Goal: Information Seeking & Learning: Learn about a topic

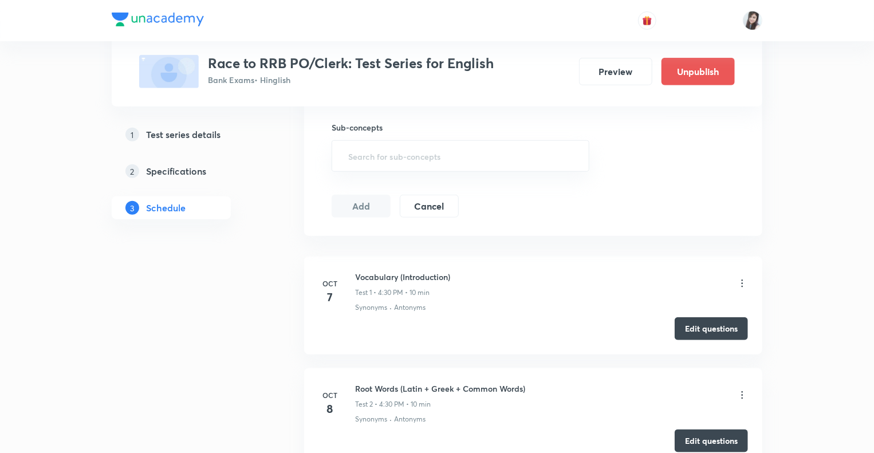
scroll to position [540, 0]
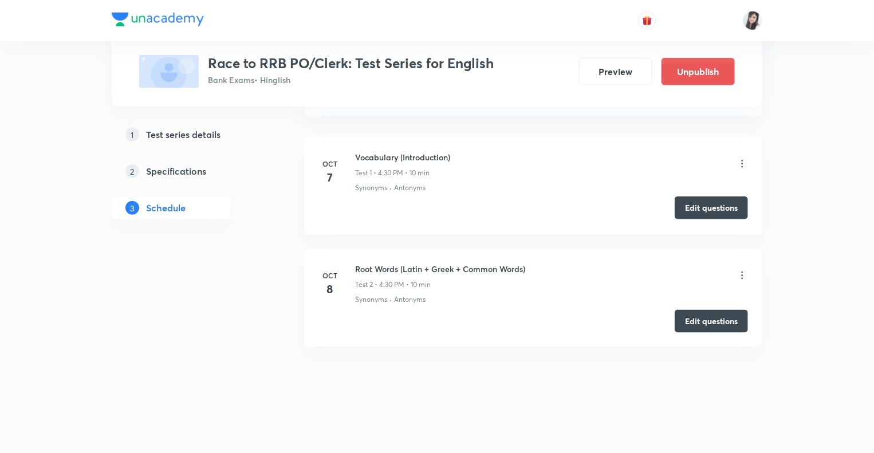
click at [690, 203] on button "Edit questions" at bounding box center [711, 208] width 73 height 23
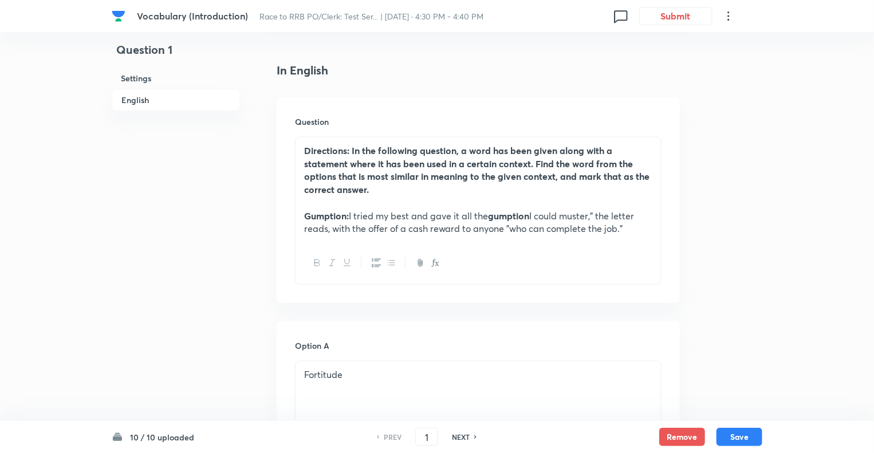
scroll to position [1430, 0]
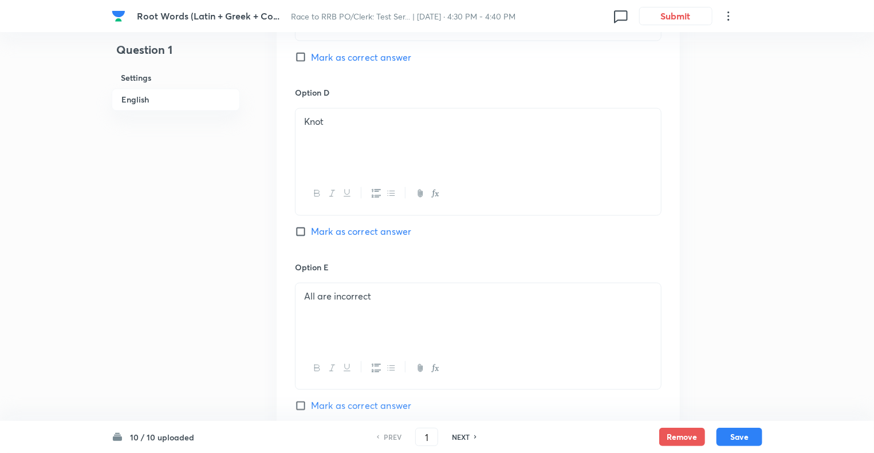
scroll to position [1338, 0]
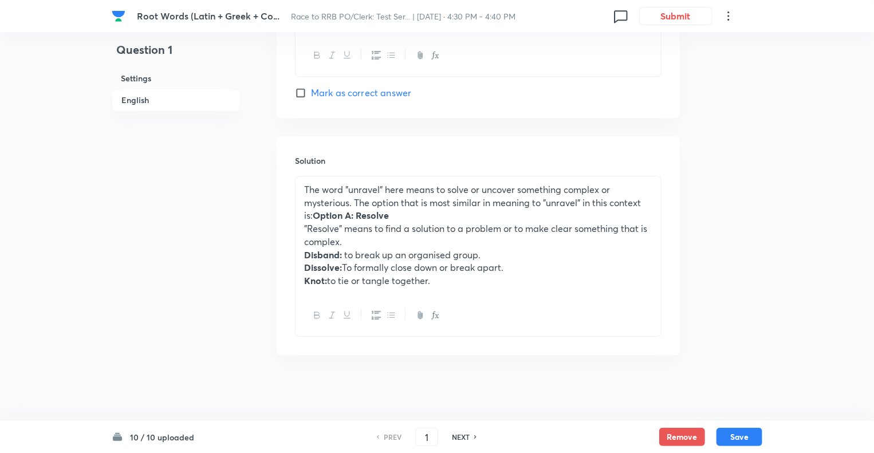
click at [461, 438] on h6 "NEXT" at bounding box center [461, 437] width 18 height 10
type input "2"
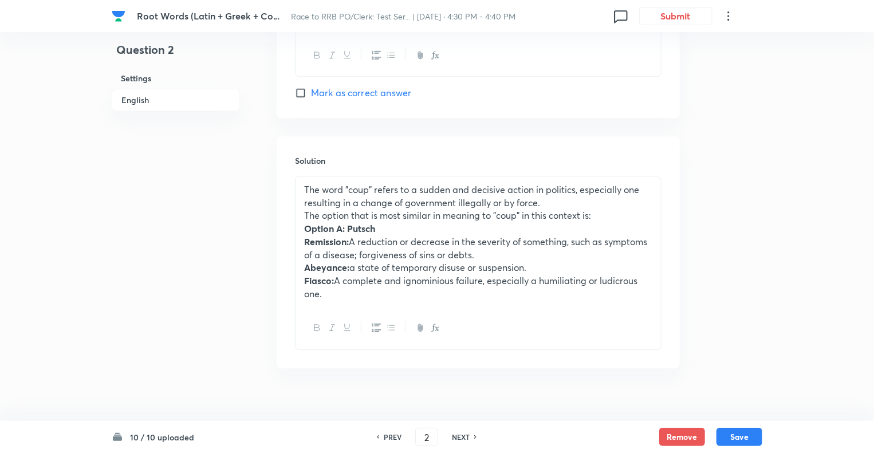
checkbox input "true"
click at [461, 438] on h6 "NEXT" at bounding box center [461, 437] width 18 height 10
type input "3"
checkbox input "false"
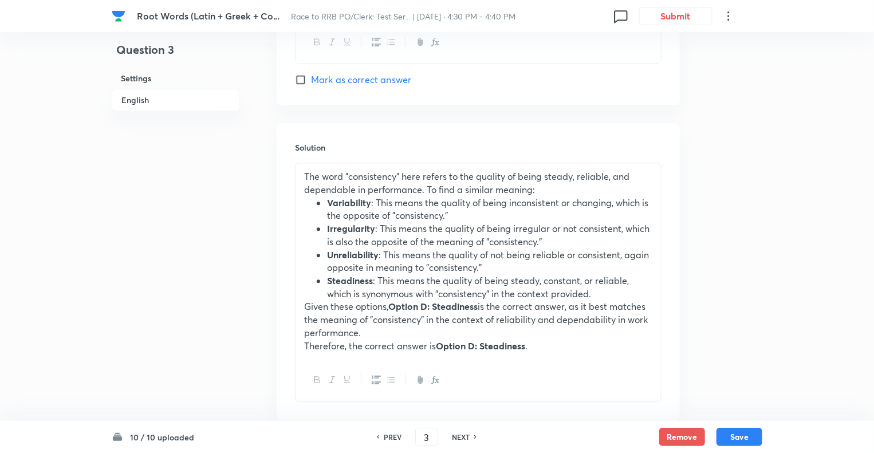
checkbox input "true"
click at [461, 438] on h6 "NEXT" at bounding box center [461, 437] width 18 height 10
type input "4"
checkbox input "false"
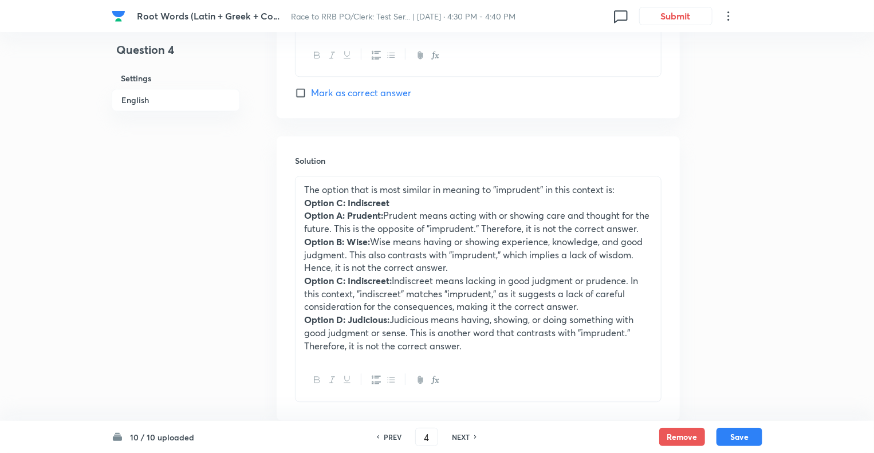
checkbox input "true"
click at [461, 438] on h6 "NEXT" at bounding box center [461, 437] width 18 height 10
type input "5"
checkbox input "false"
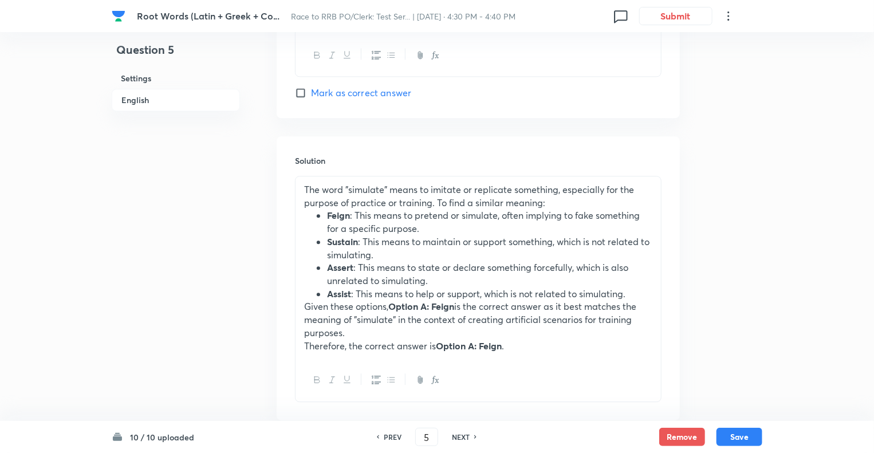
checkbox input "true"
click at [461, 438] on h6 "NEXT" at bounding box center [461, 437] width 18 height 10
type input "6"
checkbox input "false"
checkbox input "true"
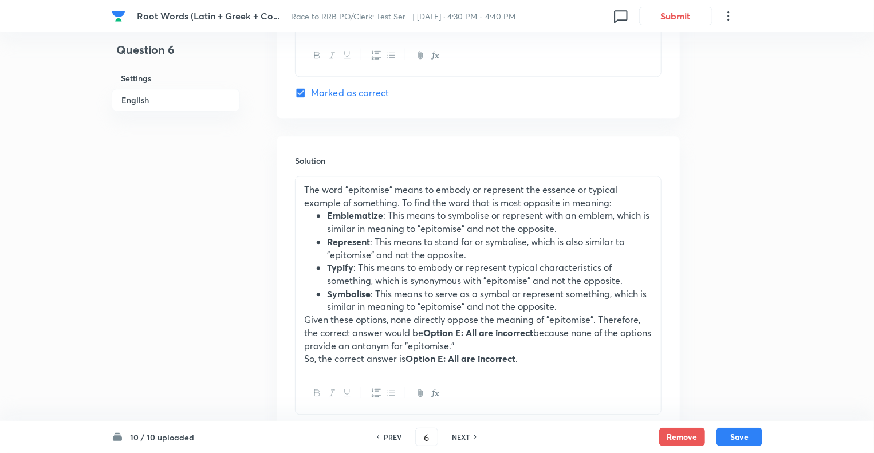
click at [461, 438] on h6 "NEXT" at bounding box center [461, 437] width 18 height 10
type input "7"
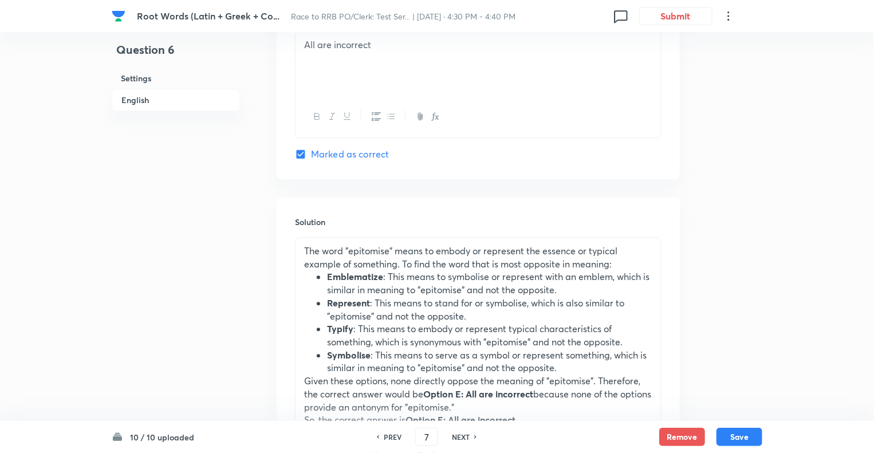
checkbox input "false"
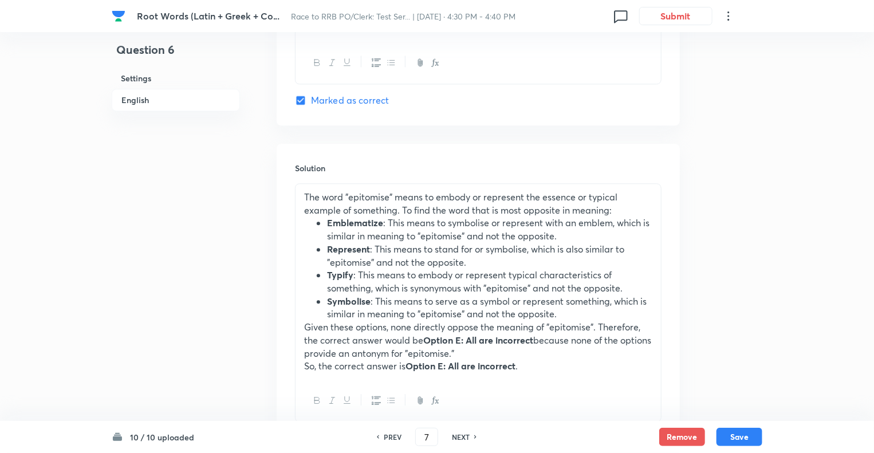
checkbox input "true"
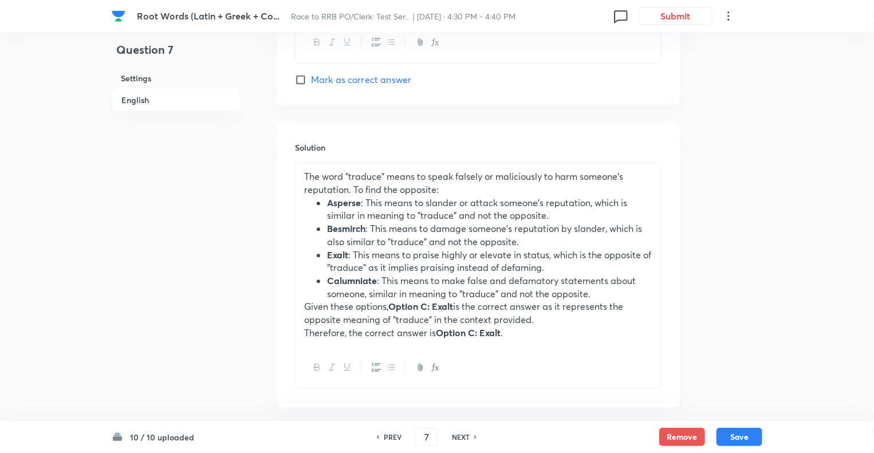
click at [461, 438] on h6 "NEXT" at bounding box center [461, 437] width 18 height 10
type input "8"
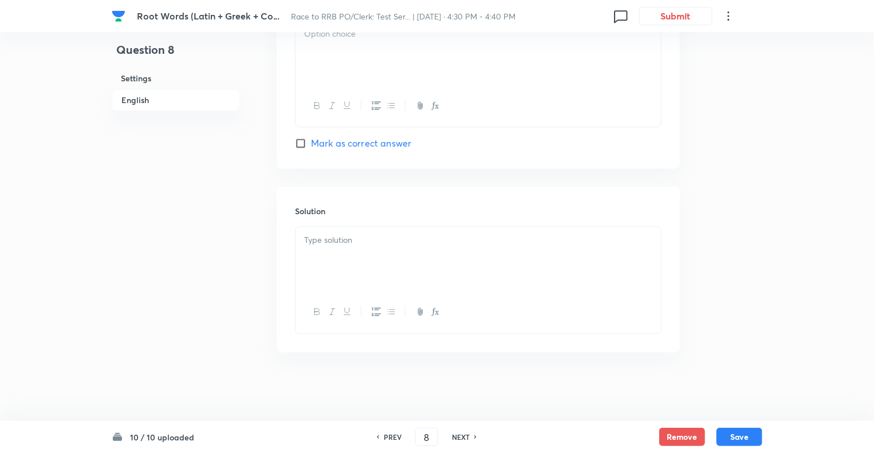
checkbox input "false"
checkbox input "true"
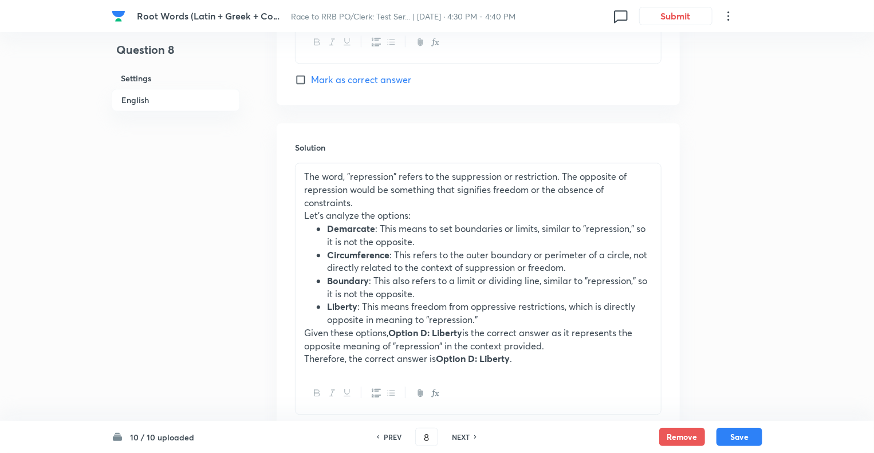
click at [461, 438] on h6 "NEXT" at bounding box center [461, 437] width 18 height 10
type input "9"
checkbox input "true"
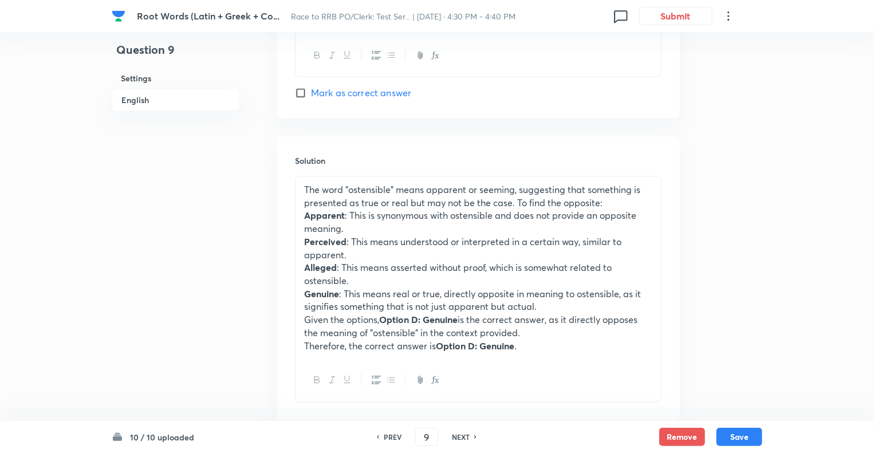
click at [461, 438] on h6 "NEXT" at bounding box center [461, 437] width 18 height 10
type input "10"
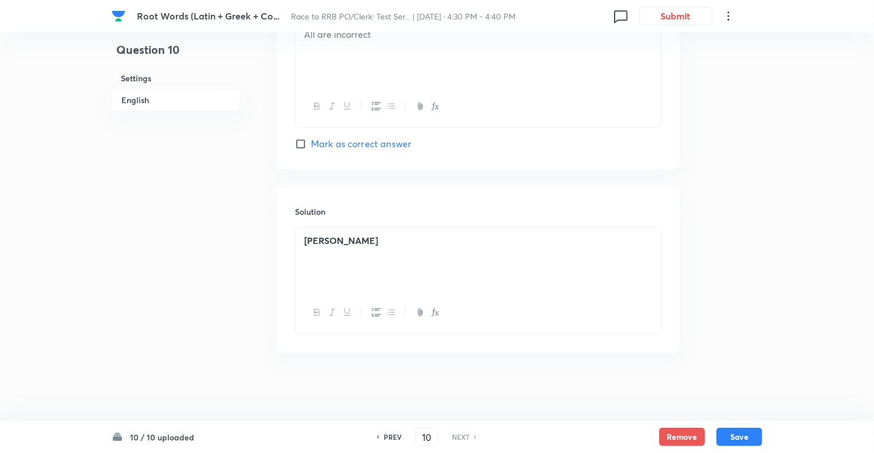
checkbox input "true"
click at [461, 438] on h6 "NEXT" at bounding box center [461, 437] width 18 height 10
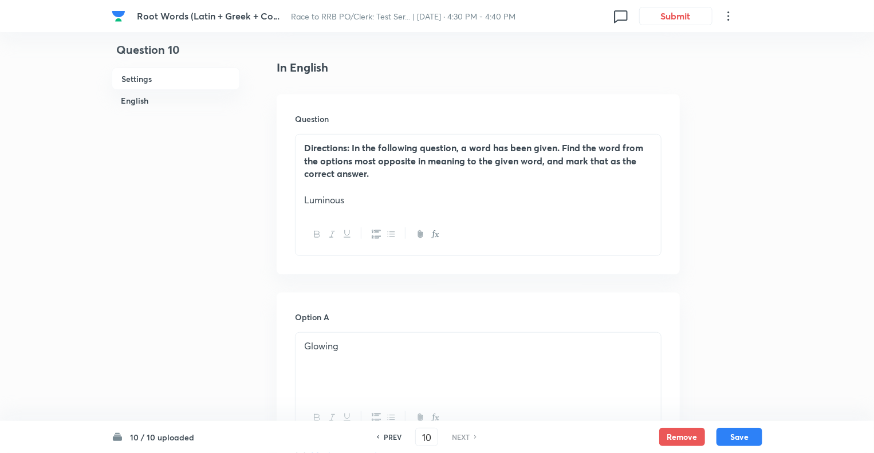
scroll to position [231, 0]
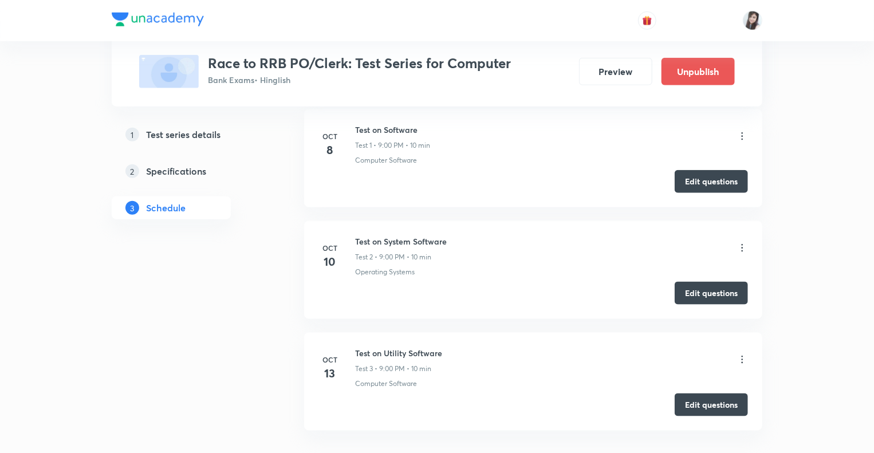
scroll to position [651, 0]
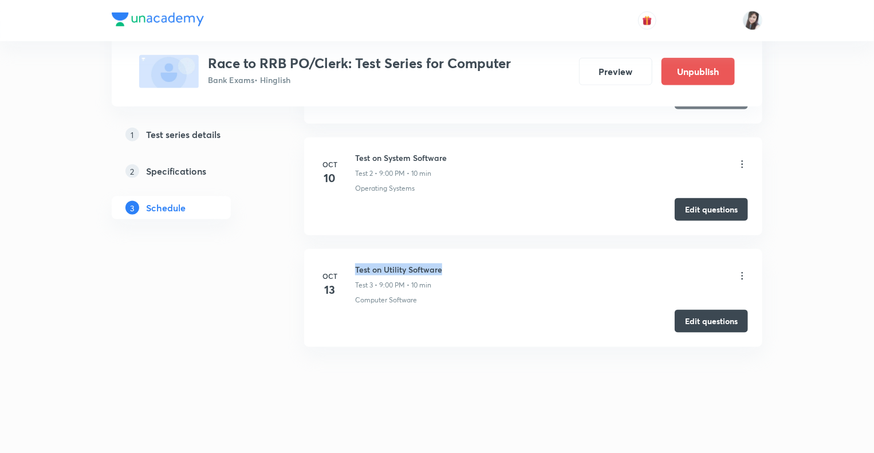
drag, startPoint x: 452, startPoint y: 268, endPoint x: 354, endPoint y: 261, distance: 98.2
click at [354, 264] on div "Oct 13 Test on Utility Software Test 3 • 9:00 PM • 10 min Computer Software" at bounding box center [534, 285] width 430 height 42
copy h6 "Test on Utility Software"
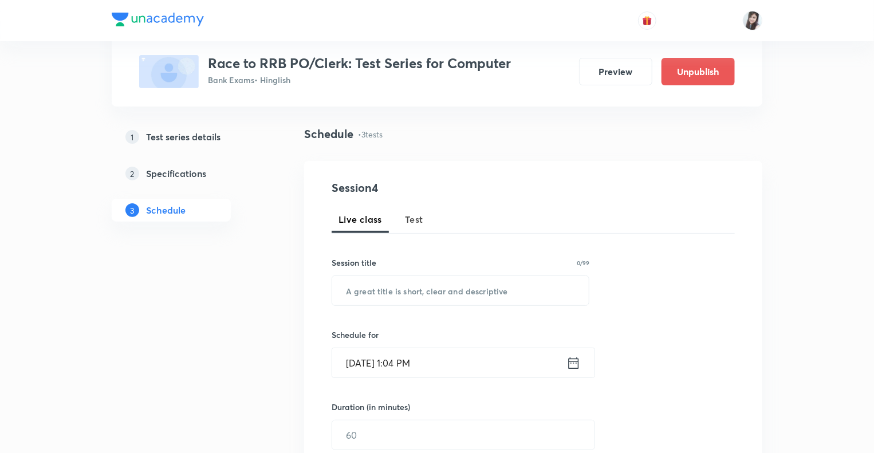
scroll to position [64, 0]
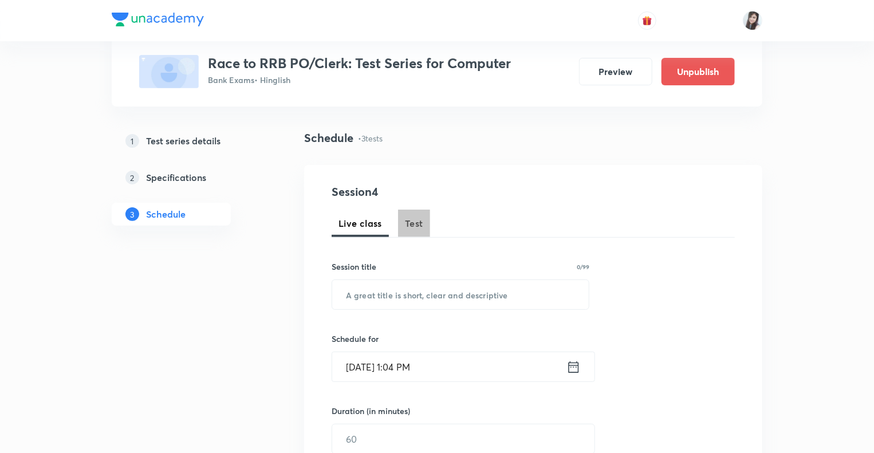
click at [407, 219] on span "Test" at bounding box center [414, 224] width 18 height 14
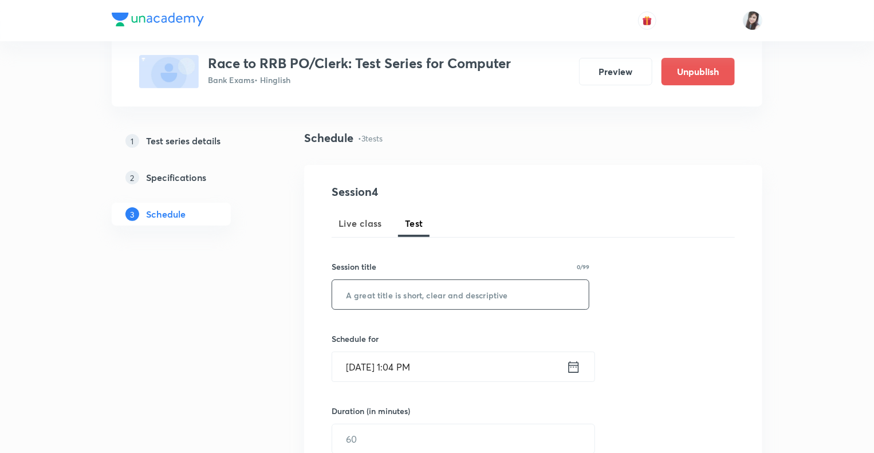
click at [384, 292] on input "text" at bounding box center [460, 294] width 257 height 29
paste input "Test on Utility Software"
type input "Test on Utility Software"
drag, startPoint x: 449, startPoint y: 293, endPoint x: 305, endPoint y: 285, distance: 144.0
click at [305, 285] on div "Session 4 Live class Test Session title 24/99 Test on Utility Software ​ Schedu…" at bounding box center [533, 415] width 458 height 500
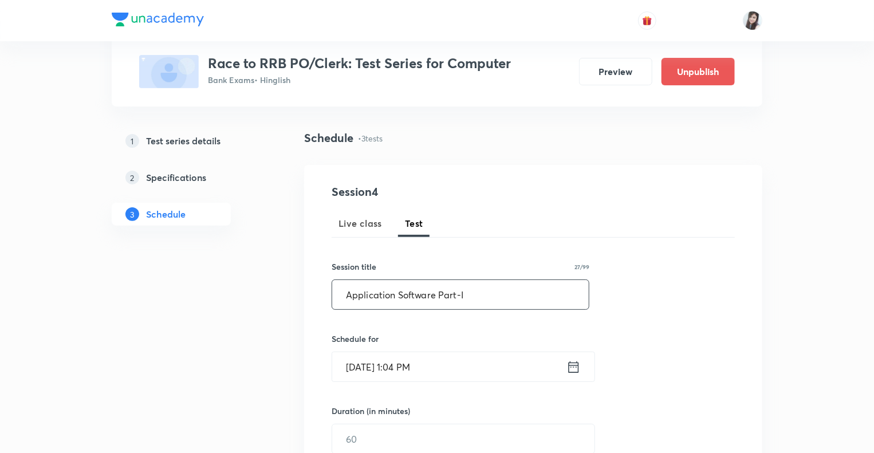
type input "Application Software Part-I"
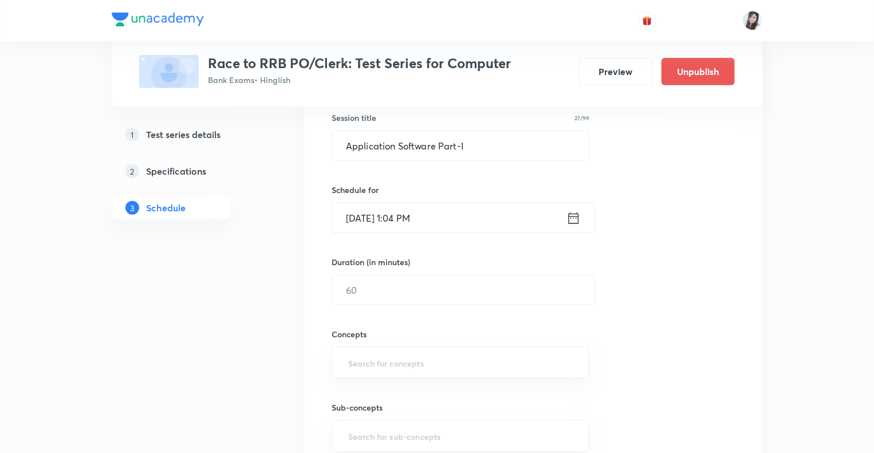
scroll to position [270, 0]
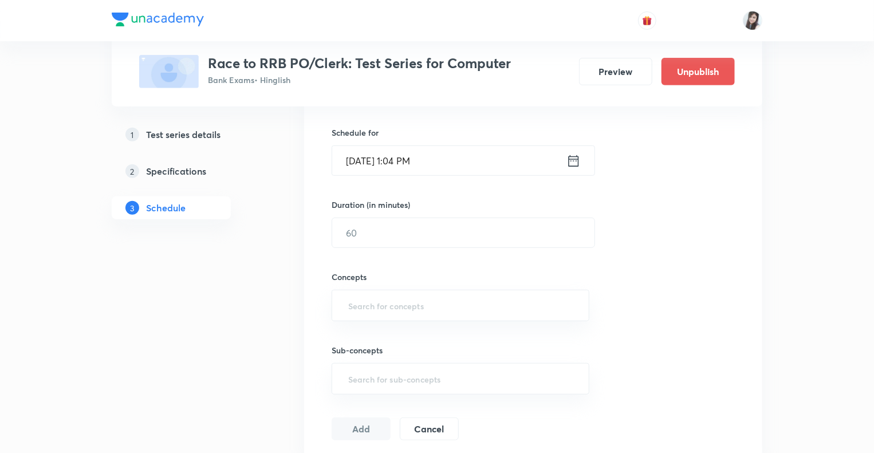
click at [571, 160] on icon at bounding box center [574, 161] width 14 height 16
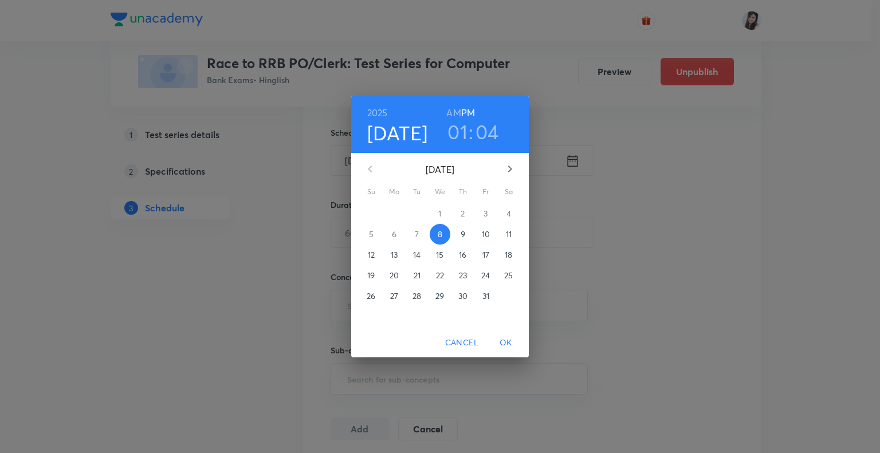
click at [438, 256] on p "15" at bounding box center [439, 254] width 7 height 11
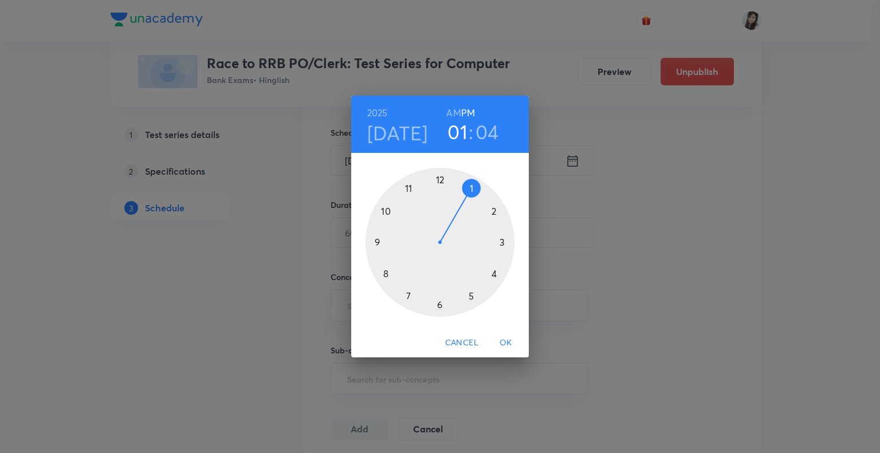
click at [387, 272] on div at bounding box center [440, 242] width 149 height 149
click at [502, 346] on span "OK" at bounding box center [506, 343] width 28 height 14
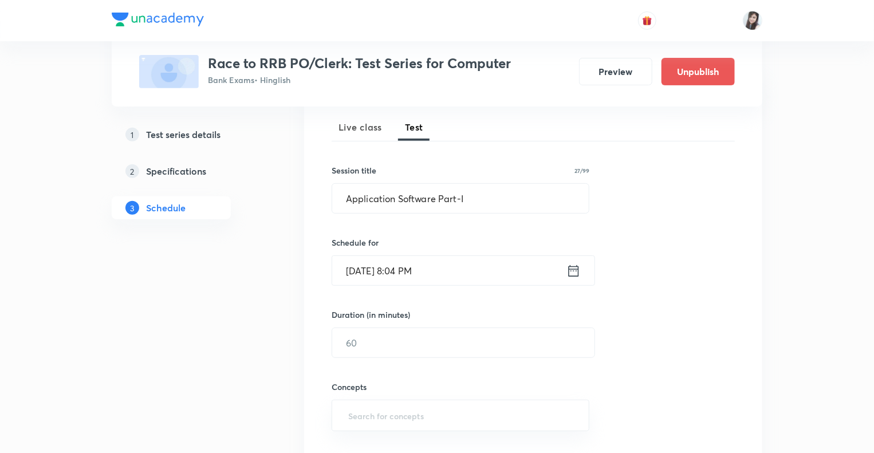
scroll to position [127, 0]
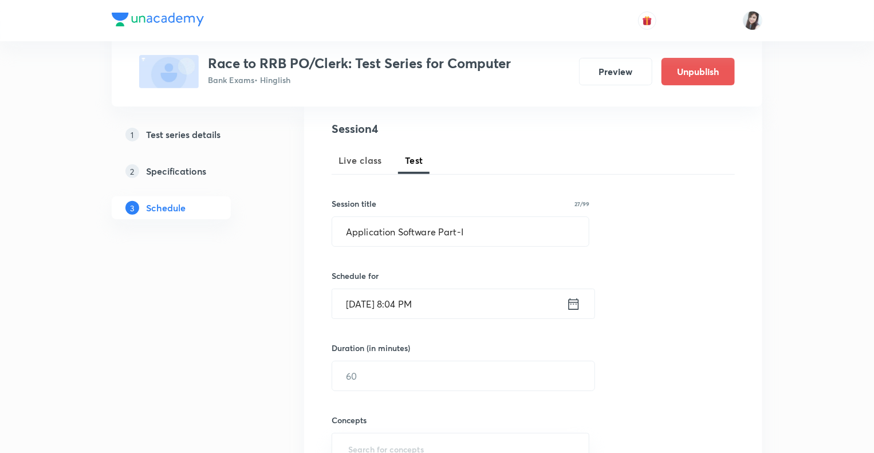
click at [574, 305] on icon at bounding box center [574, 304] width 14 height 16
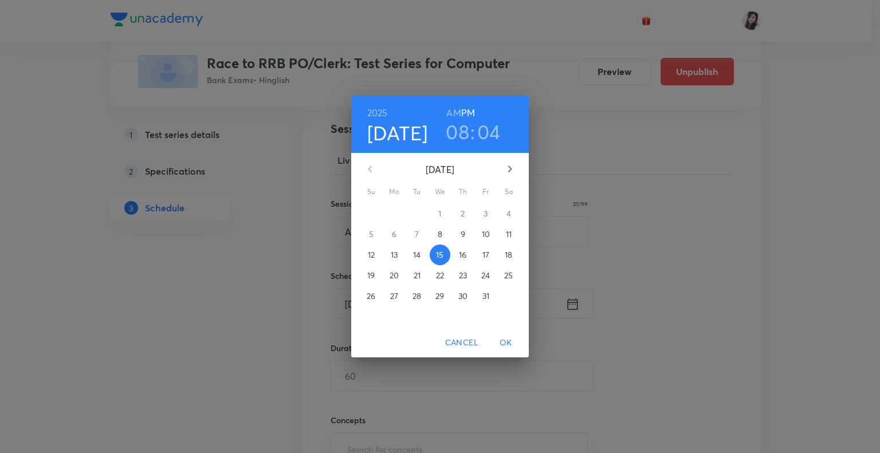
click at [468, 134] on h3 "08" at bounding box center [457, 132] width 23 height 24
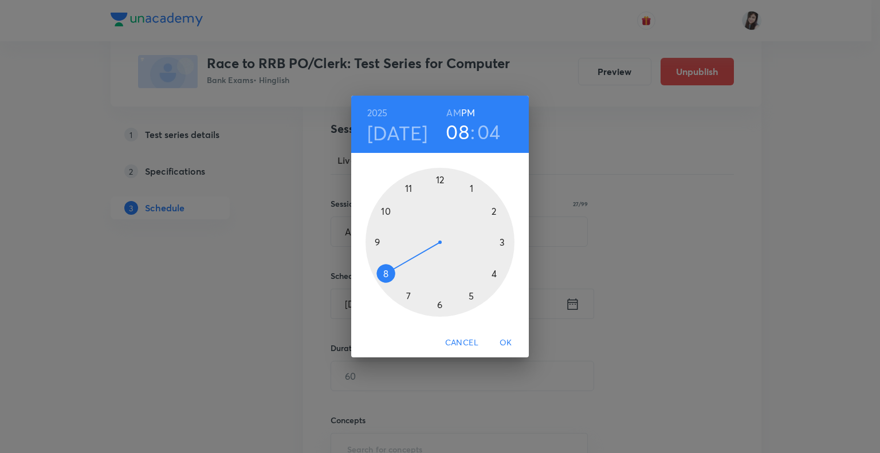
click at [376, 242] on div at bounding box center [440, 242] width 149 height 149
click at [440, 178] on div at bounding box center [440, 242] width 149 height 149
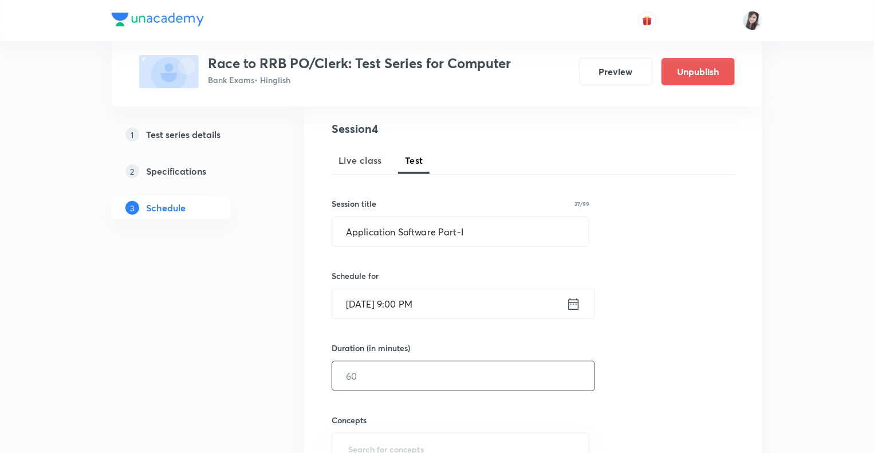
click at [376, 364] on input "text" at bounding box center [463, 376] width 262 height 29
type input "10"
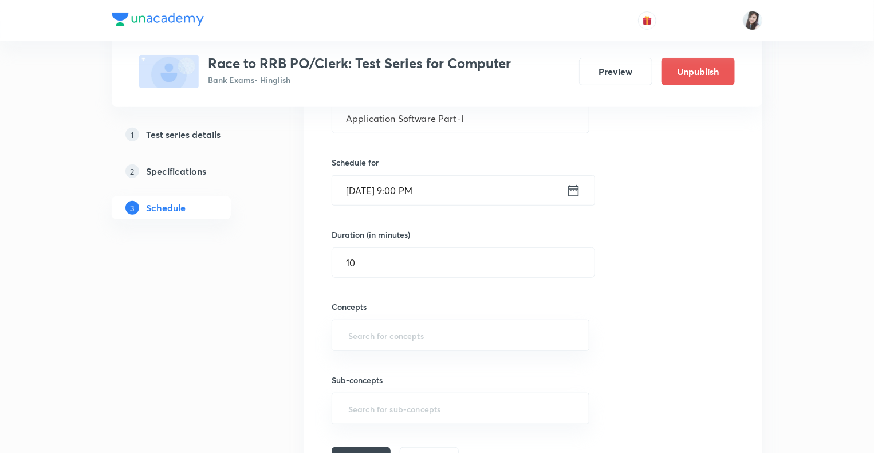
scroll to position [311, 0]
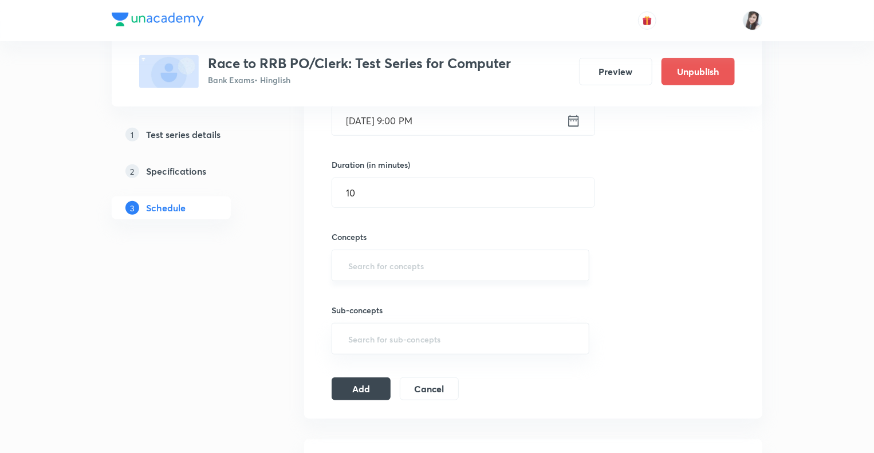
click at [351, 266] on input "text" at bounding box center [460, 265] width 229 height 21
type input "a"
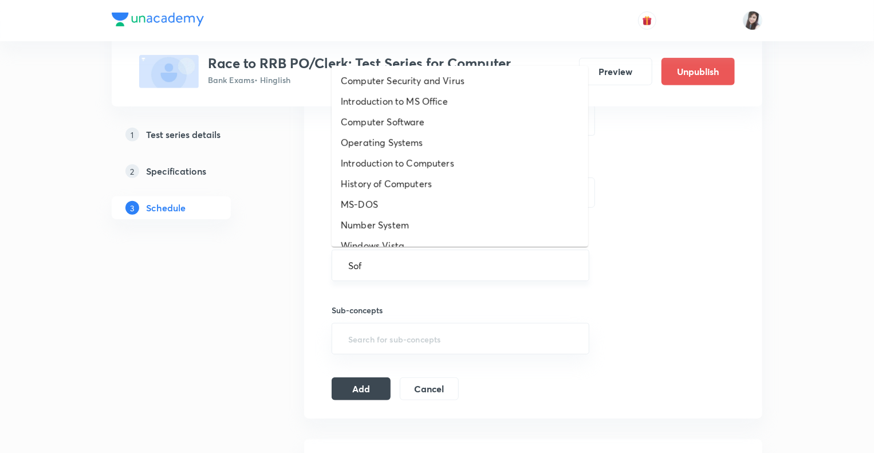
type input "Soft"
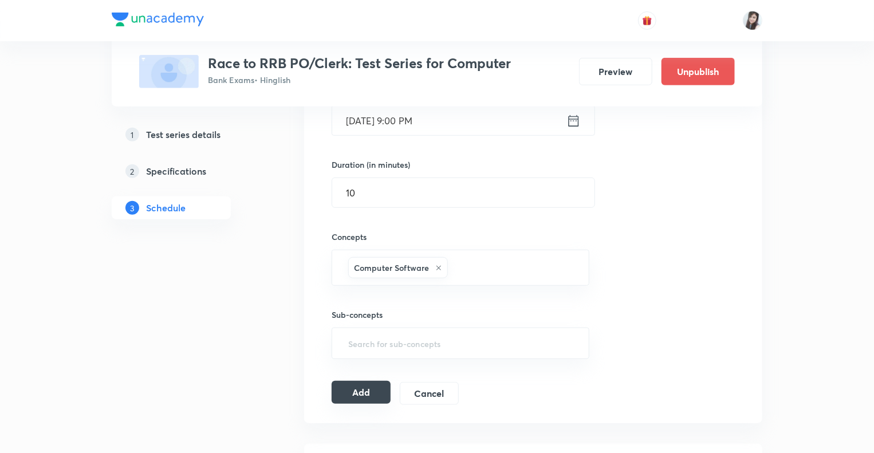
click at [354, 394] on button "Add" at bounding box center [361, 392] width 59 height 23
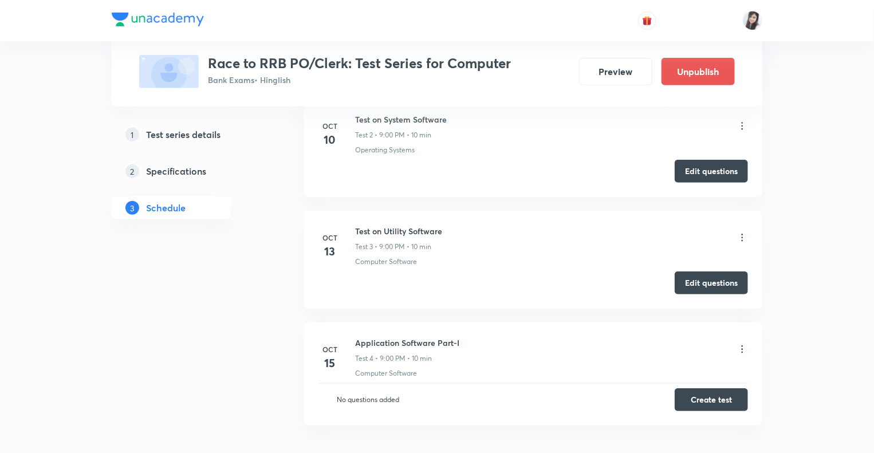
scroll to position [244, 0]
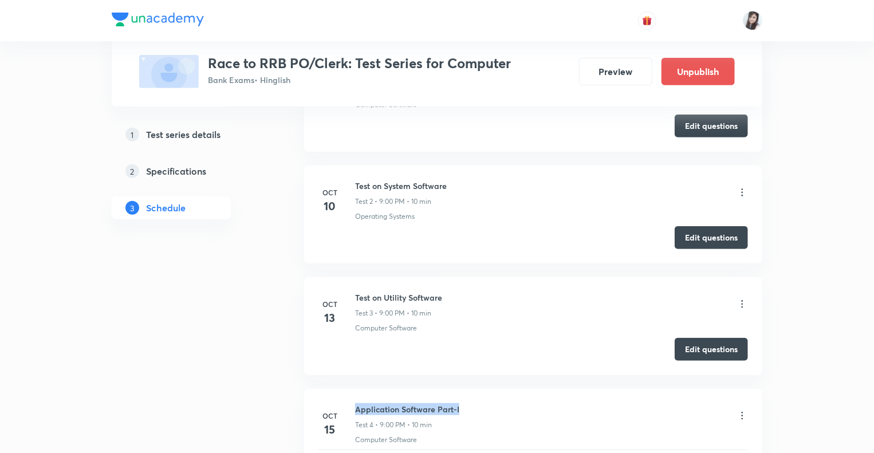
drag, startPoint x: 461, startPoint y: 407, endPoint x: 355, endPoint y: 405, distance: 106.0
click at [355, 405] on div "Application Software Part-I Test 4 • 9:00 PM • 10 min" at bounding box center [551, 416] width 393 height 27
copy h6 "Application Software Part-I"
click at [215, 419] on div "1 Test series details 2 Specifications 3 Schedule" at bounding box center [190, 265] width 156 height 630
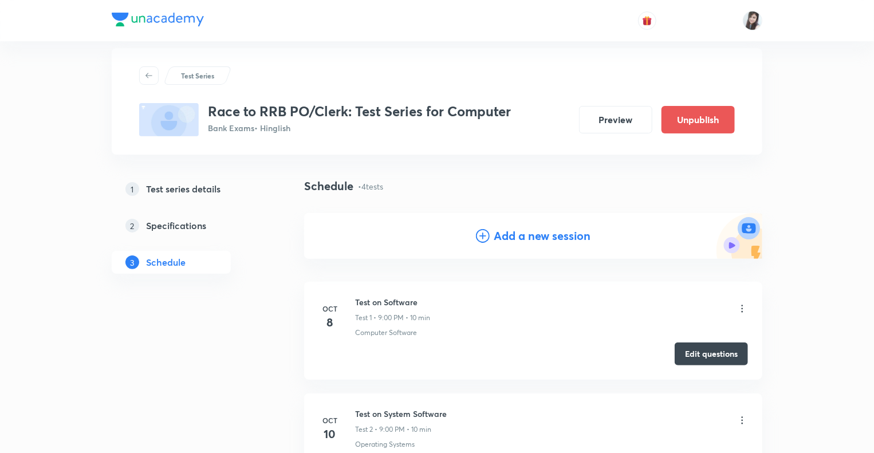
scroll to position [0, 0]
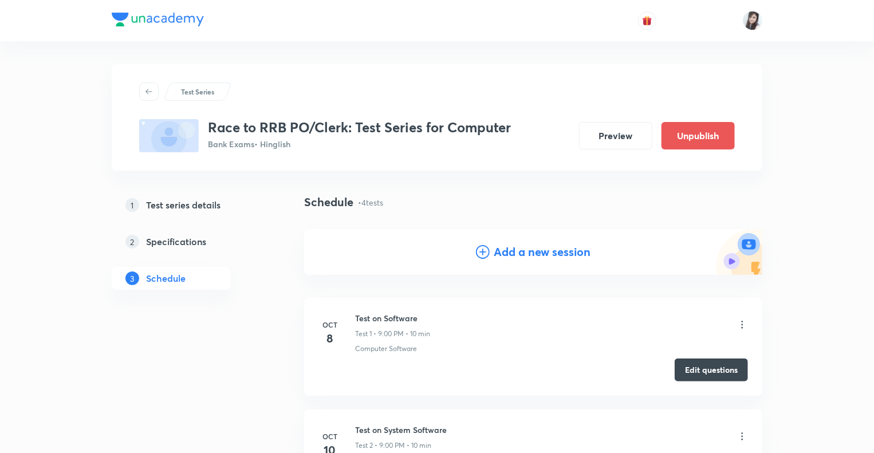
click at [482, 252] on icon at bounding box center [483, 252] width 14 height 14
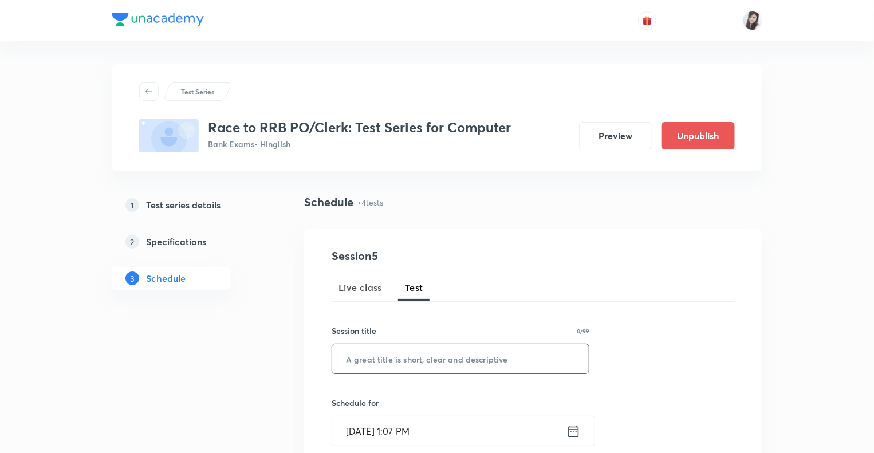
click at [364, 360] on input "text" at bounding box center [460, 358] width 257 height 29
paste input "Application Software Part-I"
type input "Application Software Part-II"
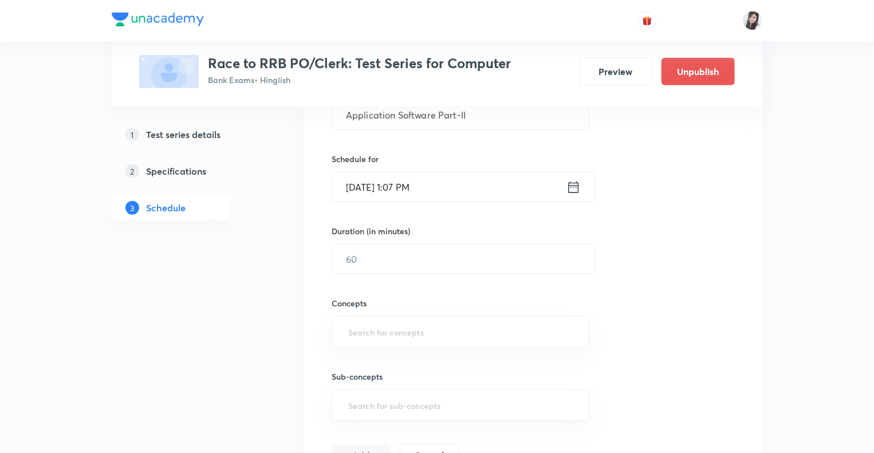
scroll to position [252, 0]
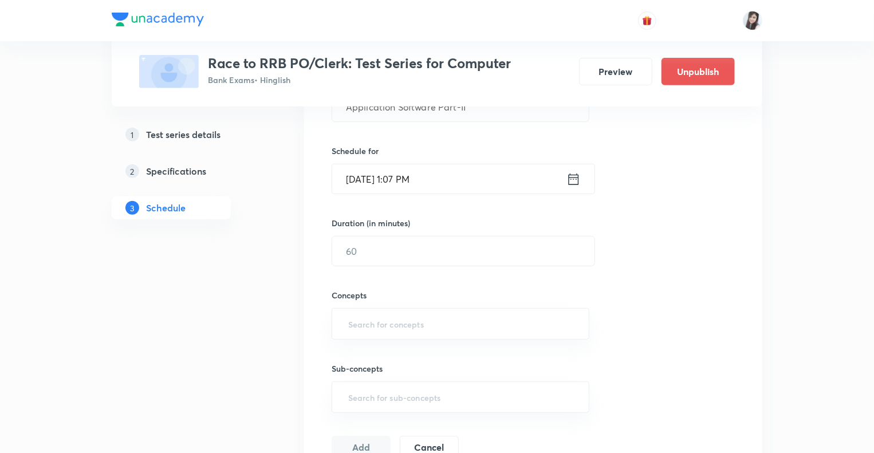
click at [569, 180] on icon at bounding box center [574, 178] width 10 height 11
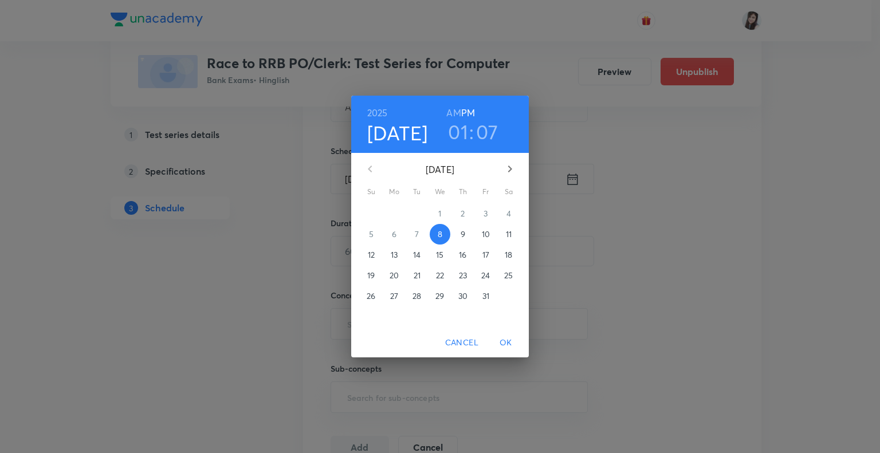
click at [485, 254] on p "17" at bounding box center [485, 254] width 7 height 11
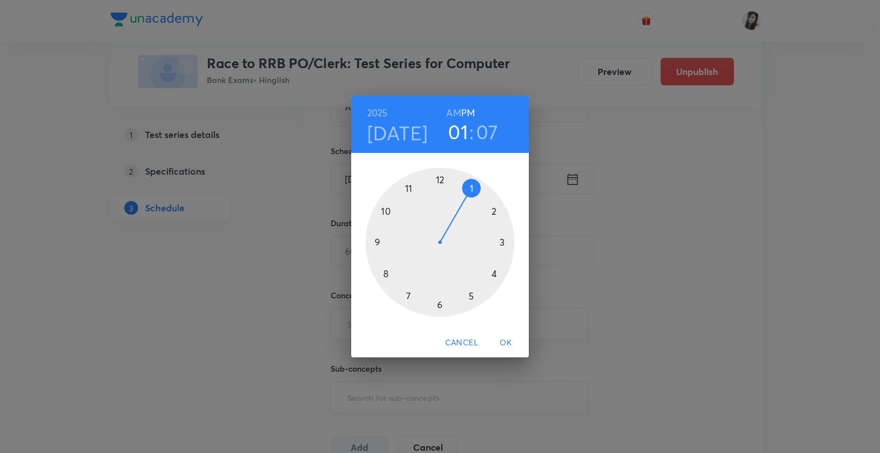
click at [378, 243] on div at bounding box center [440, 242] width 149 height 149
click at [440, 176] on div at bounding box center [440, 242] width 149 height 149
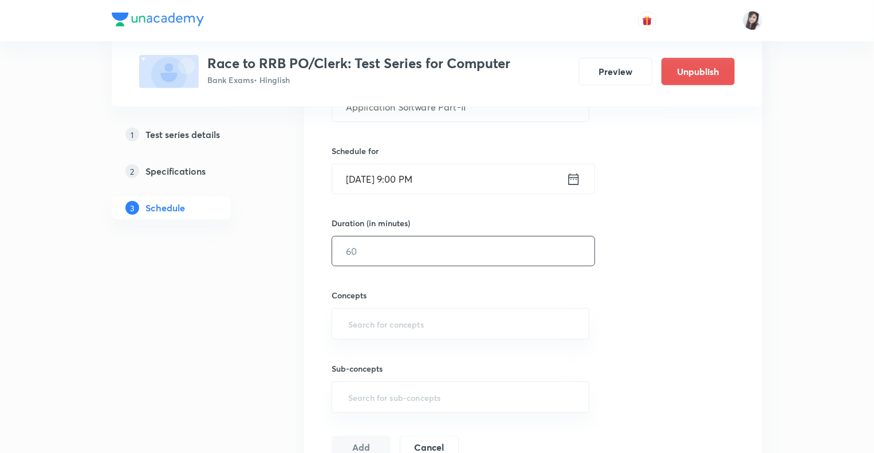
click at [390, 243] on input "text" at bounding box center [463, 251] width 262 height 29
type input "10"
click at [363, 324] on input "text" at bounding box center [460, 323] width 229 height 21
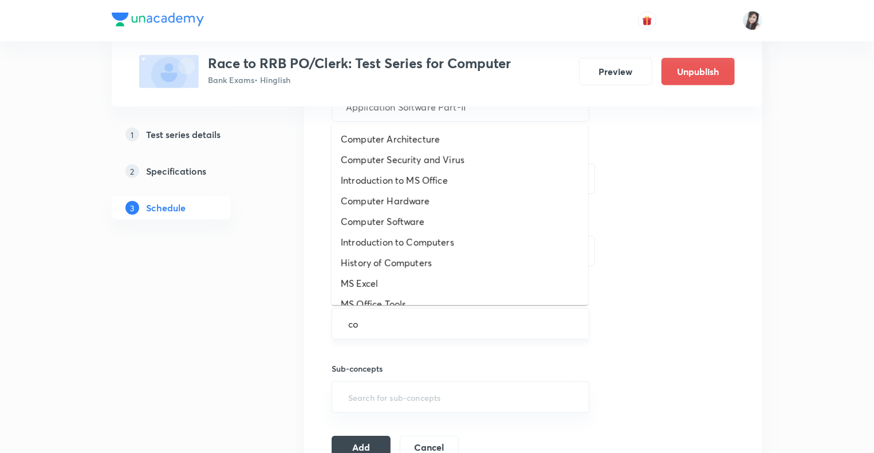
type input "com"
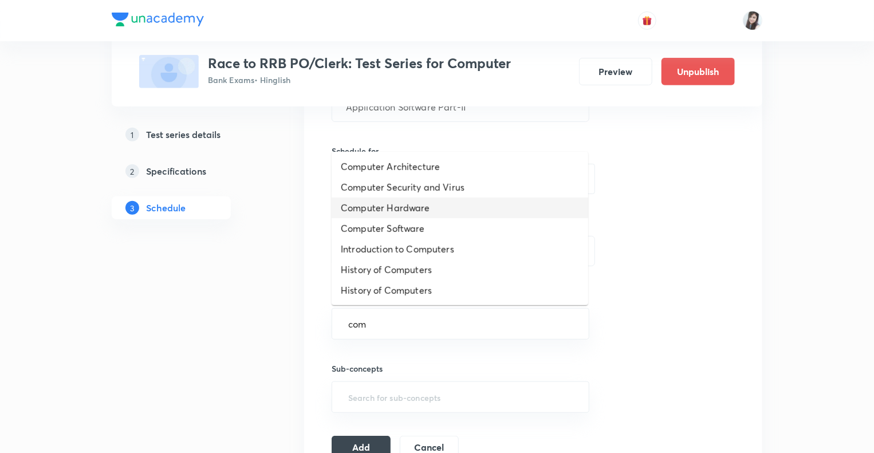
click at [387, 206] on li "Computer Hardware" at bounding box center [460, 208] width 257 height 21
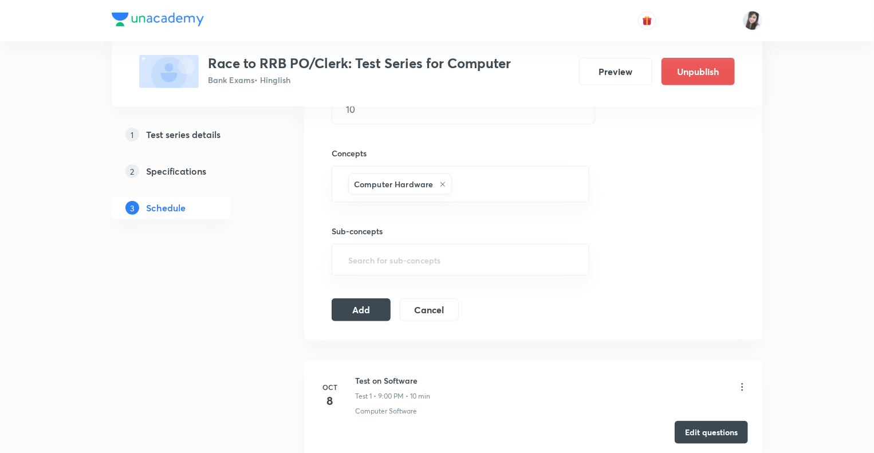
scroll to position [413, 0]
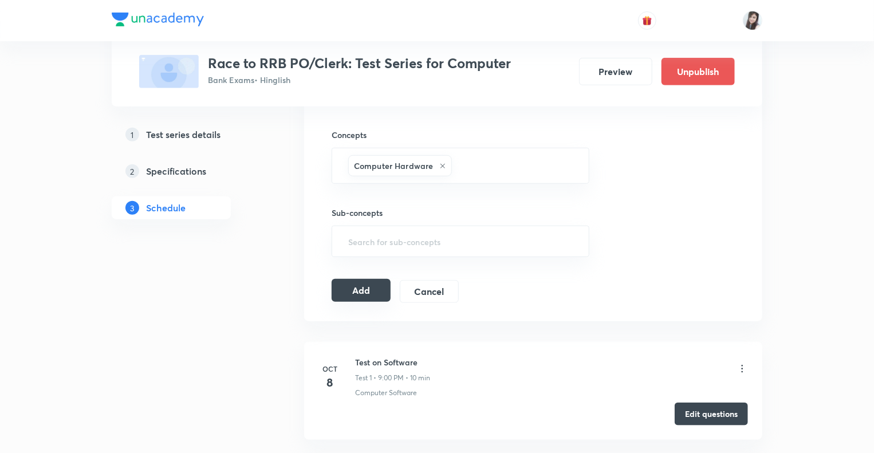
click at [354, 289] on button "Add" at bounding box center [361, 290] width 59 height 23
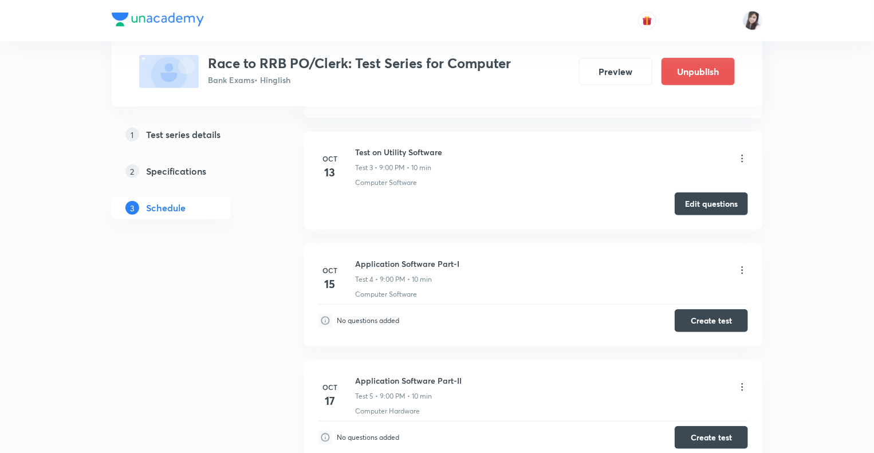
scroll to position [506, 0]
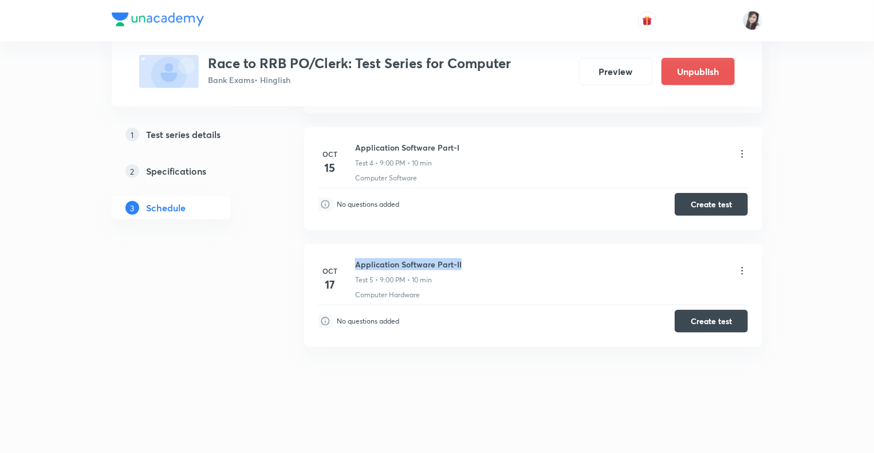
drag, startPoint x: 464, startPoint y: 263, endPoint x: 354, endPoint y: 261, distance: 109.5
click at [354, 261] on div "Oct 17 Application Software Part-II Test 5 • 9:00 PM • 10 min Computer Hardware" at bounding box center [534, 279] width 430 height 42
copy h6 "Application Software Part-II"
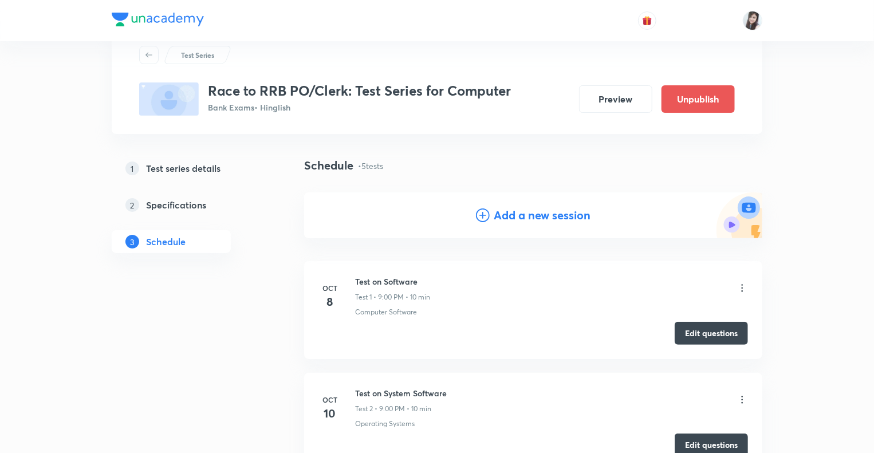
scroll to position [34, 0]
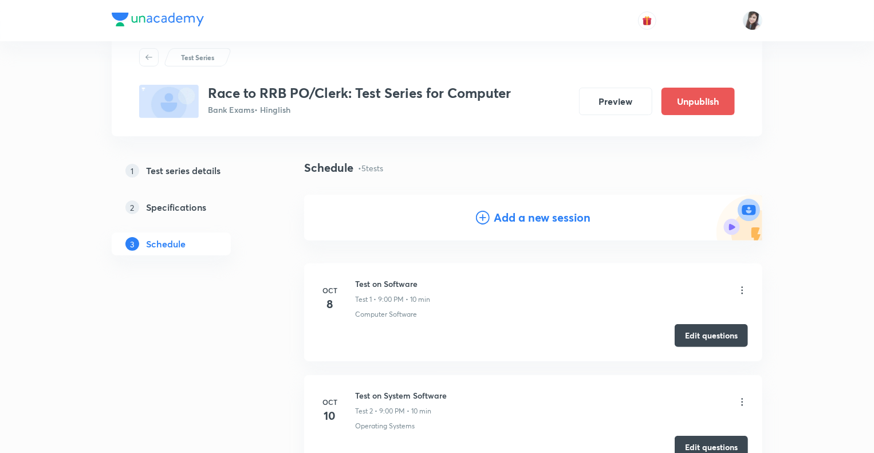
click at [481, 218] on icon at bounding box center [483, 218] width 14 height 14
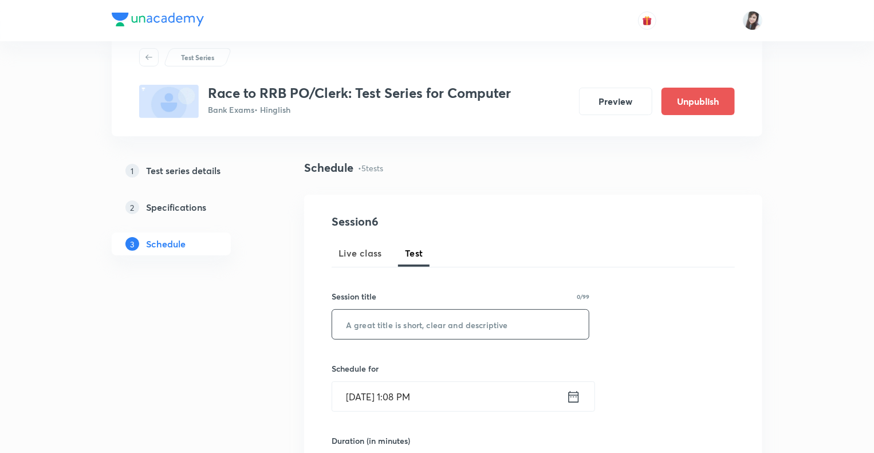
click at [355, 331] on input "text" at bounding box center [460, 324] width 257 height 29
type input "Programming Language Part-I"
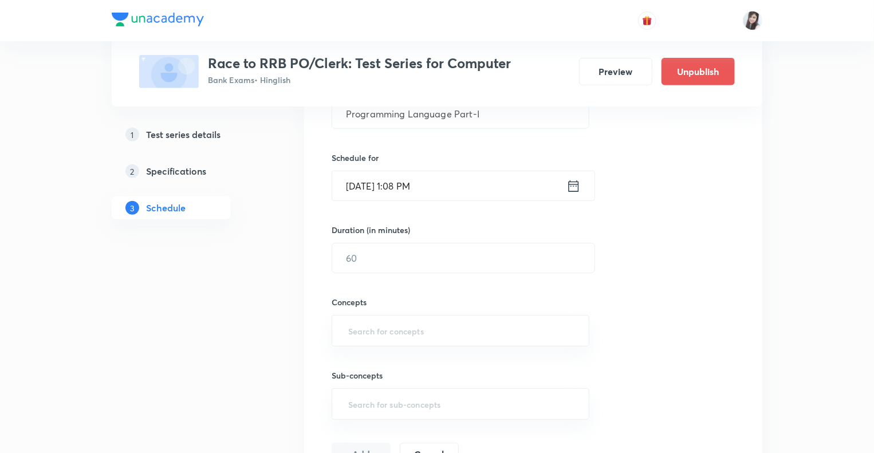
scroll to position [264, 0]
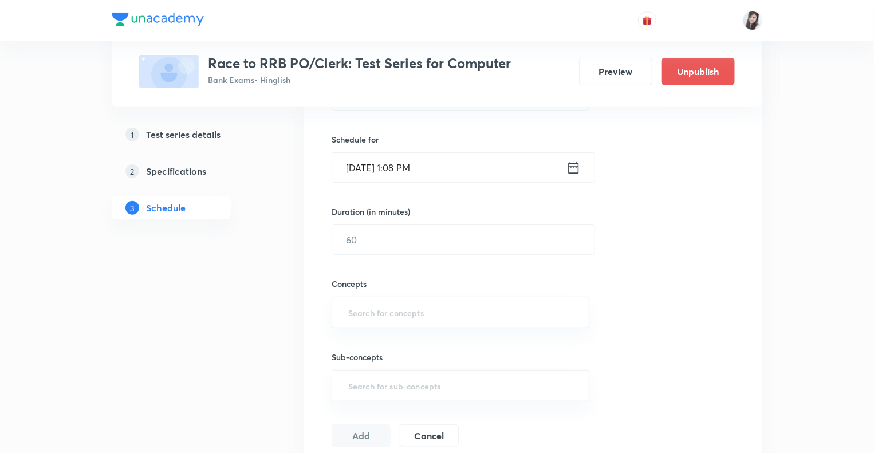
click at [575, 169] on icon at bounding box center [574, 168] width 14 height 16
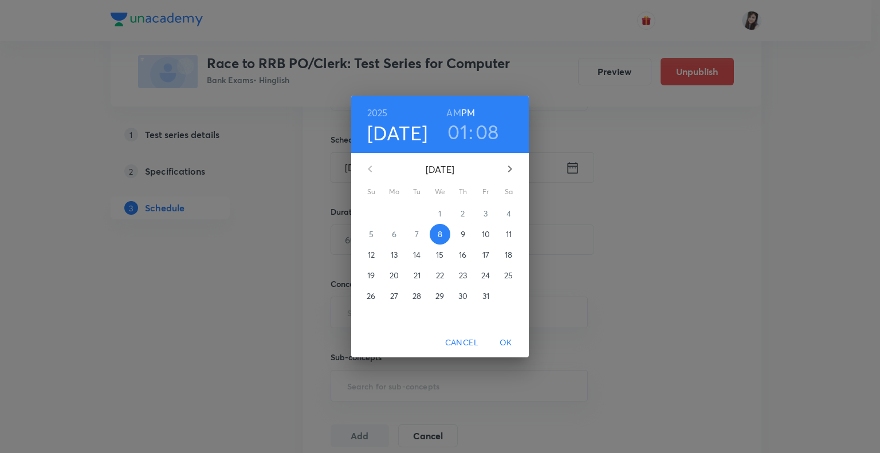
click at [394, 274] on p "20" at bounding box center [394, 275] width 9 height 11
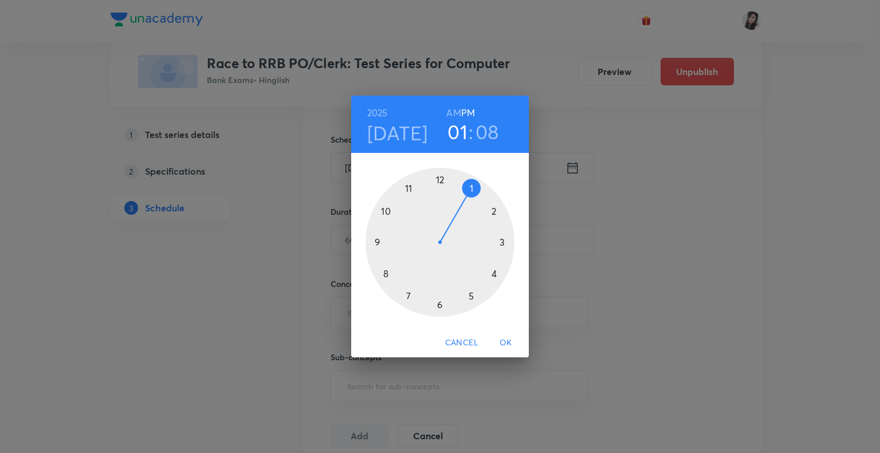
click at [377, 241] on div at bounding box center [440, 242] width 149 height 149
click at [440, 179] on div at bounding box center [440, 242] width 149 height 149
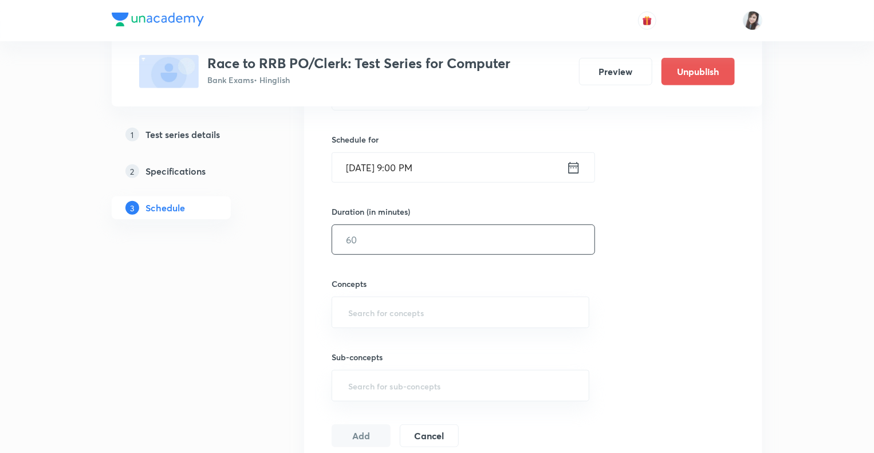
click at [413, 231] on input "text" at bounding box center [463, 239] width 262 height 29
type input "10"
click at [366, 313] on input "text" at bounding box center [460, 312] width 229 height 21
type input "p"
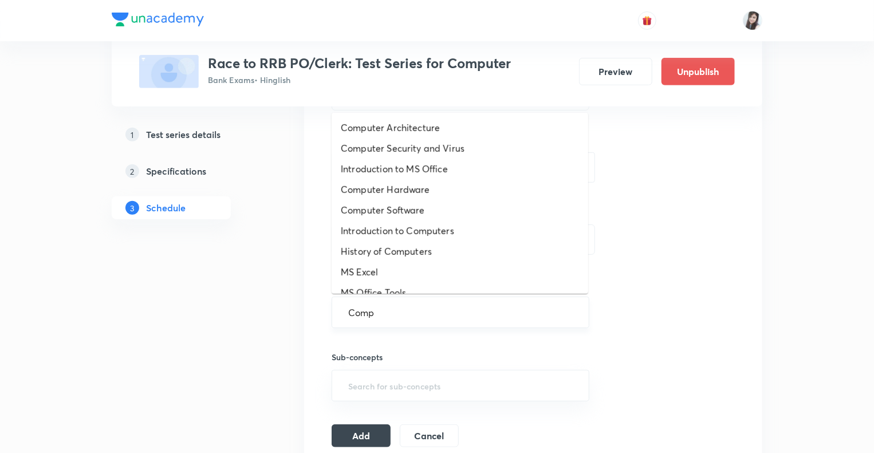
type input "Compu"
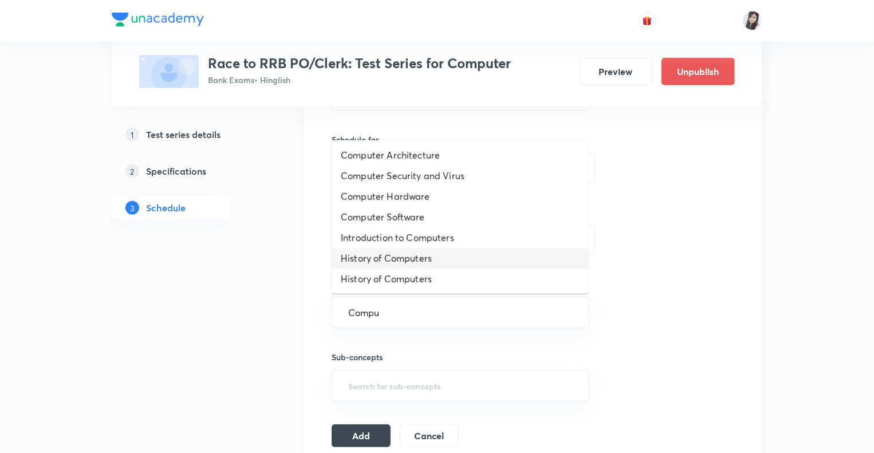
click at [391, 264] on li "History of Computers" at bounding box center [460, 258] width 257 height 21
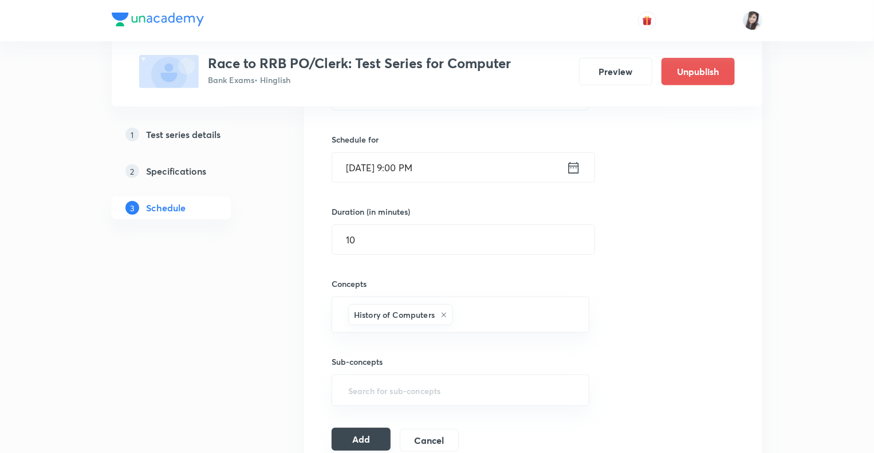
click at [350, 435] on button "Add" at bounding box center [361, 439] width 59 height 23
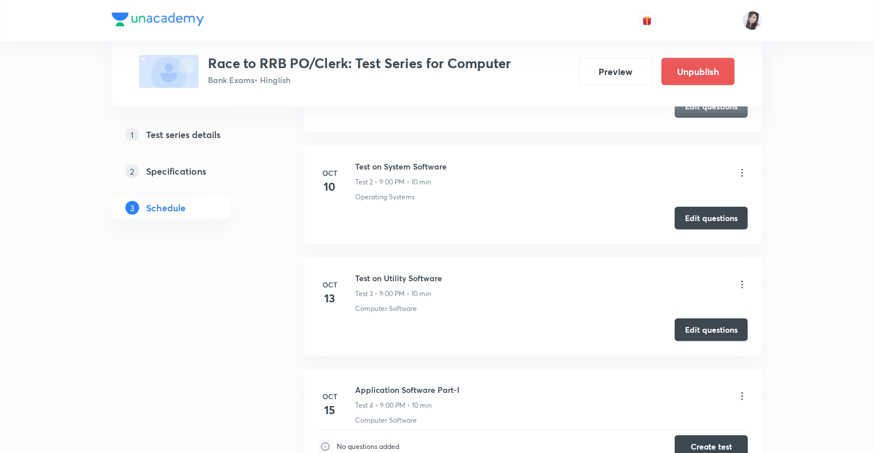
click at [161, 370] on div "1 Test series details 2 Specifications 3 Schedule" at bounding box center [190, 361] width 156 height 863
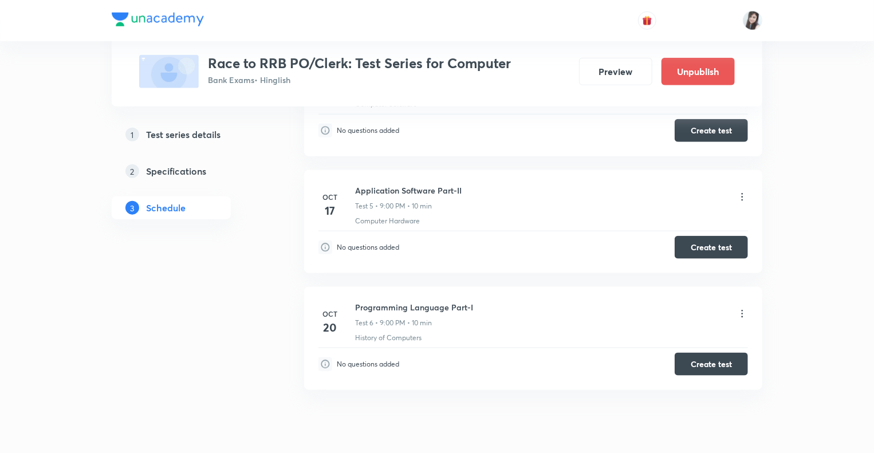
scroll to position [623, 0]
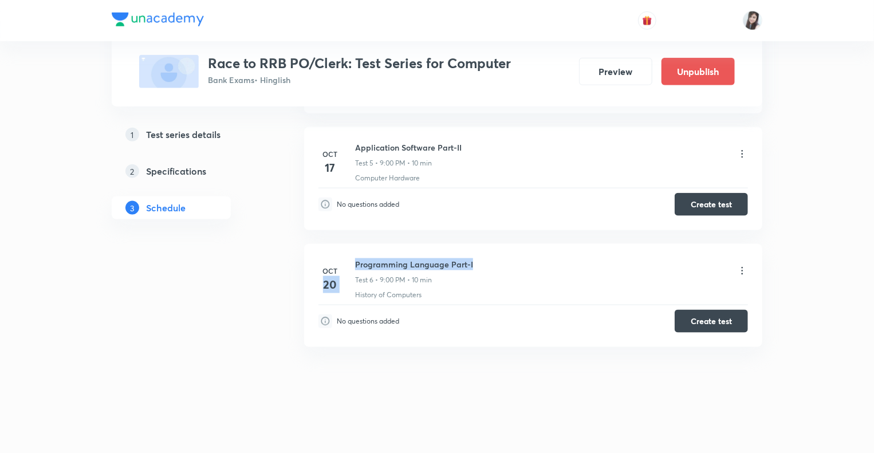
drag, startPoint x: 475, startPoint y: 261, endPoint x: 352, endPoint y: 263, distance: 123.2
click at [352, 263] on div "Oct 20 Programming Language Part-I Test 6 • 9:00 PM • 10 min History of Compute…" at bounding box center [534, 279] width 430 height 42
click at [474, 260] on div "Programming Language Part-I Test 6 • 9:00 PM • 10 min" at bounding box center [551, 271] width 393 height 27
drag, startPoint x: 474, startPoint y: 260, endPoint x: 354, endPoint y: 258, distance: 120.3
click at [354, 258] on div "Oct 20 Programming Language Part-I Test 6 • 9:00 PM • 10 min History of Compute…" at bounding box center [534, 279] width 430 height 42
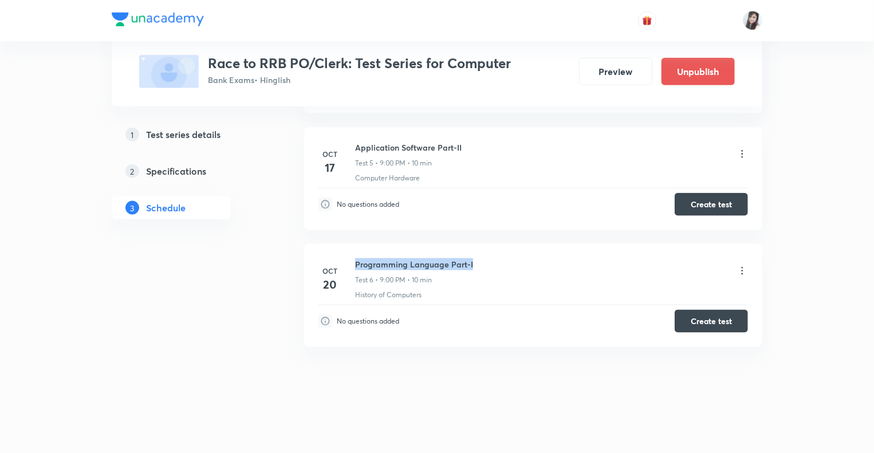
copy h6 "Programming Language Part-I"
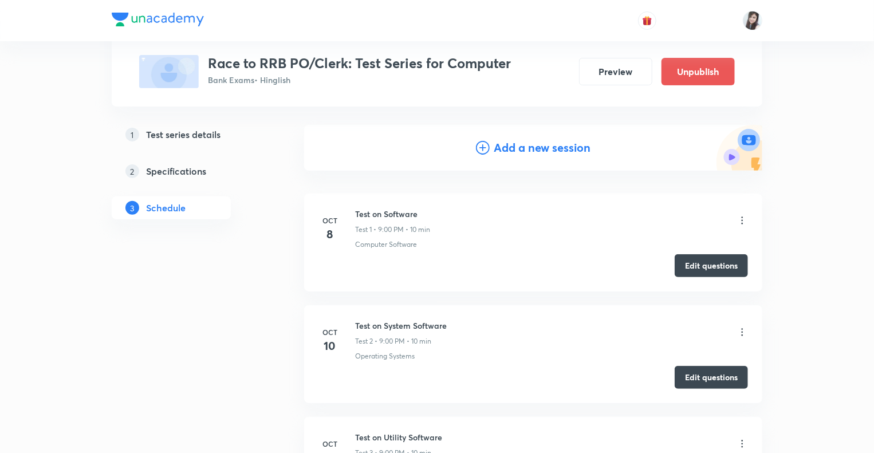
scroll to position [55, 0]
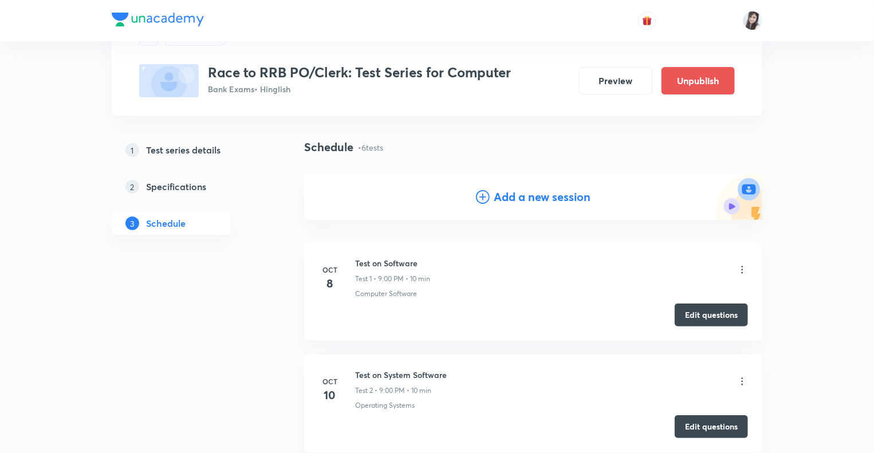
click at [501, 197] on h4 "Add a new session" at bounding box center [542, 196] width 97 height 17
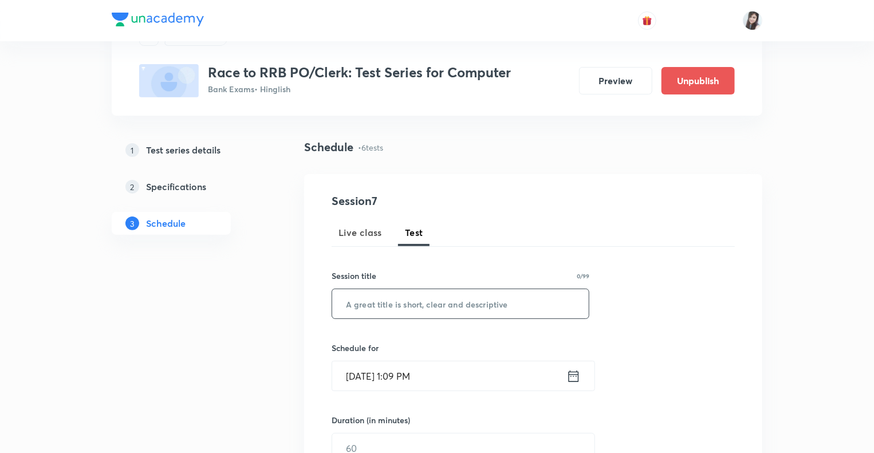
click at [378, 301] on input "text" at bounding box center [460, 303] width 257 height 29
paste input "Programming Language Part-I"
type input "Programming Language Part-II"
click at [576, 375] on icon at bounding box center [574, 376] width 14 height 16
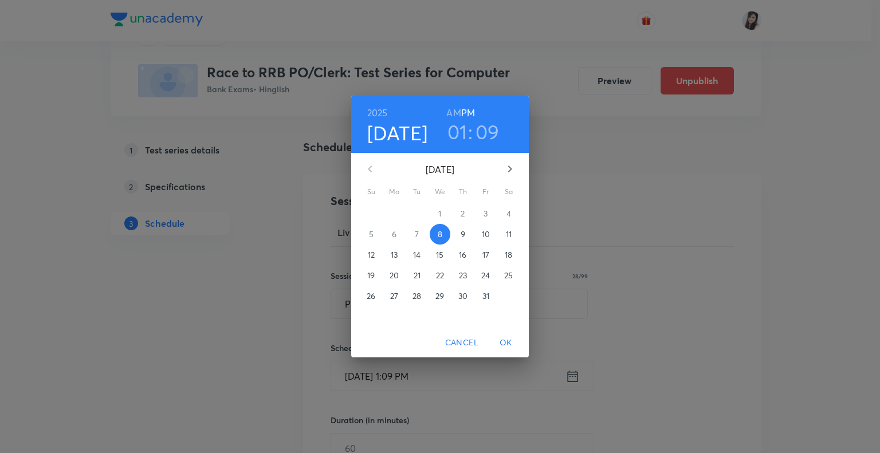
click at [437, 274] on p "22" at bounding box center [440, 275] width 8 height 11
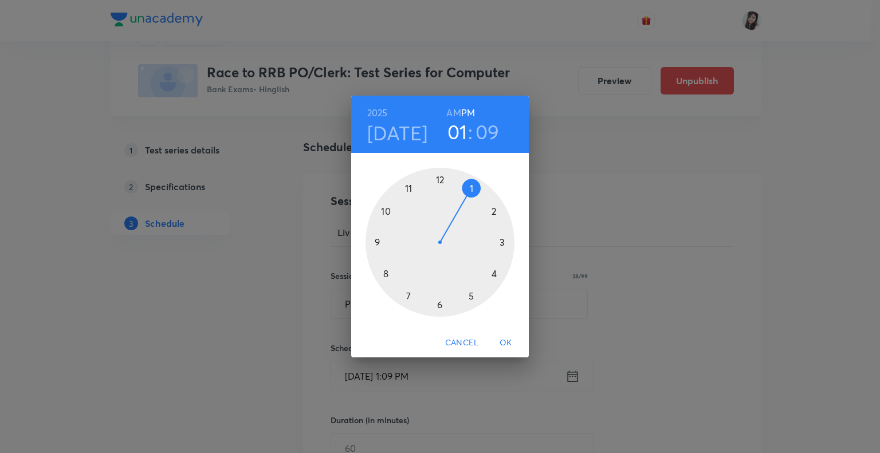
click at [376, 243] on div at bounding box center [440, 242] width 149 height 149
click at [442, 180] on div at bounding box center [440, 242] width 149 height 149
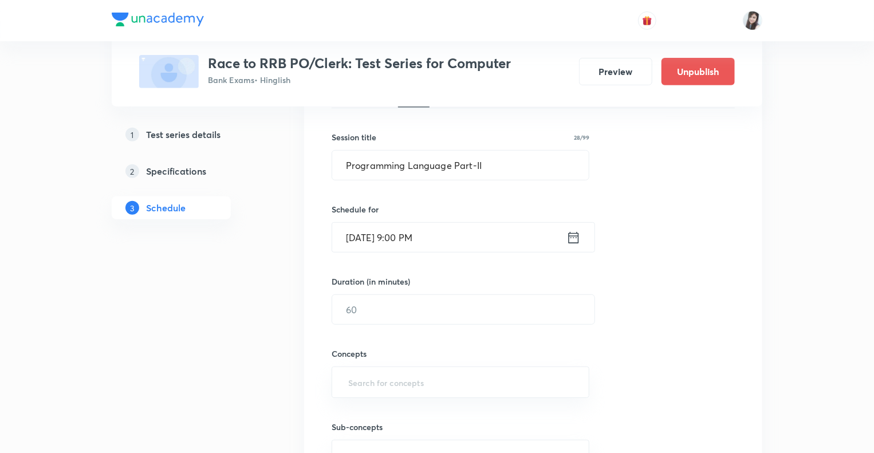
scroll to position [238, 0]
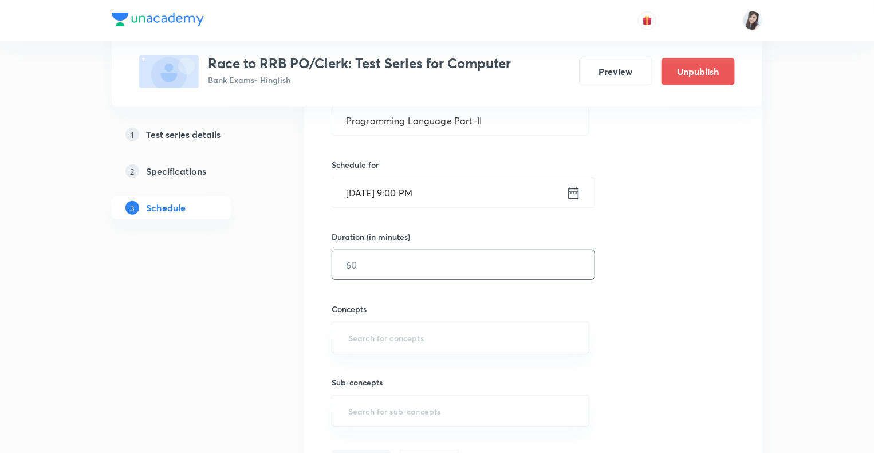
click at [379, 266] on input "text" at bounding box center [463, 264] width 262 height 29
type input "10"
click at [355, 345] on input "text" at bounding box center [460, 337] width 229 height 21
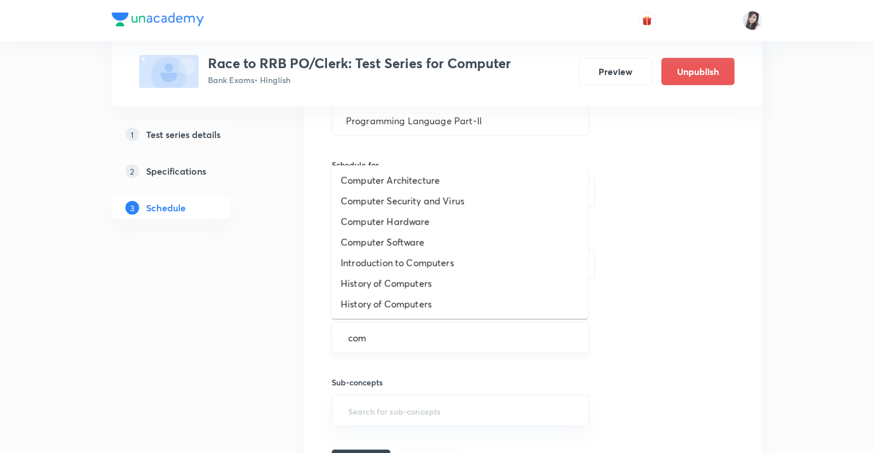
type input "comp"
click at [383, 261] on li "Introduction to Computers" at bounding box center [460, 263] width 257 height 21
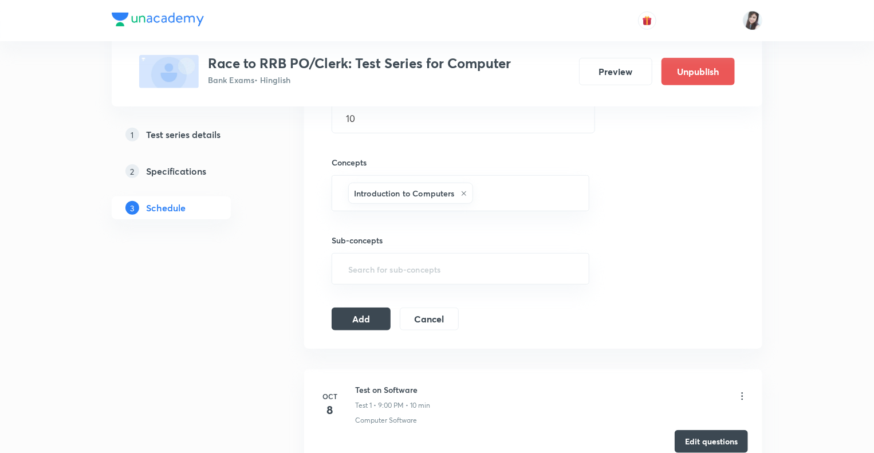
scroll to position [422, 0]
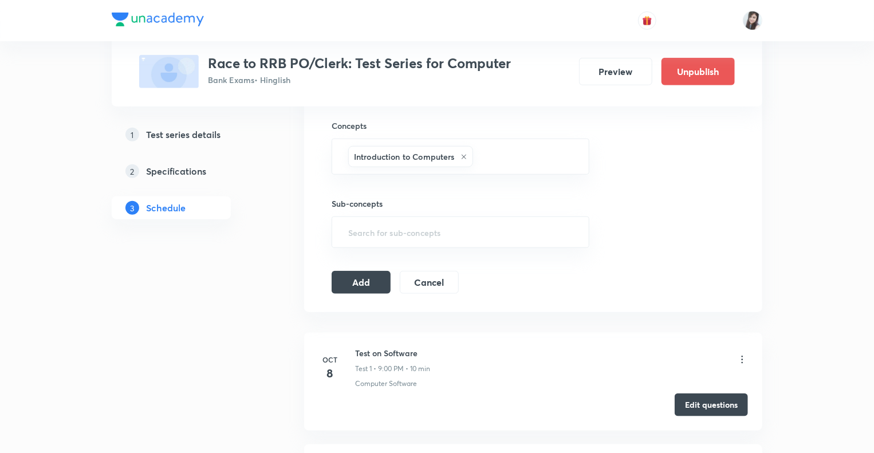
click at [347, 266] on div "Session 7 Live class Test Session title 28/99 Programming Language Part-II ​ Sc…" at bounding box center [533, 60] width 403 height 468
click at [353, 274] on button "Add" at bounding box center [361, 281] width 59 height 23
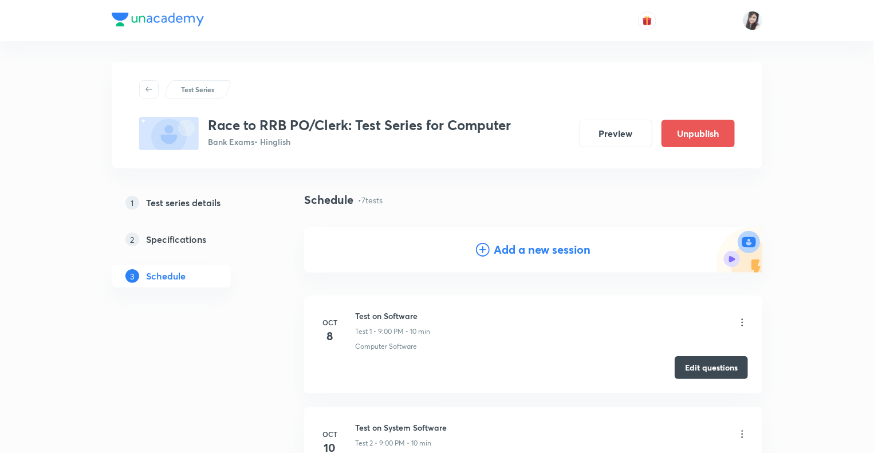
scroll to position [0, 0]
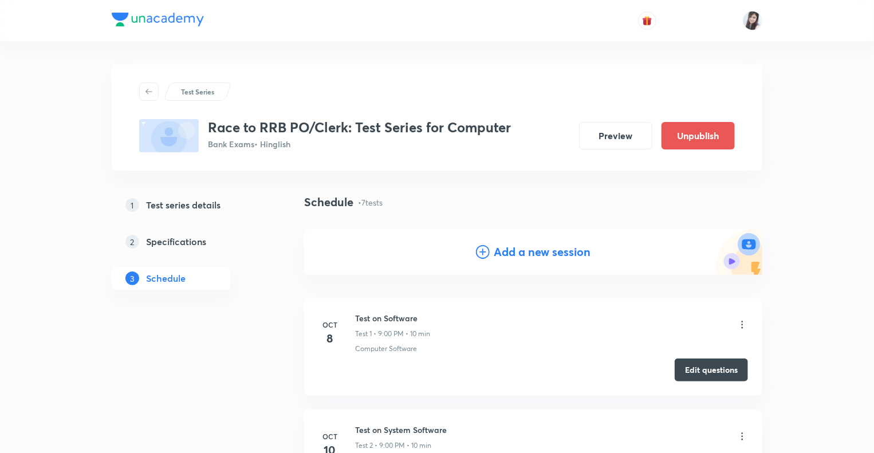
click at [479, 256] on icon at bounding box center [483, 252] width 14 height 14
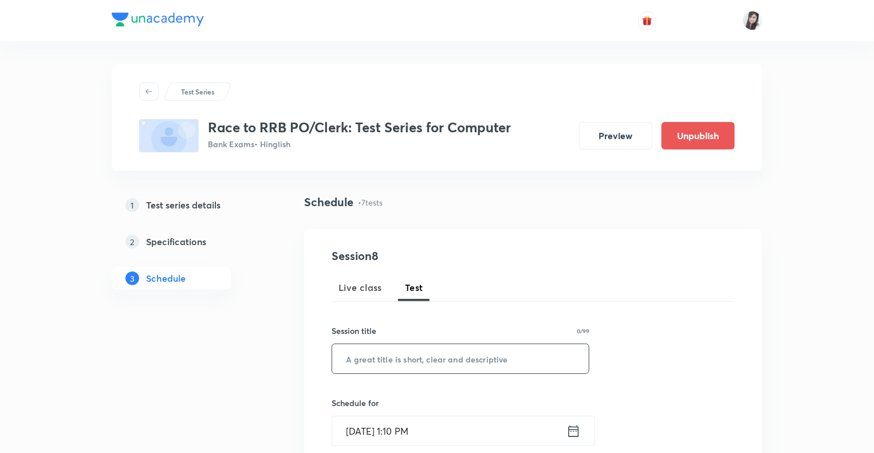
click at [349, 364] on input "text" at bounding box center [460, 358] width 257 height 29
type input "Circuit Unit"
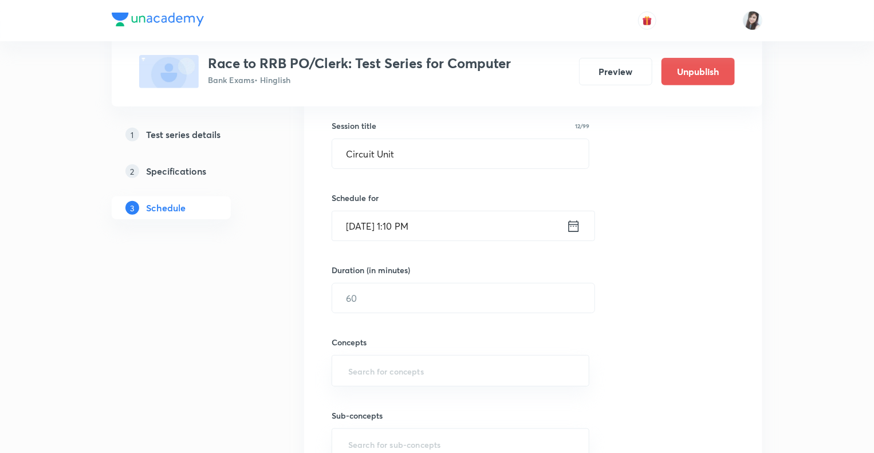
scroll to position [206, 0]
click at [574, 223] on icon at bounding box center [574, 225] width 14 height 16
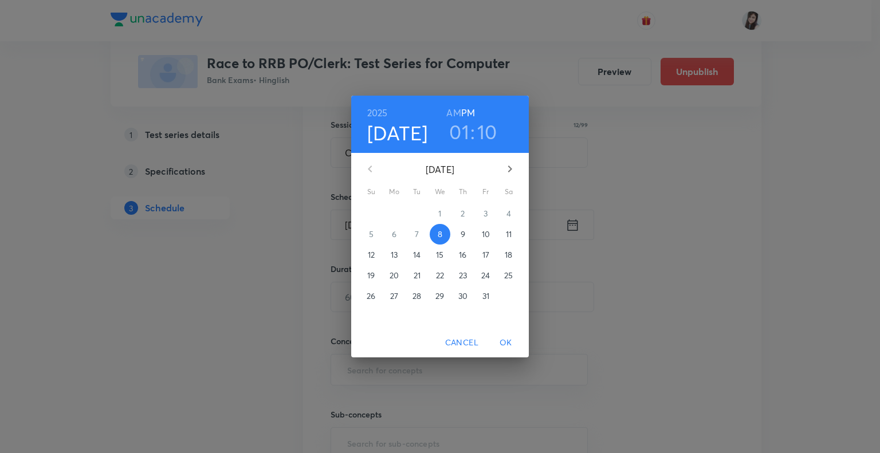
click at [394, 296] on p "27" at bounding box center [394, 295] width 8 height 11
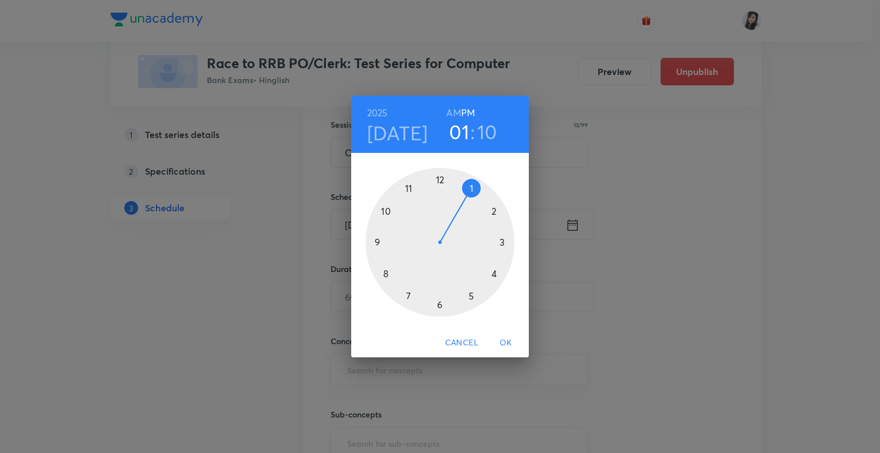
click at [376, 241] on div at bounding box center [440, 242] width 149 height 149
click at [440, 180] on div at bounding box center [440, 242] width 149 height 149
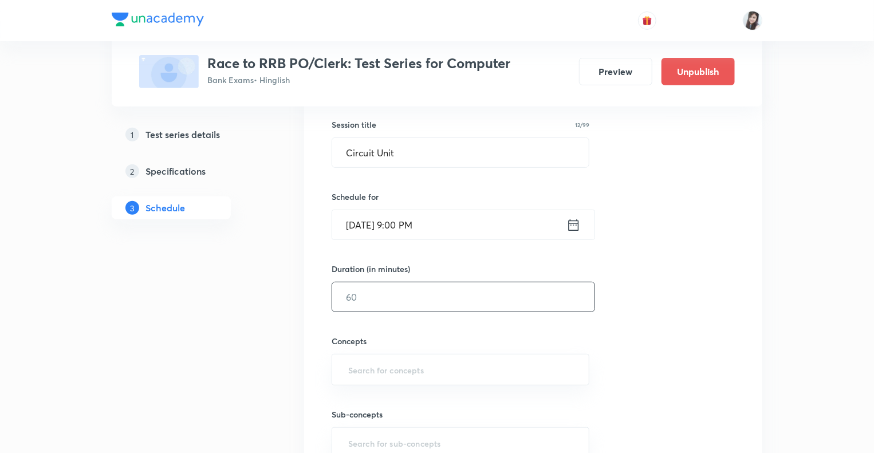
click at [380, 305] on input "text" at bounding box center [463, 296] width 262 height 29
type input "10"
click at [356, 373] on input "text" at bounding box center [460, 369] width 229 height 21
type input "S"
type input "C"
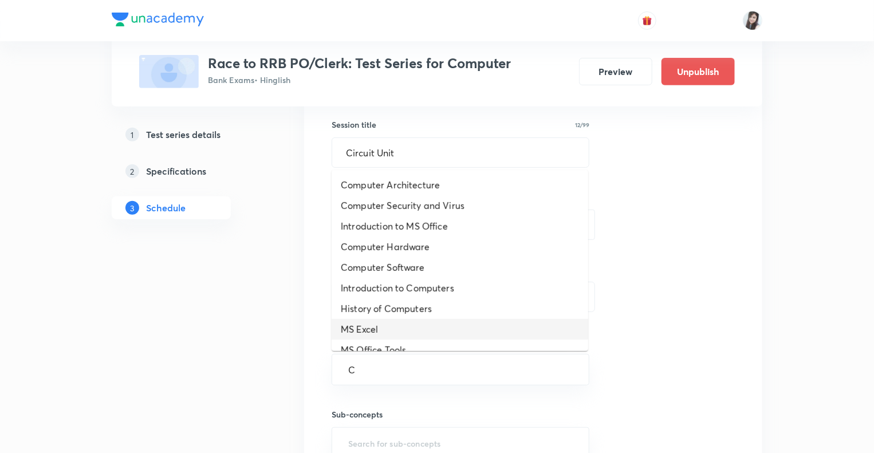
click at [360, 325] on li "MS Excel" at bounding box center [460, 329] width 257 height 21
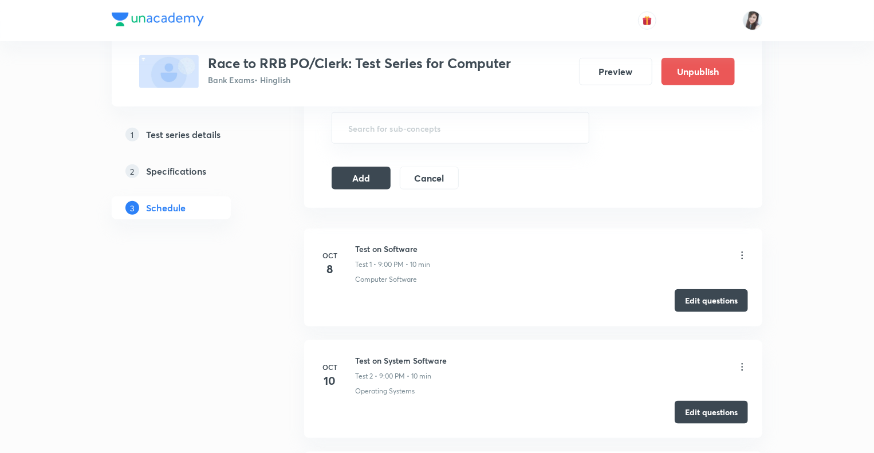
scroll to position [527, 0]
click at [362, 169] on button "Add" at bounding box center [361, 175] width 59 height 23
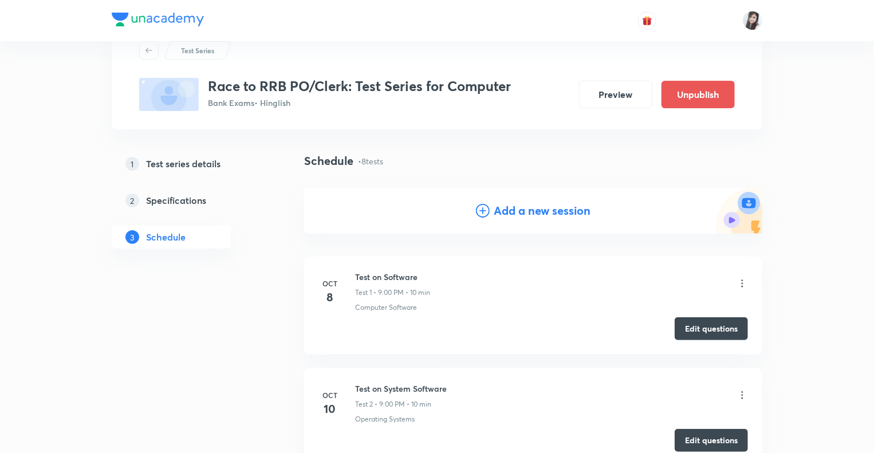
scroll to position [0, 0]
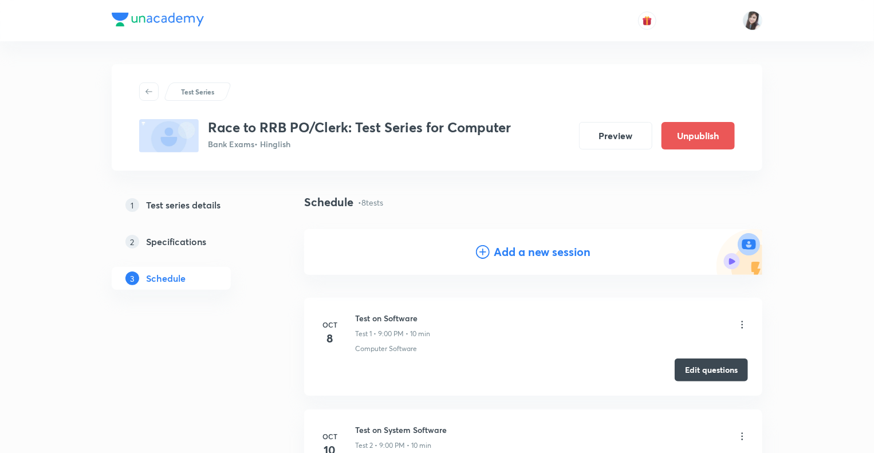
click at [497, 253] on h4 "Add a new session" at bounding box center [542, 251] width 97 height 17
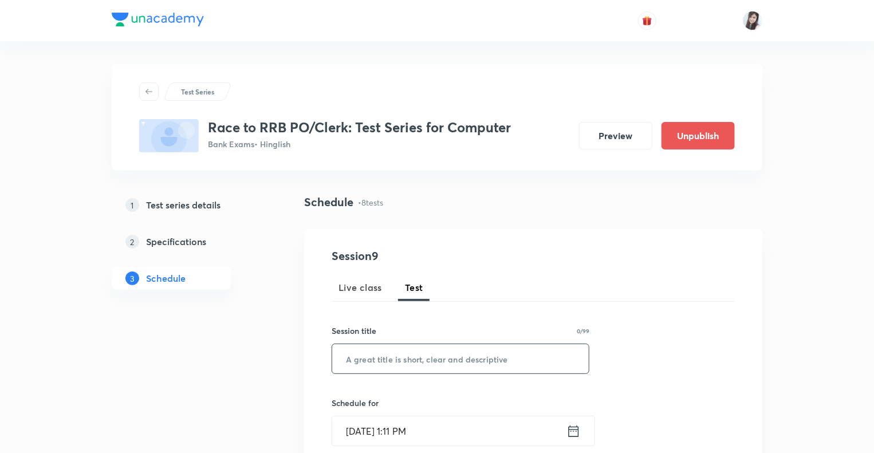
click at [381, 358] on input "text" at bounding box center [460, 358] width 257 height 29
type input "Operating system Part-I"
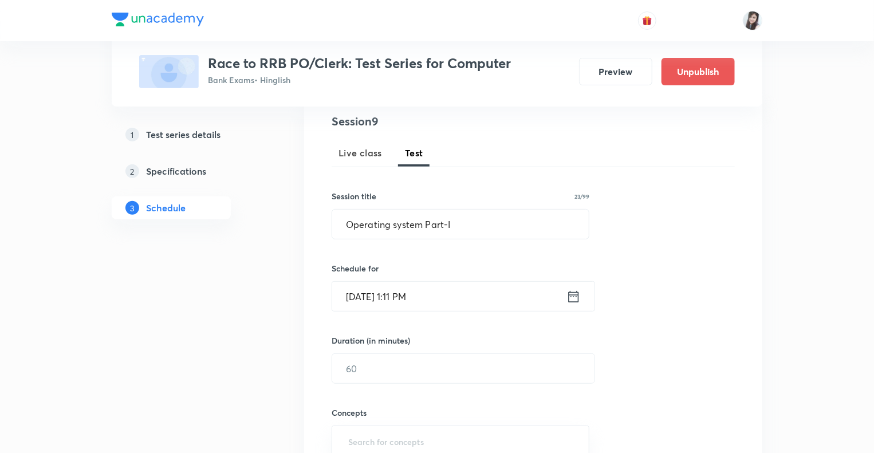
scroll to position [275, 0]
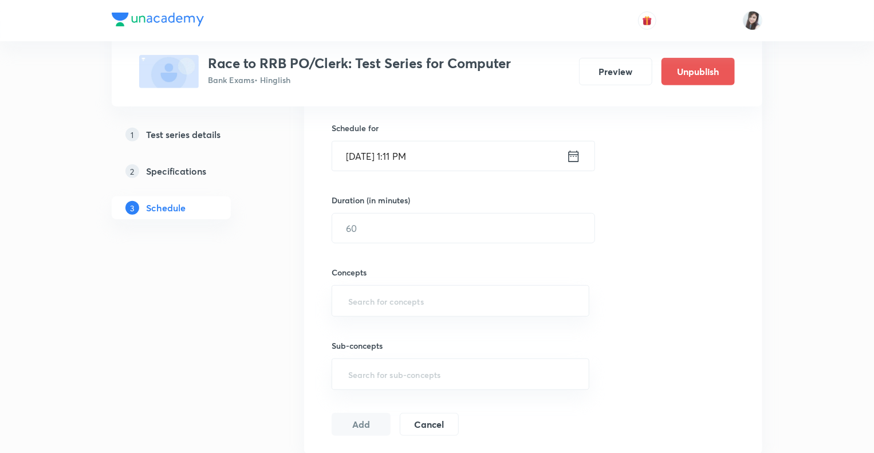
click at [574, 159] on icon at bounding box center [574, 156] width 14 height 16
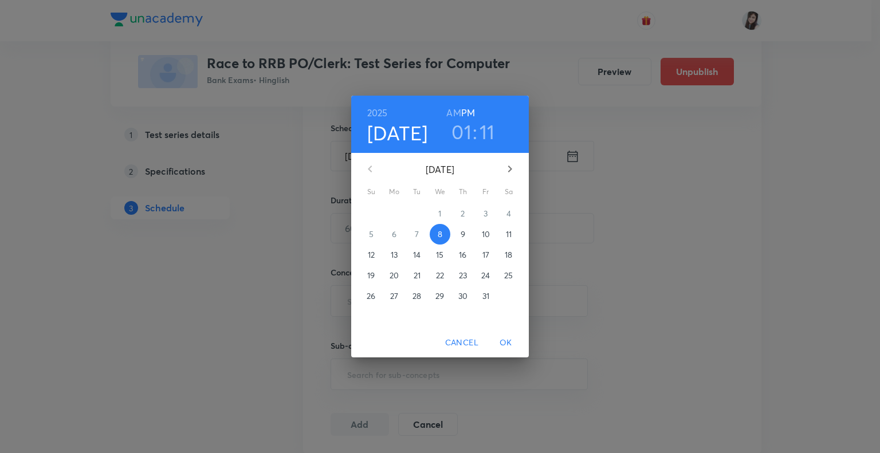
click at [443, 297] on p "29" at bounding box center [439, 295] width 9 height 11
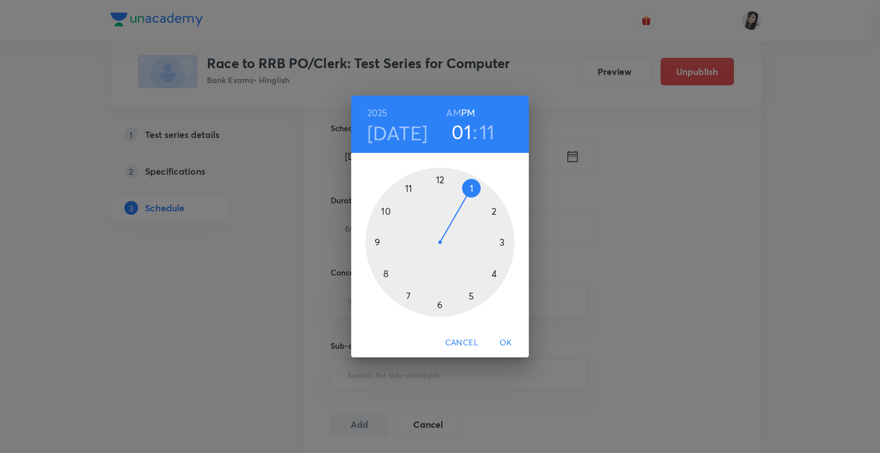
click at [374, 243] on div at bounding box center [440, 242] width 149 height 149
click at [441, 180] on div at bounding box center [440, 242] width 149 height 149
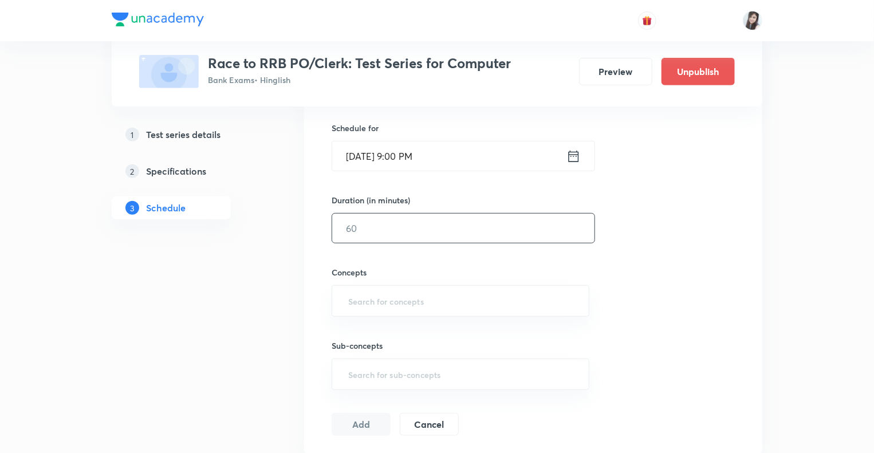
click at [398, 224] on input "text" at bounding box center [463, 228] width 262 height 29
type input "10"
click at [348, 301] on input "text" at bounding box center [460, 300] width 229 height 21
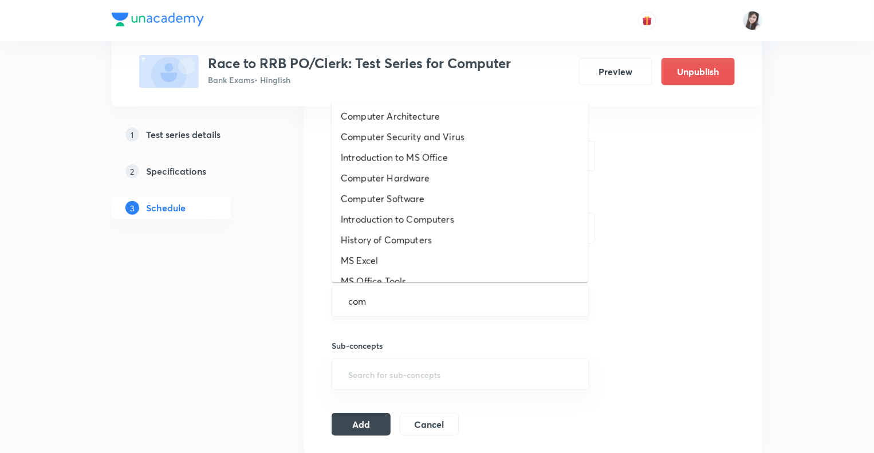
type input "comp"
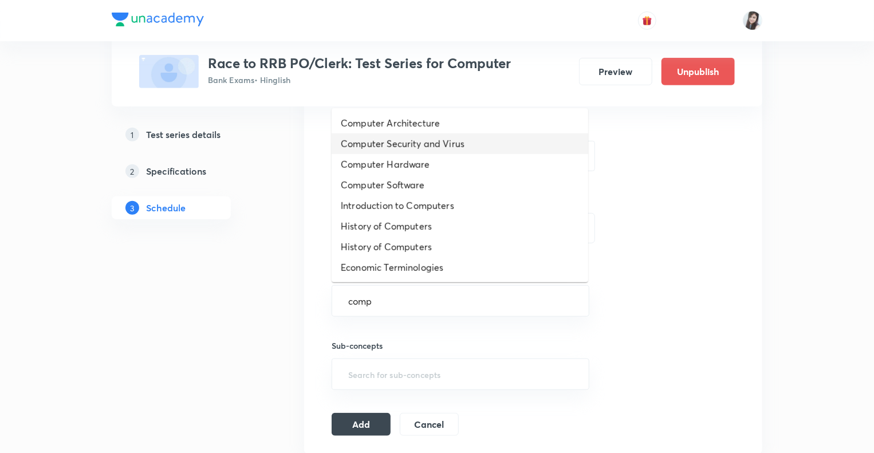
click at [385, 140] on li "Computer Security and Virus" at bounding box center [460, 143] width 257 height 21
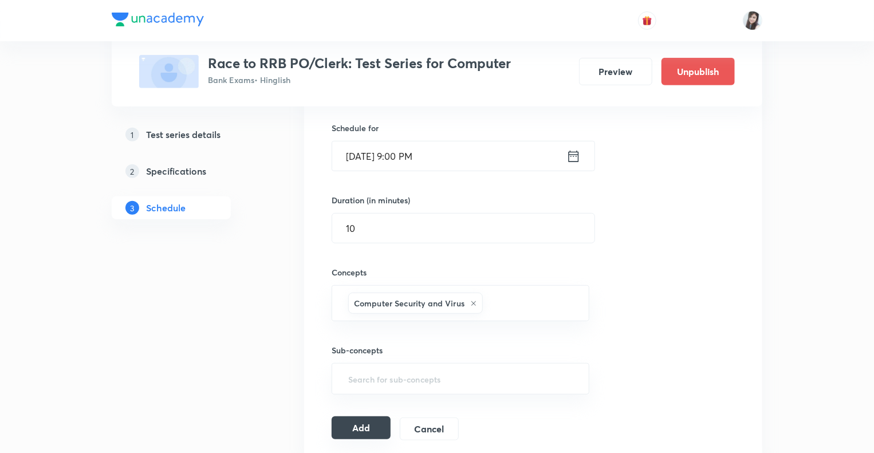
click at [364, 431] on button "Add" at bounding box center [361, 428] width 59 height 23
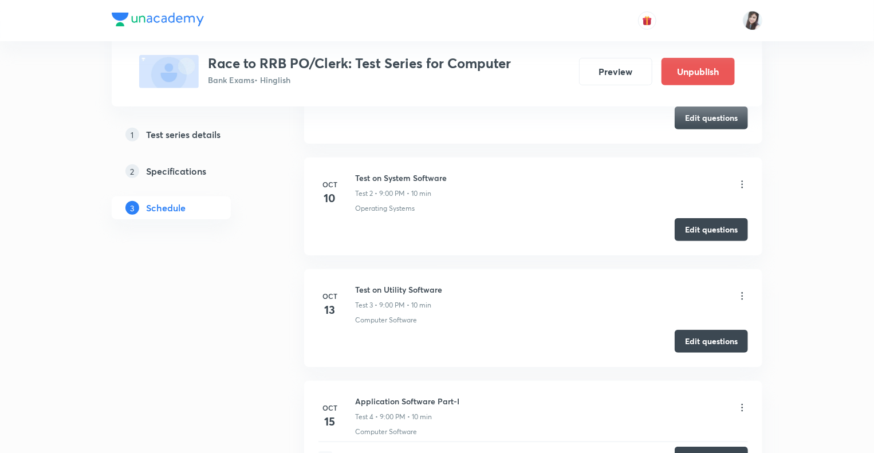
scroll to position [0, 0]
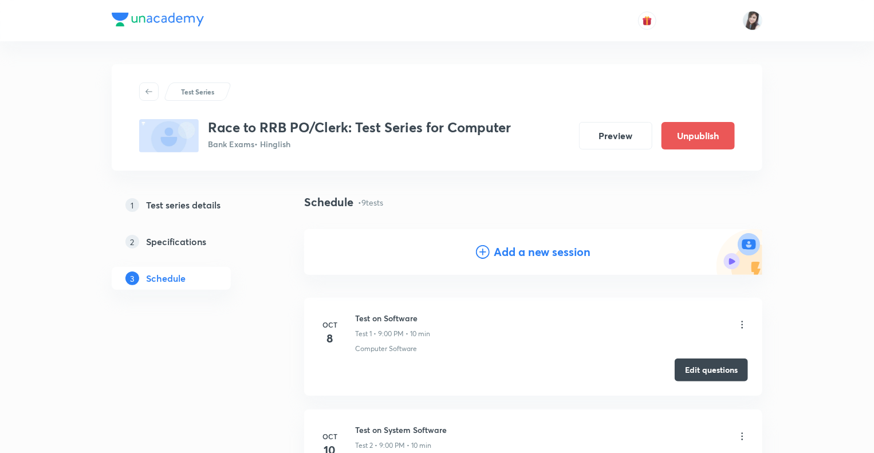
click at [480, 252] on icon at bounding box center [483, 252] width 14 height 14
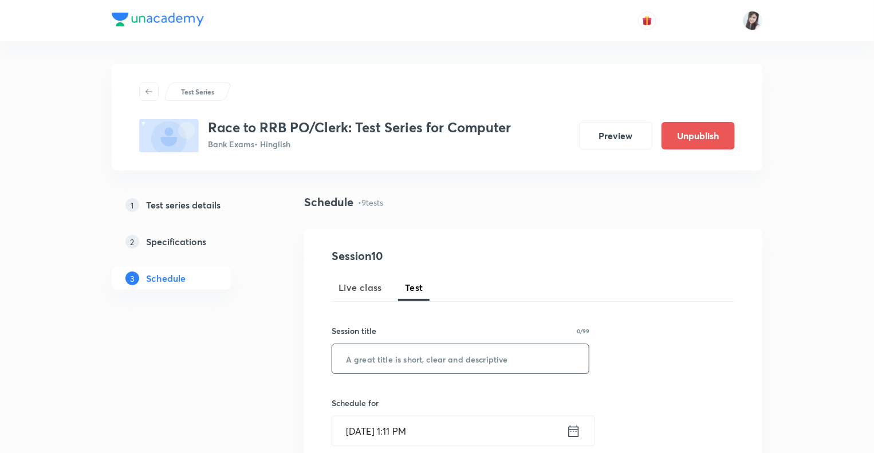
click at [371, 359] on input "text" at bounding box center [460, 358] width 257 height 29
type input "Operating System Part-II"
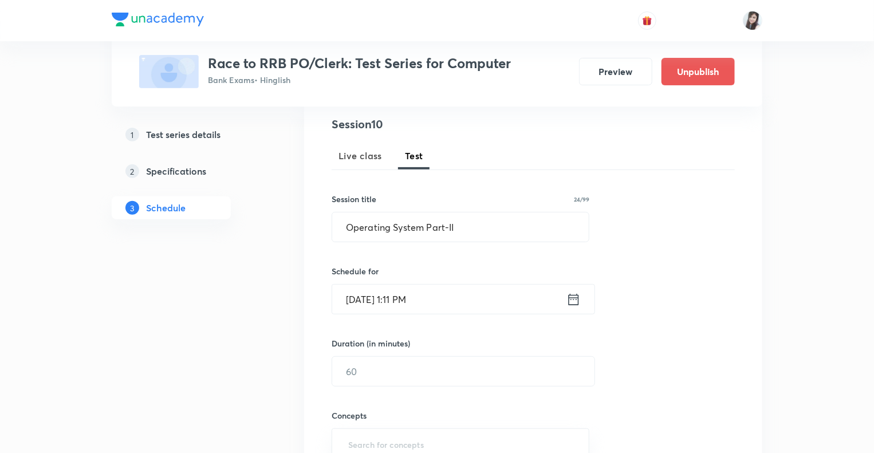
scroll to position [138, 0]
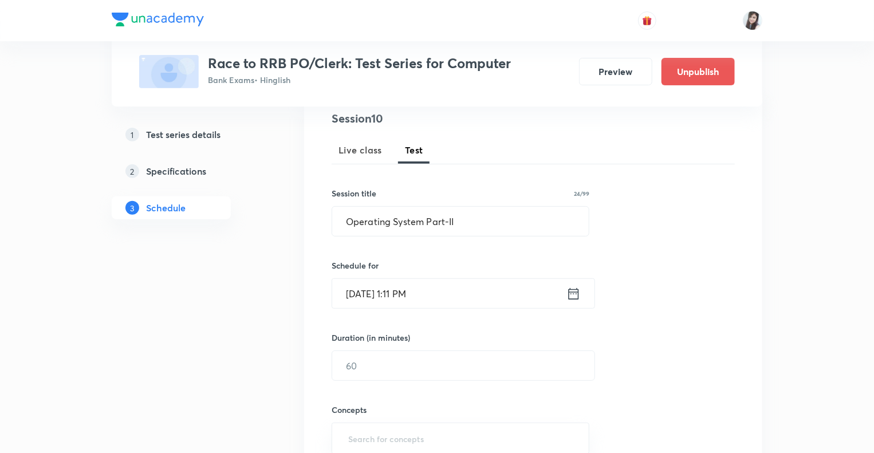
click at [571, 295] on icon at bounding box center [574, 294] width 14 height 16
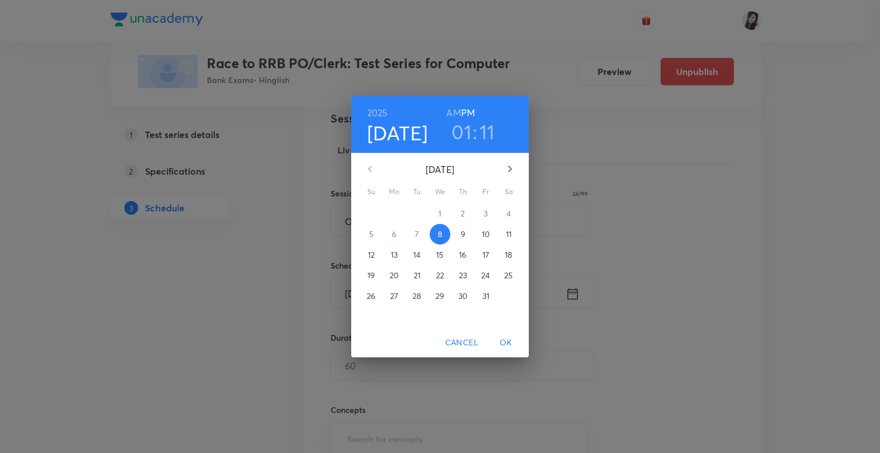
click at [485, 295] on p "31" at bounding box center [485, 295] width 7 height 11
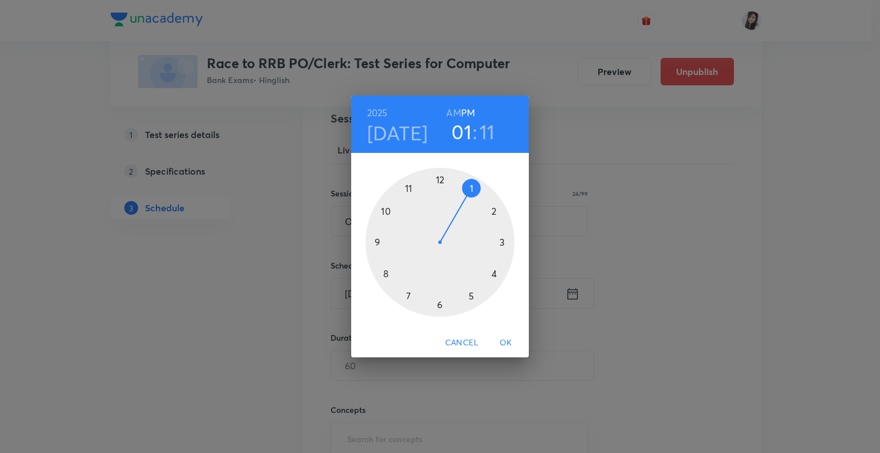
click at [377, 243] on div at bounding box center [440, 242] width 149 height 149
click at [439, 180] on div at bounding box center [440, 242] width 149 height 149
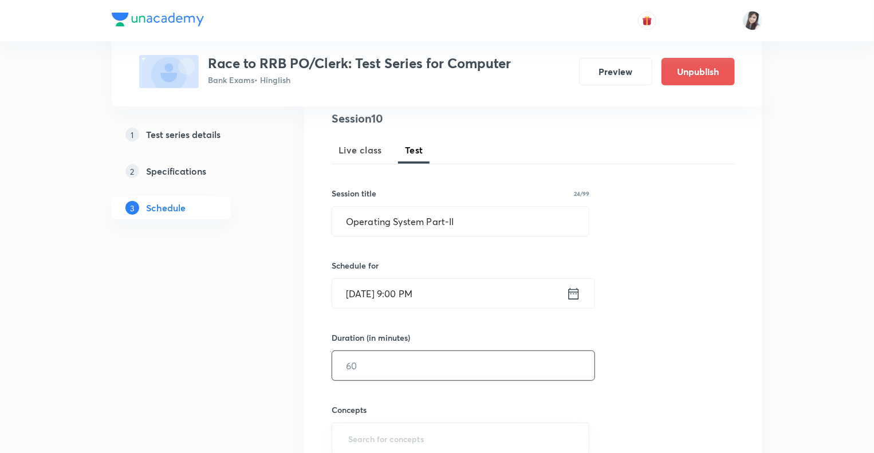
click at [364, 373] on input "text" at bounding box center [463, 365] width 262 height 29
type input "10"
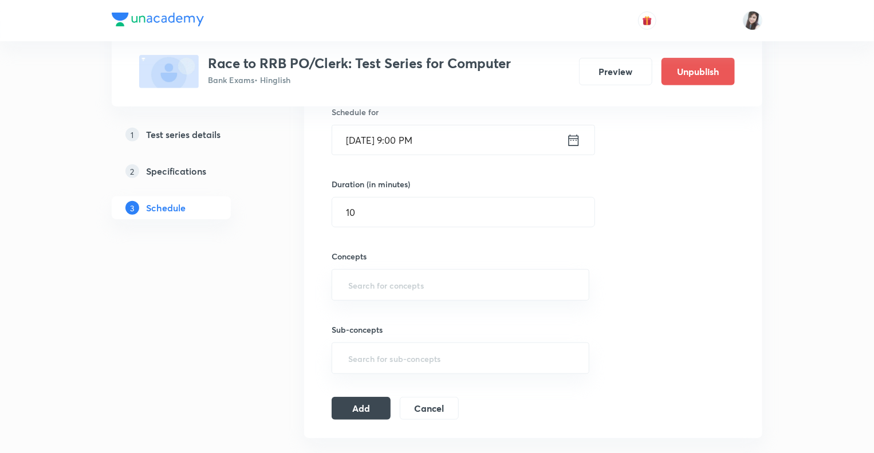
scroll to position [321, 0]
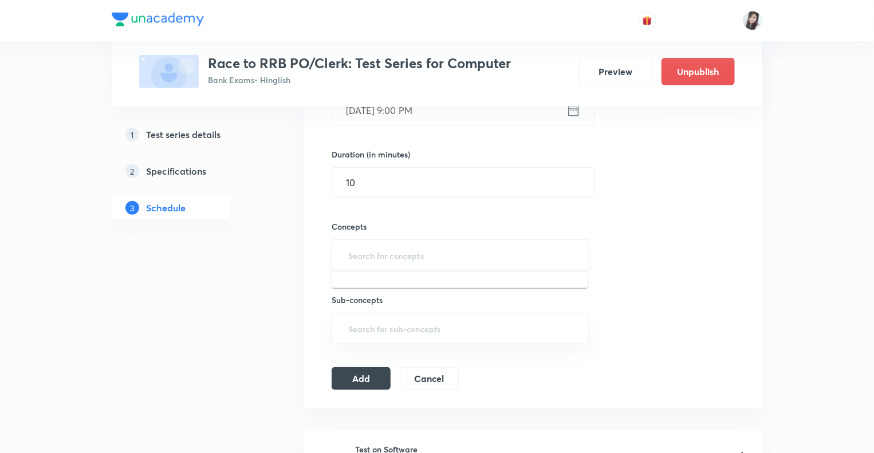
click at [361, 265] on input "text" at bounding box center [460, 255] width 229 height 21
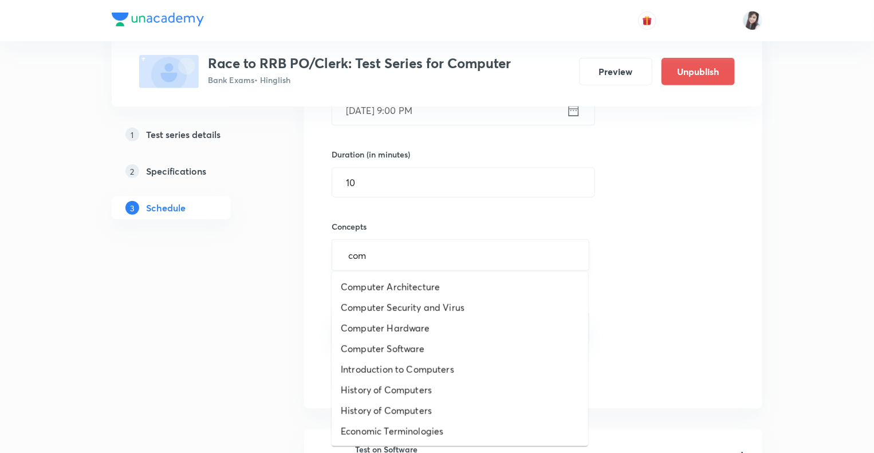
type input "comp"
click at [382, 290] on li "Computer Architecture" at bounding box center [460, 287] width 257 height 21
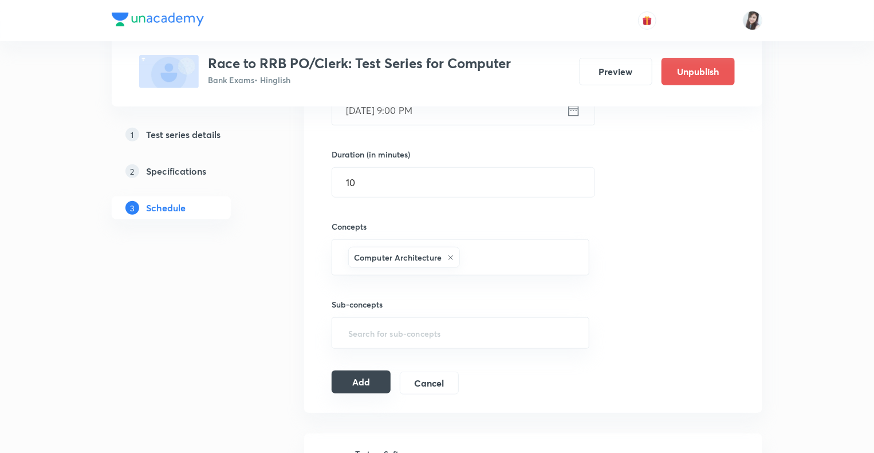
click at [373, 376] on button "Add" at bounding box center [361, 382] width 59 height 23
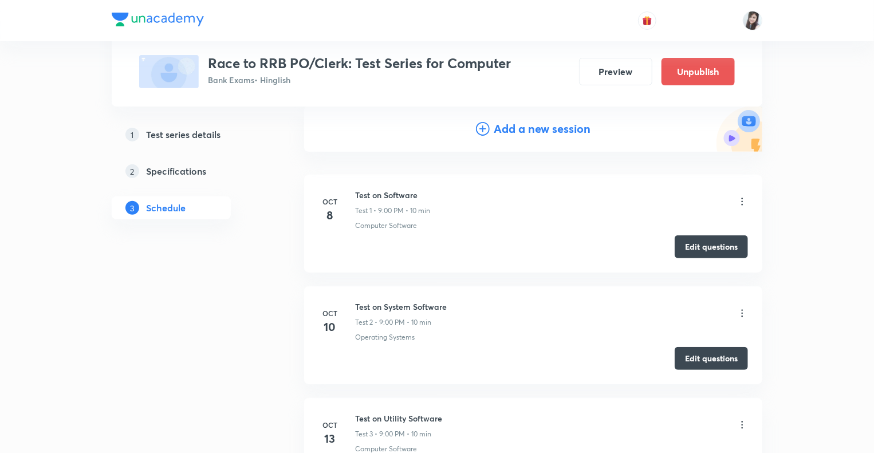
scroll to position [124, 0]
click at [696, 242] on button "Edit questions" at bounding box center [711, 244] width 73 height 23
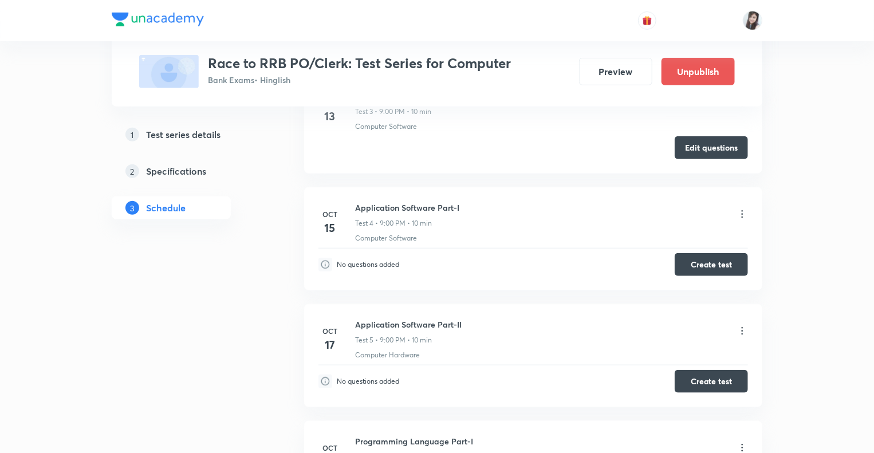
scroll to position [449, 0]
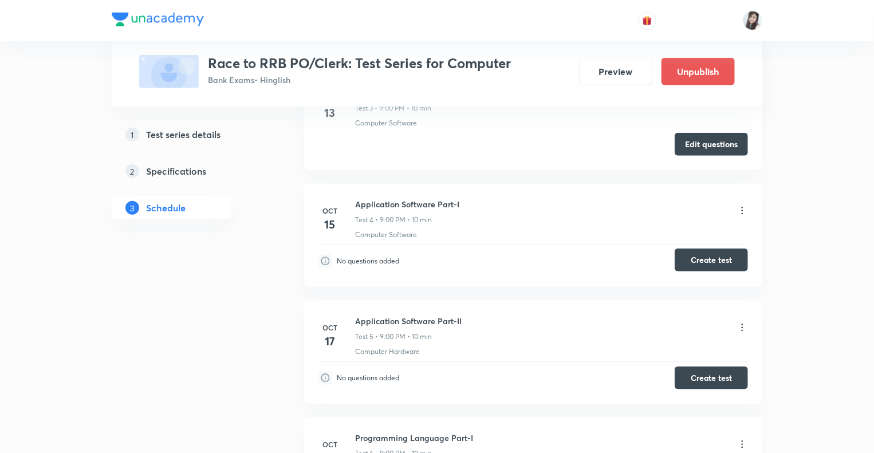
click at [700, 253] on button "Create test" at bounding box center [711, 260] width 73 height 23
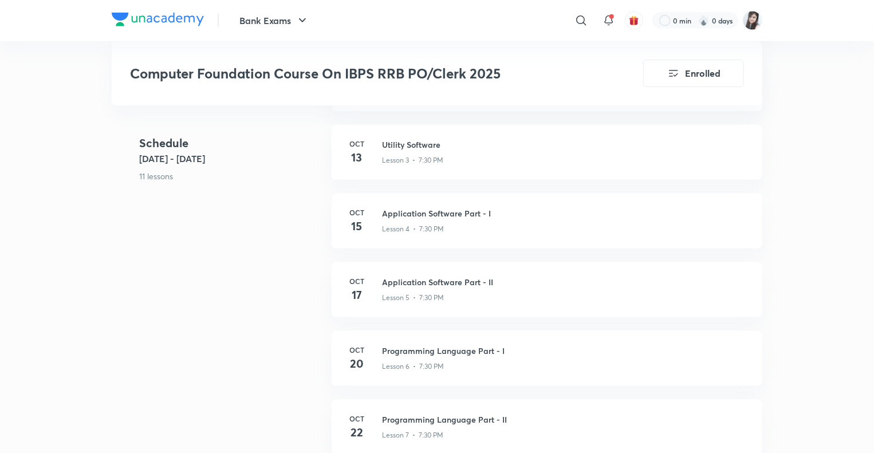
scroll to position [619, 0]
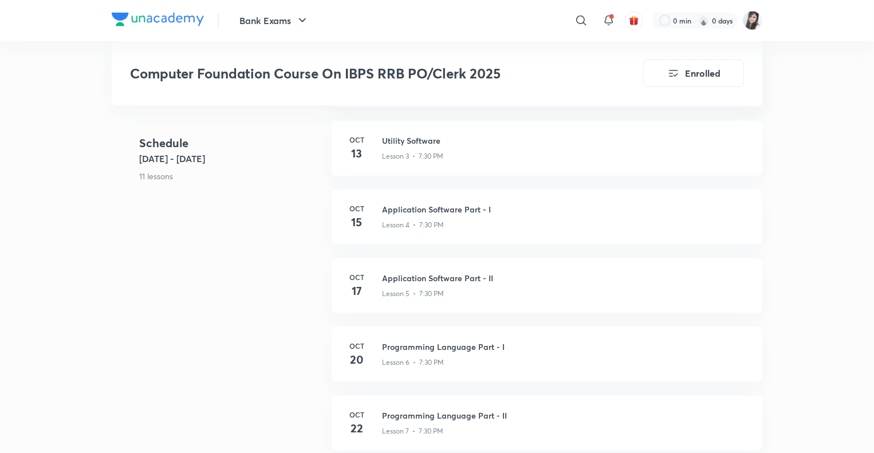
click at [307, 301] on div "Schedule Oct 8 - Oct 31 11 lessons Oct 8 Software Lesson 1 • 7:30 PM Oct 10 Sys…" at bounding box center [437, 361] width 651 height 756
click at [290, 260] on div "Schedule Oct 8 - Oct 31 11 lessons Oct 8 Software Lesson 1 • 7:30 PM Oct 10 Sys…" at bounding box center [437, 361] width 651 height 756
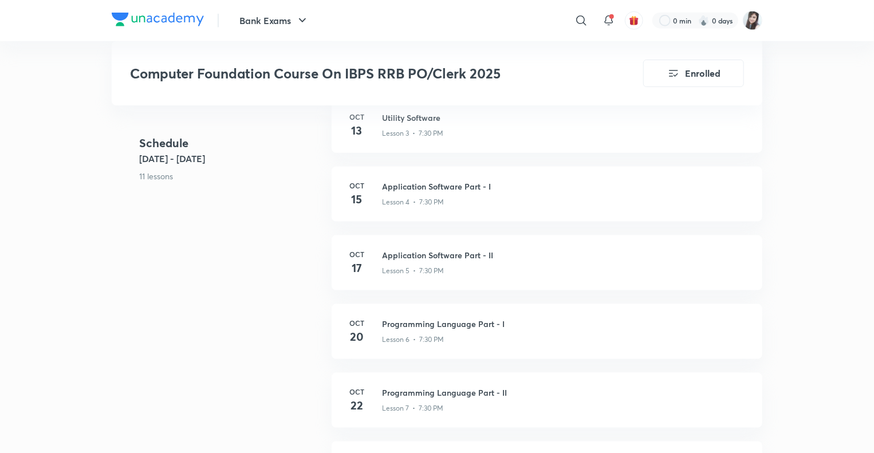
scroll to position [734, 0]
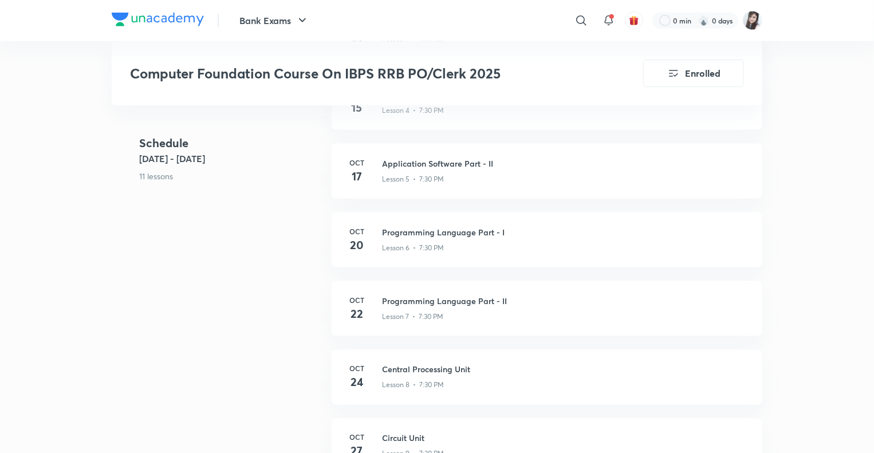
click at [293, 272] on div "Schedule Oct 8 - Oct 31 11 lessons Oct 8 Software Lesson 1 • 7:30 PM Oct 10 Sys…" at bounding box center [437, 247] width 651 height 756
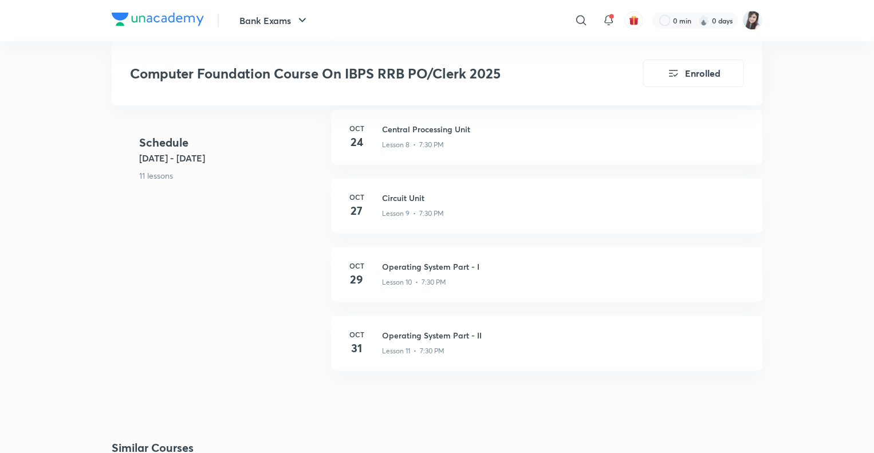
scroll to position [986, 0]
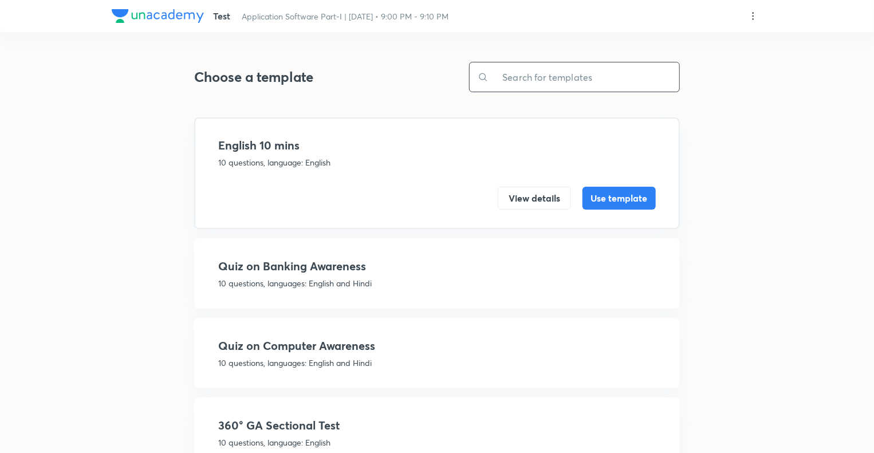
click at [512, 78] on input "text" at bounding box center [584, 76] width 191 height 29
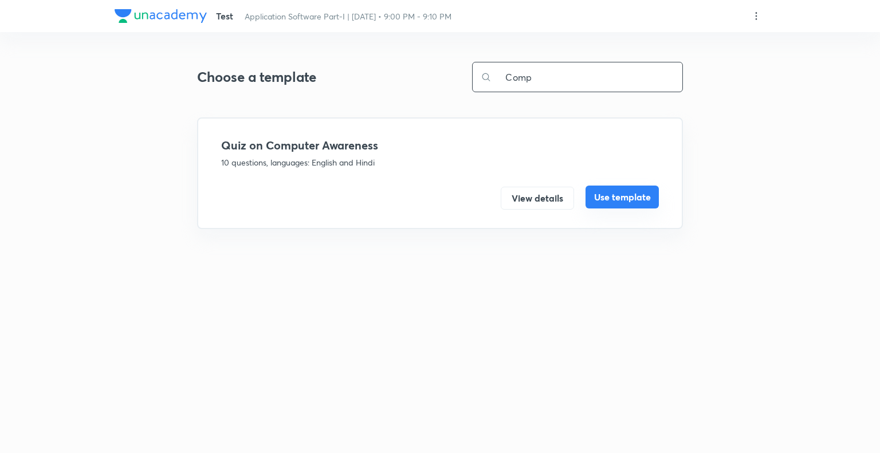
type input "Comp"
click at [596, 197] on button "Use template" at bounding box center [622, 197] width 73 height 23
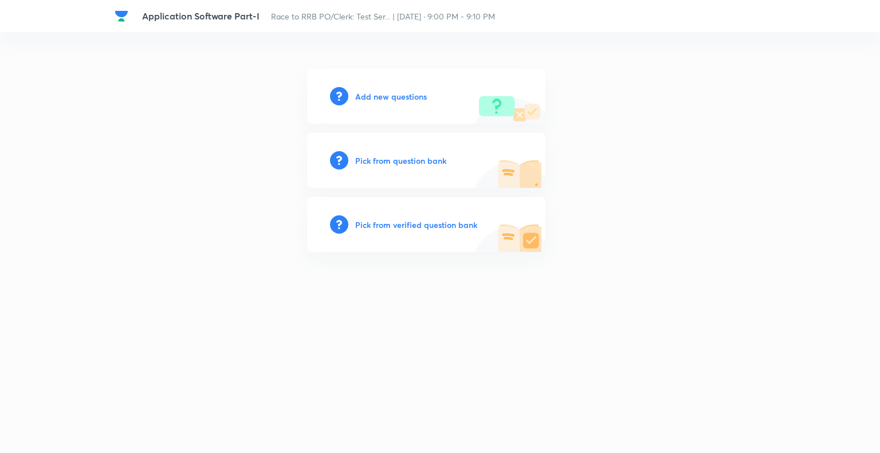
click at [372, 158] on h6 "Pick from question bank" at bounding box center [400, 161] width 91 height 12
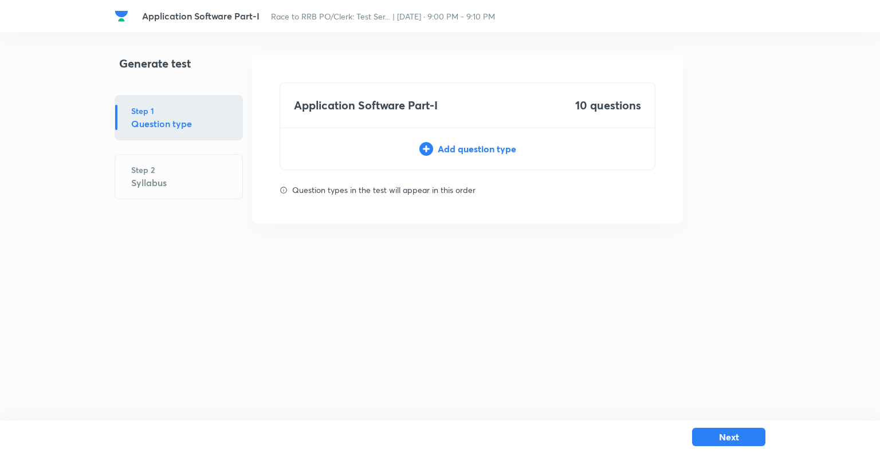
click at [447, 147] on div "Add question type" at bounding box center [467, 149] width 375 height 14
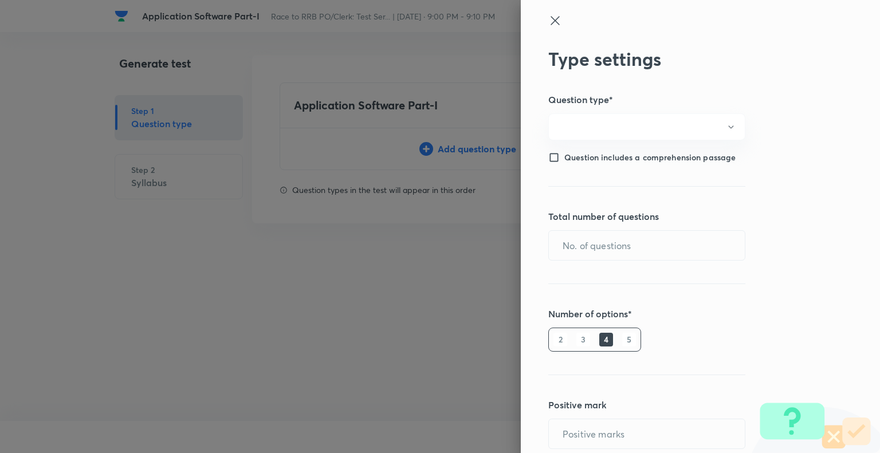
type input "1"
type input "0"
click at [614, 245] on input "text" at bounding box center [647, 245] width 196 height 29
type input "10"
click at [622, 340] on h6 "5" at bounding box center [629, 340] width 14 height 14
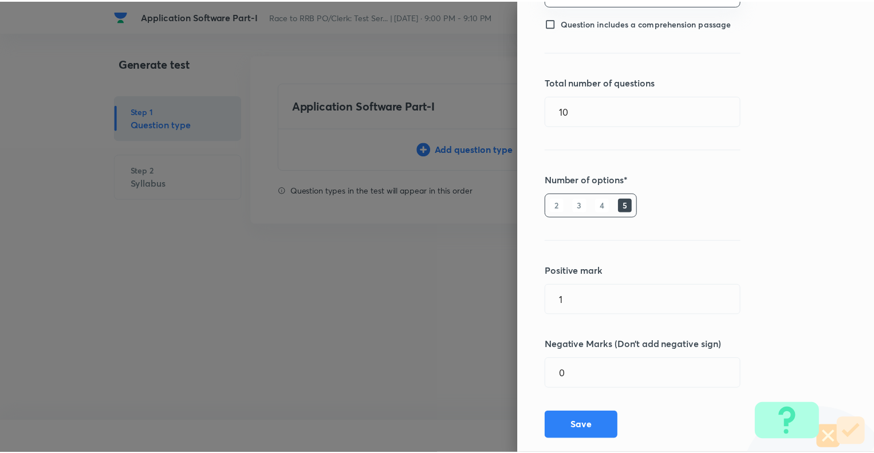
scroll to position [156, 0]
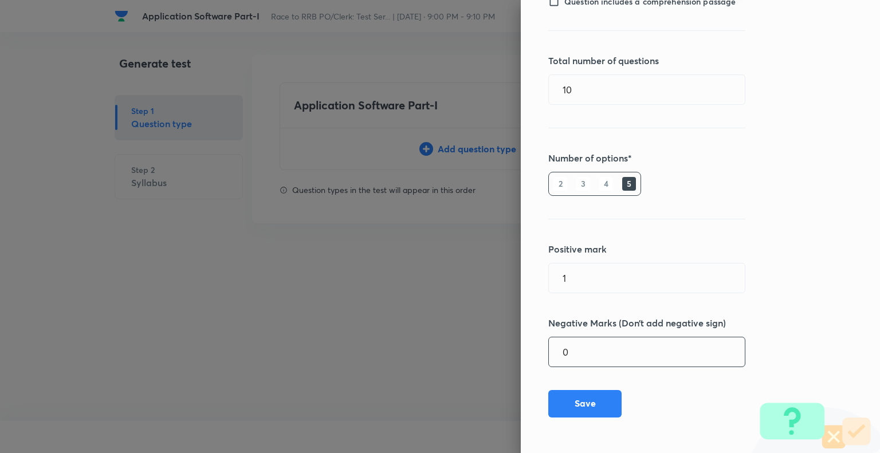
click at [595, 350] on input "0" at bounding box center [647, 351] width 196 height 29
type input "0.25"
click at [571, 400] on button "Save" at bounding box center [584, 403] width 73 height 28
type input "0"
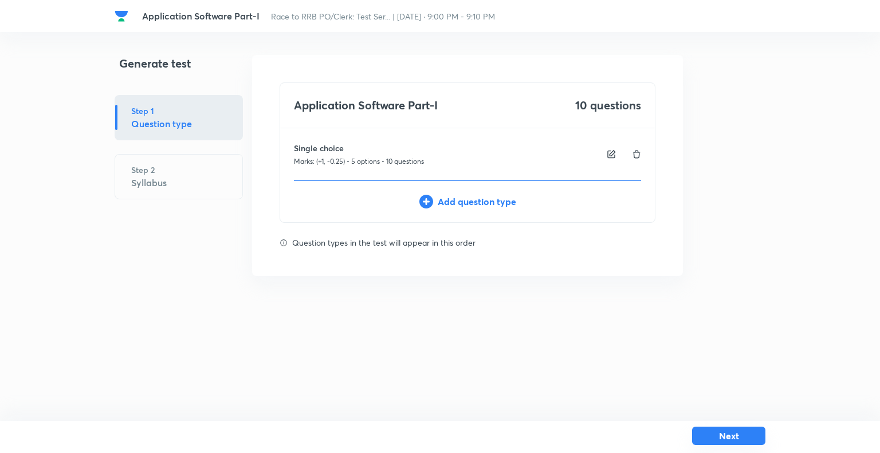
click at [725, 439] on button "Next" at bounding box center [728, 436] width 73 height 18
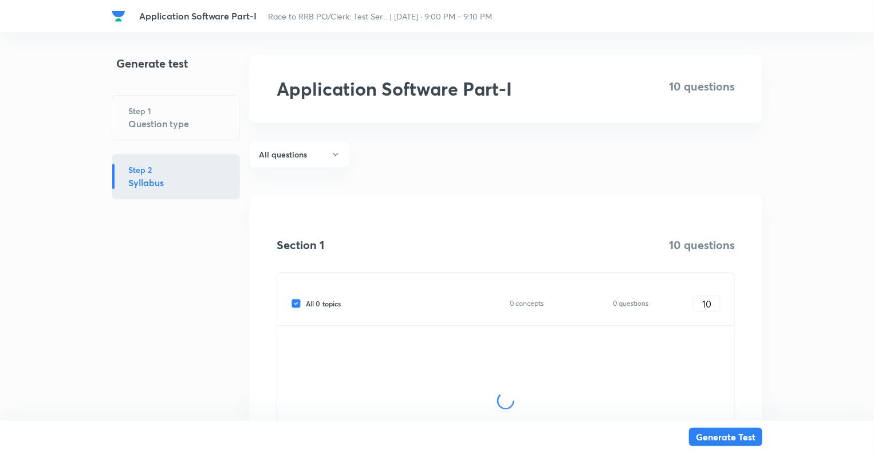
click at [808, 329] on div "Application Software Part-I Race to RRB PO/Clerk: Test Ser... | Oct 15, 2025 · …" at bounding box center [437, 293] width 874 height 477
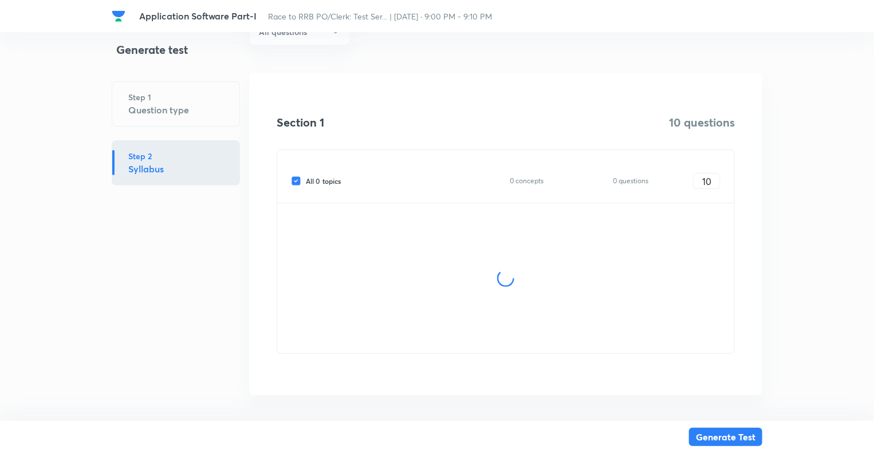
scroll to position [133, 0]
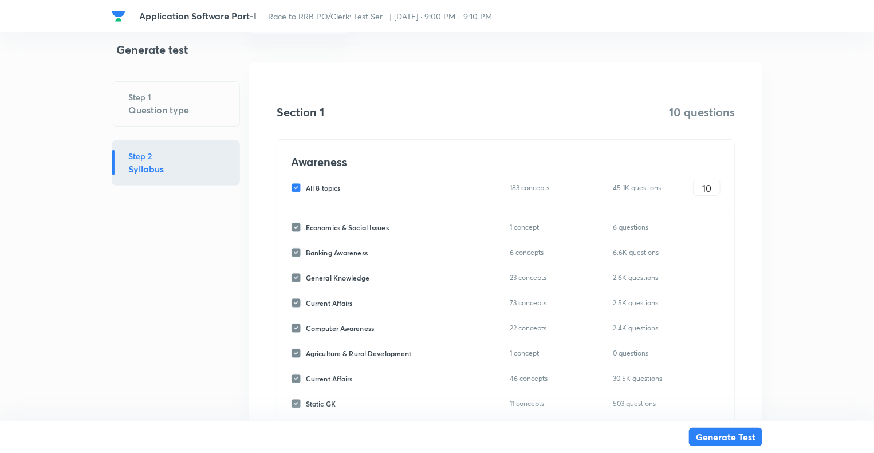
click at [296, 186] on input "All 8 topics" at bounding box center [298, 188] width 15 height 10
checkbox input "false"
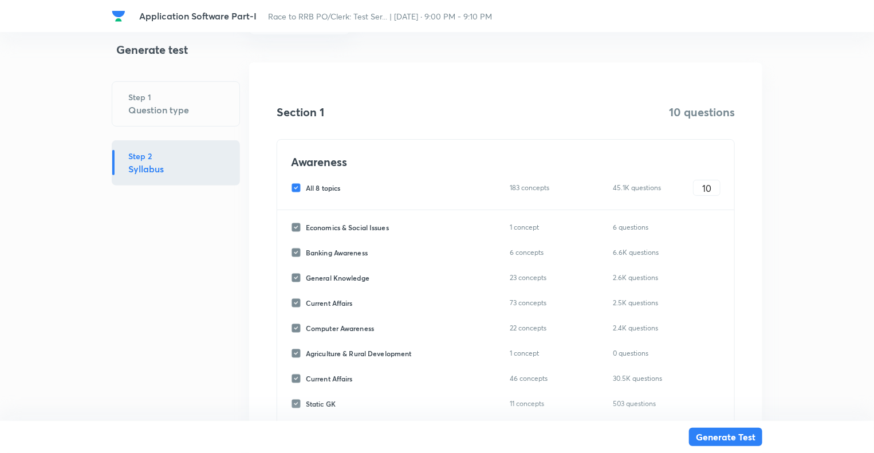
checkbox input "false"
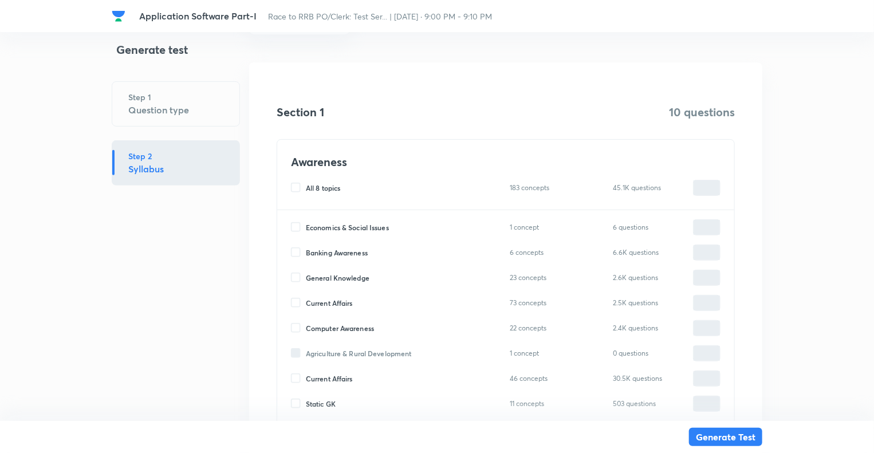
click at [299, 329] on input "Computer Awareness" at bounding box center [298, 328] width 15 height 10
checkbox input "true"
type input "0"
click at [698, 326] on input "0" at bounding box center [707, 329] width 26 height 20
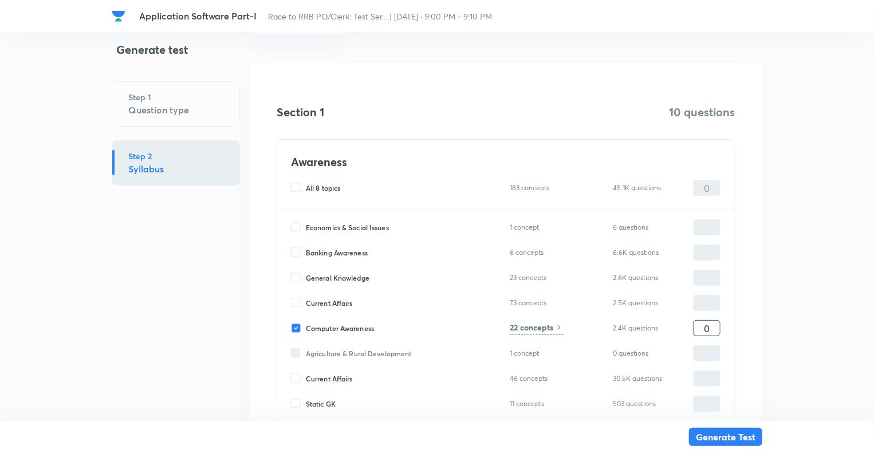
type input "10"
click at [533, 327] on h6 "22 concepts" at bounding box center [532, 327] width 44 height 12
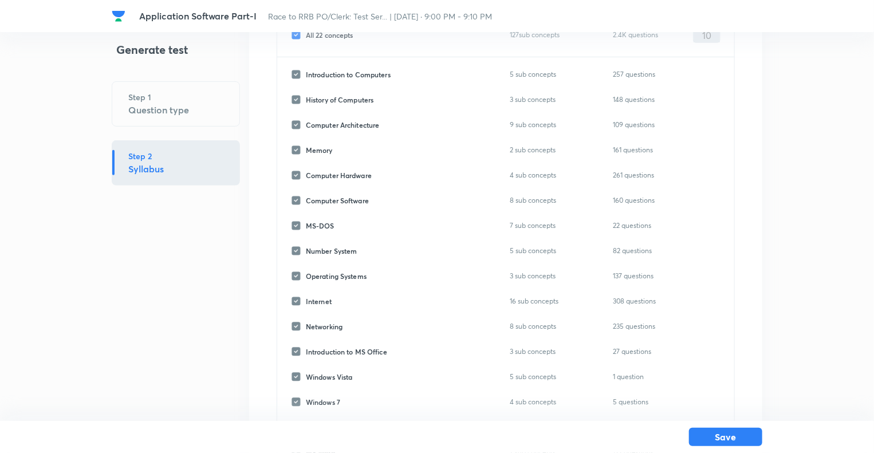
click at [206, 301] on div "Generate test Step 1 Question type Step 2 Syllabus" at bounding box center [176, 297] width 128 height 750
click at [296, 32] on input "All 22 concepts" at bounding box center [298, 35] width 15 height 10
checkbox input "false"
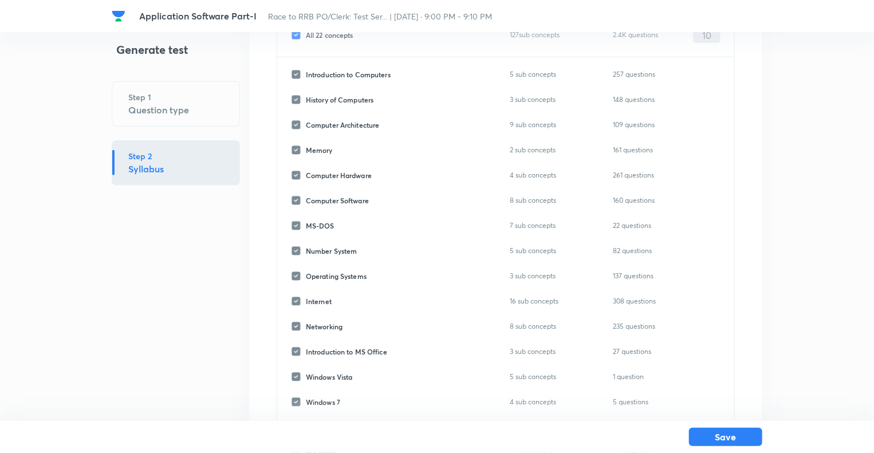
checkbox input "false"
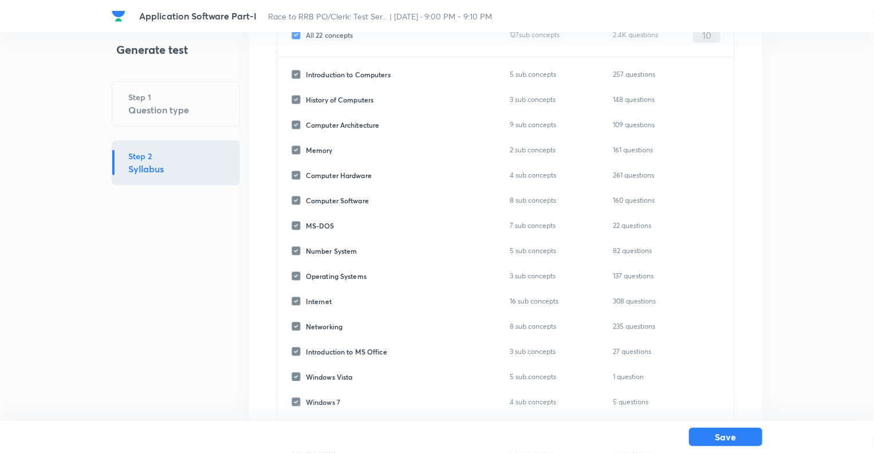
checkbox input "false"
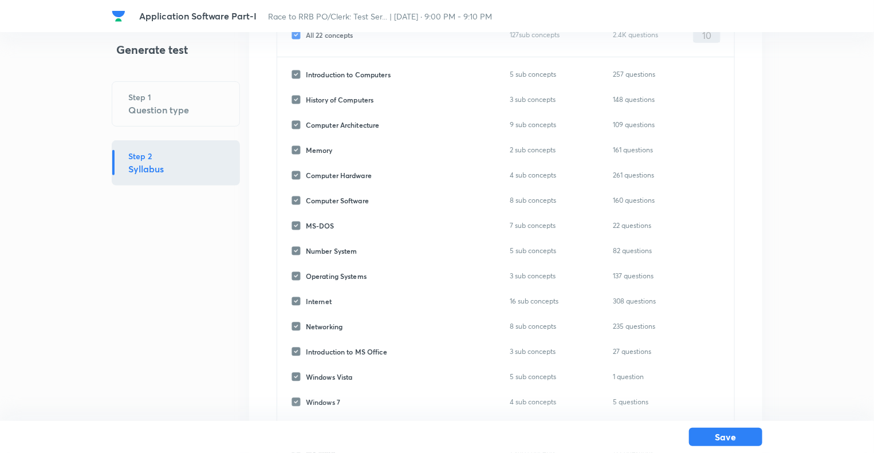
checkbox input "false"
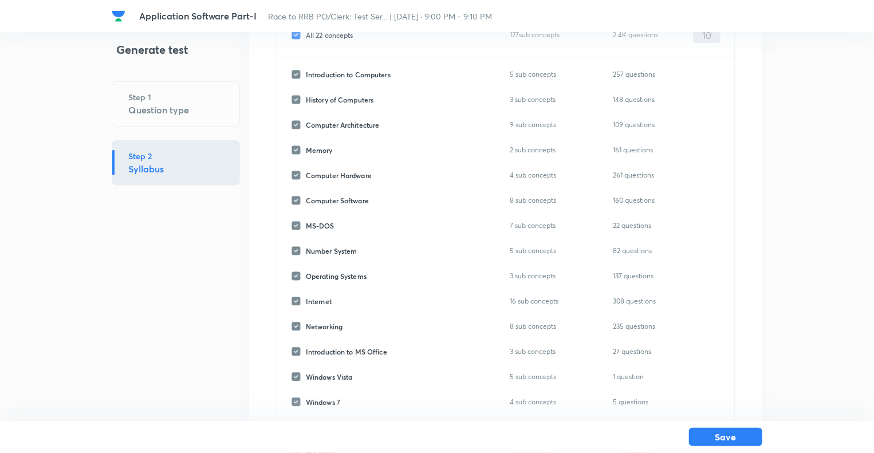
checkbox input "false"
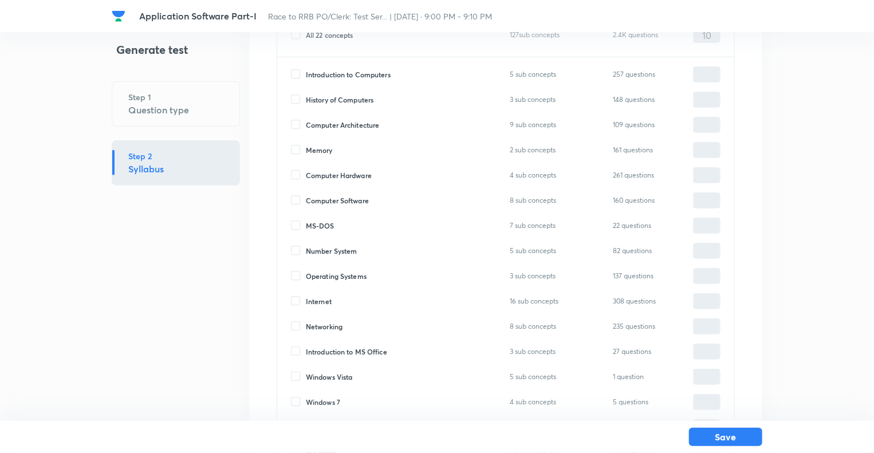
click at [297, 200] on input "Computer Software" at bounding box center [298, 200] width 15 height 10
checkbox input "true"
type input "0"
click at [296, 175] on input "Computer Hardware" at bounding box center [298, 175] width 15 height 10
checkbox input "true"
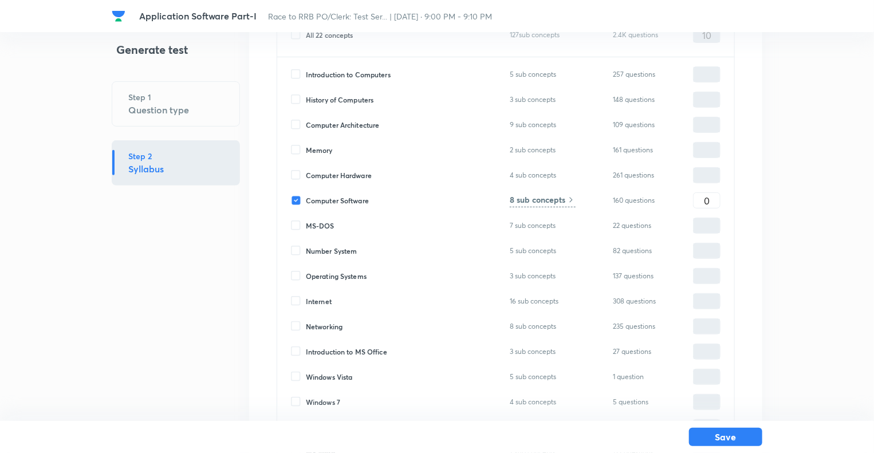
type input "0"
click at [713, 176] on input "0" at bounding box center [707, 176] width 26 height 20
type input "5"
click at [713, 207] on input "0" at bounding box center [707, 201] width 26 height 20
type input "5"
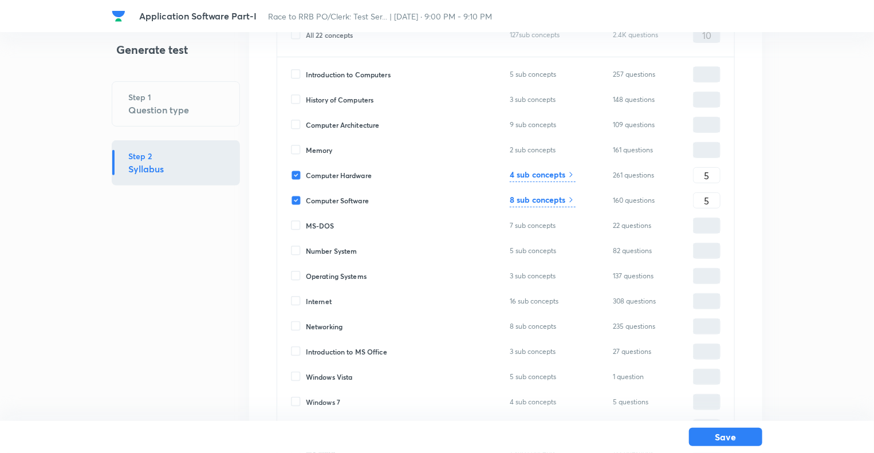
click at [544, 172] on h6 "4 sub concepts" at bounding box center [538, 174] width 56 height 12
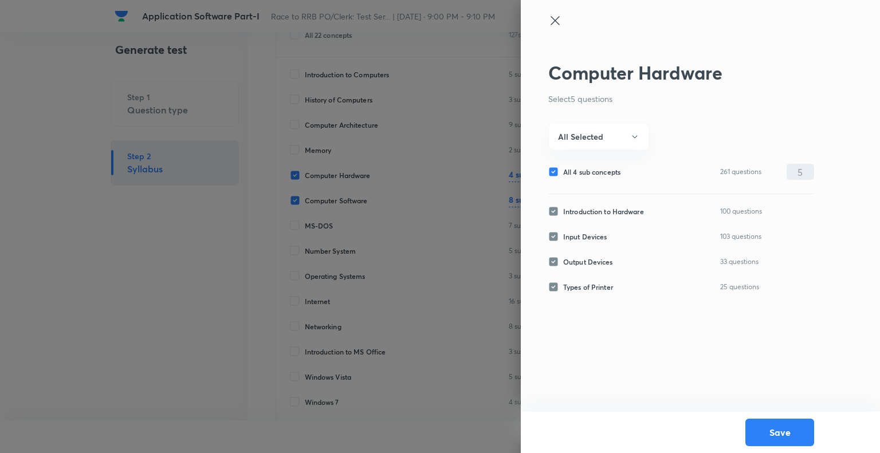
click at [555, 18] on icon at bounding box center [555, 21] width 14 height 14
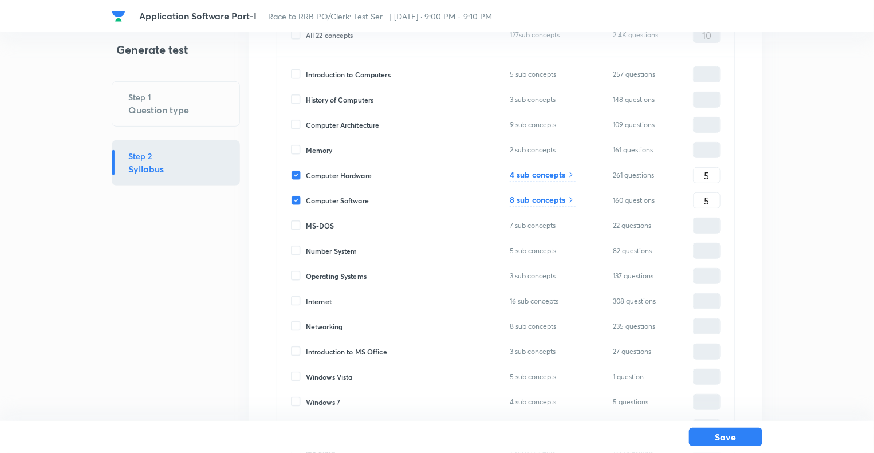
click at [539, 197] on h6 "8 sub concepts" at bounding box center [538, 200] width 56 height 12
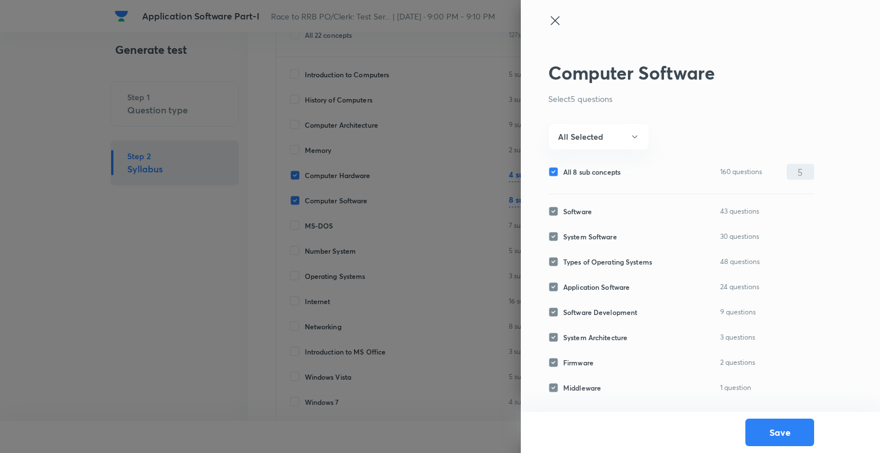
click at [552, 171] on input "All 8 sub concepts" at bounding box center [555, 172] width 15 height 10
checkbox input "false"
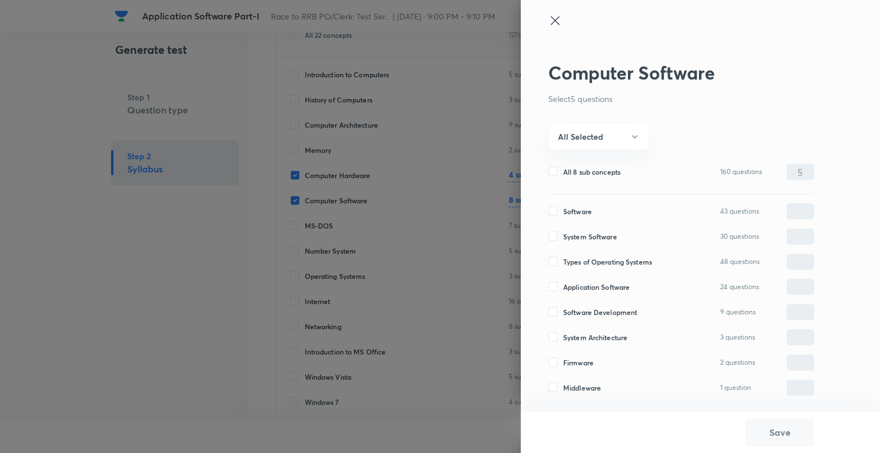
checkbox input "false"
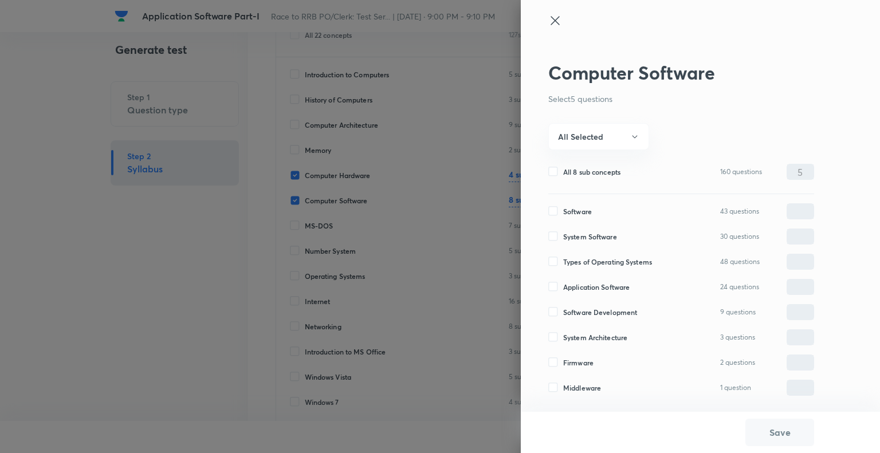
checkbox input "false"
click at [557, 285] on input "Application Software" at bounding box center [555, 287] width 15 height 10
checkbox input "true"
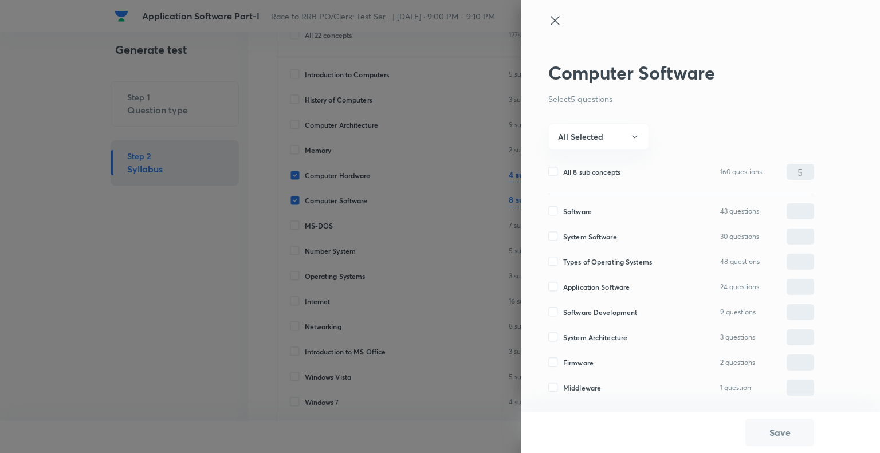
type input "0"
click at [805, 286] on input "0" at bounding box center [800, 287] width 26 height 20
type input "5"
click at [764, 434] on button "Save" at bounding box center [779, 432] width 69 height 28
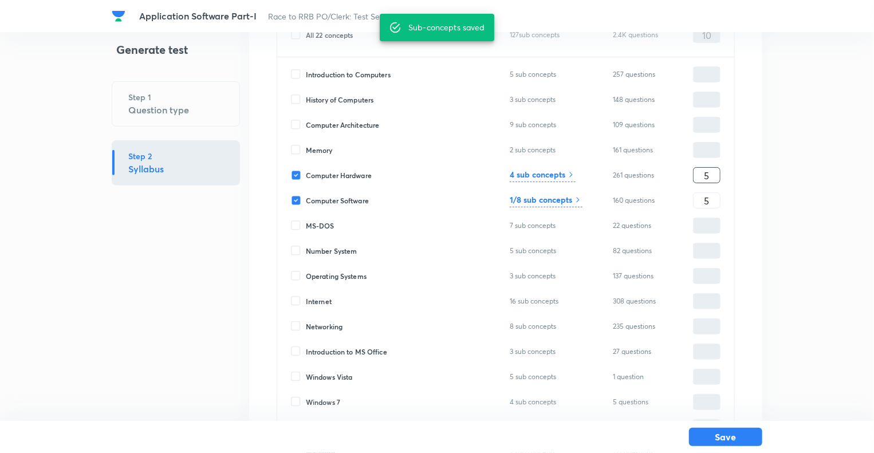
click at [714, 176] on input "5" at bounding box center [707, 176] width 26 height 20
click at [293, 176] on input "Computer Hardware" at bounding box center [298, 175] width 15 height 10
checkbox input "false"
click at [721, 198] on div "Introduction to Computers 5 sub concepts 257 questions ​ History of Computers 3…" at bounding box center [505, 343] width 457 height 573
click at [714, 200] on input "5" at bounding box center [707, 201] width 26 height 20
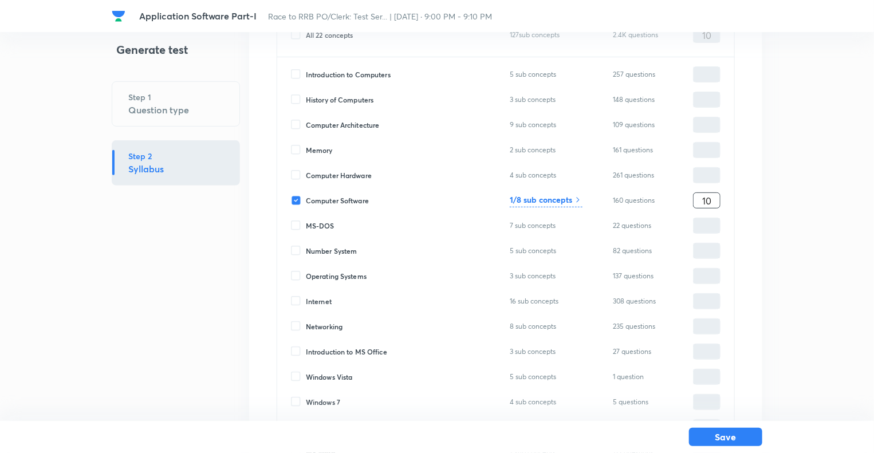
type input "10"
click at [548, 201] on h6 "1/8 sub concepts" at bounding box center [541, 200] width 62 height 12
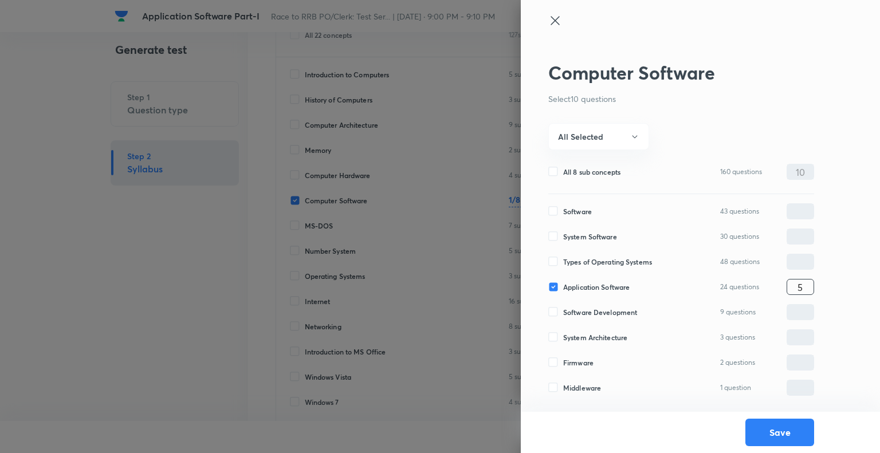
click at [810, 288] on input "5" at bounding box center [800, 287] width 26 height 20
type input "10"
click at [778, 435] on button "Save" at bounding box center [779, 432] width 69 height 28
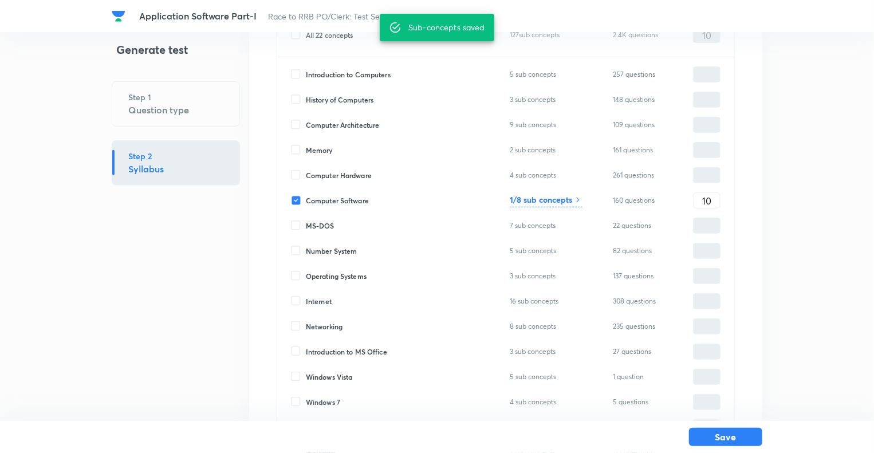
click at [732, 449] on div "Save" at bounding box center [437, 437] width 651 height 32
click at [723, 445] on button "Save" at bounding box center [725, 436] width 73 height 18
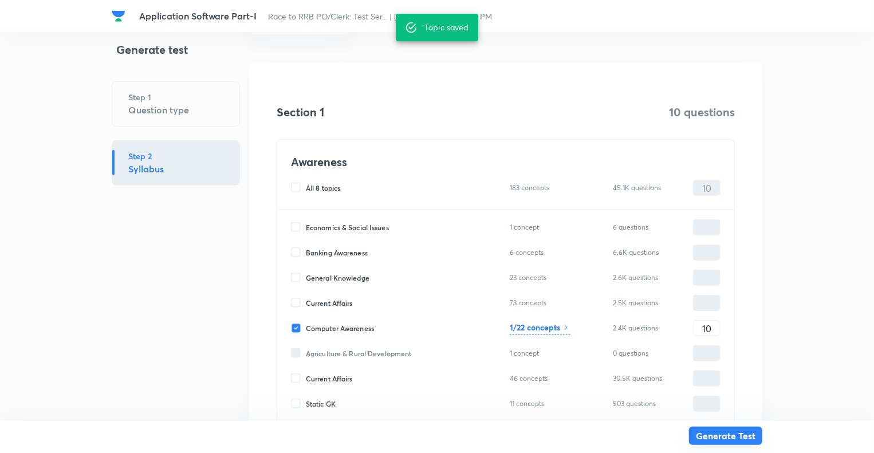
click at [716, 435] on button "Generate Test" at bounding box center [725, 436] width 73 height 18
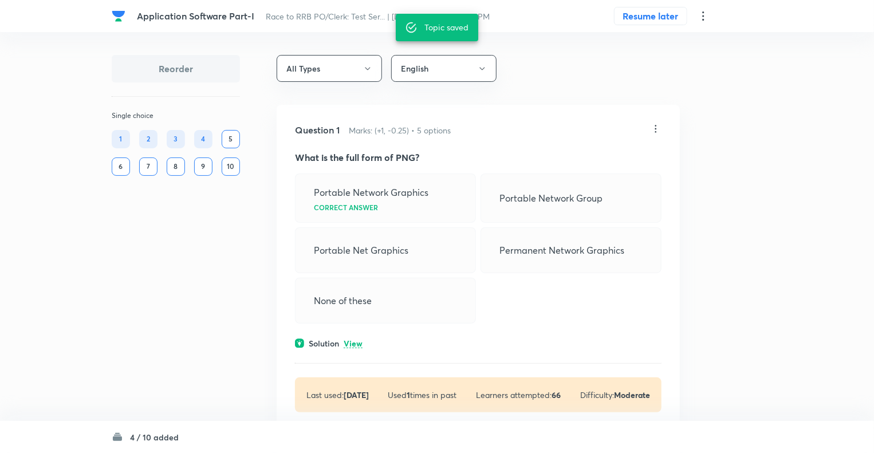
click at [704, 16] on icon at bounding box center [703, 15] width 2 height 9
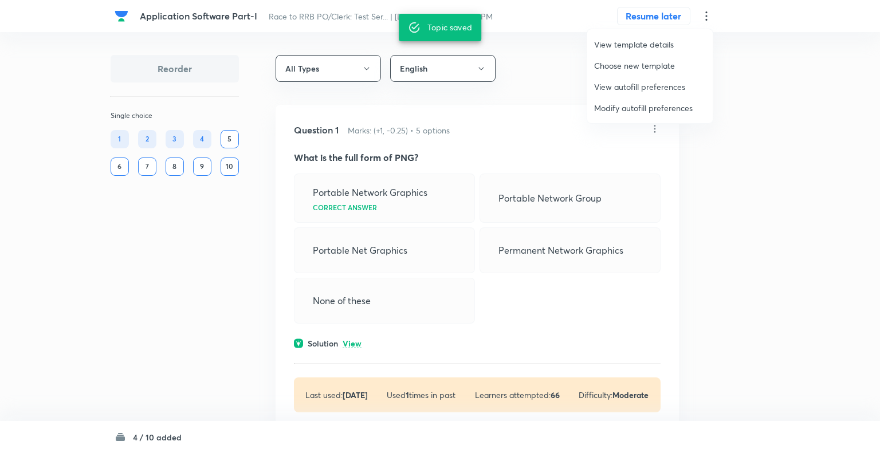
click at [633, 107] on span "Modify autofill preferences" at bounding box center [650, 108] width 112 height 12
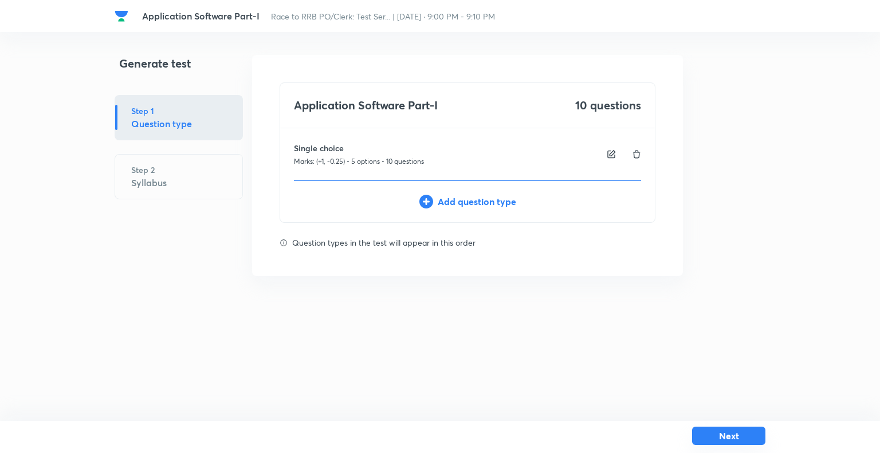
click at [723, 436] on button "Next" at bounding box center [728, 436] width 73 height 18
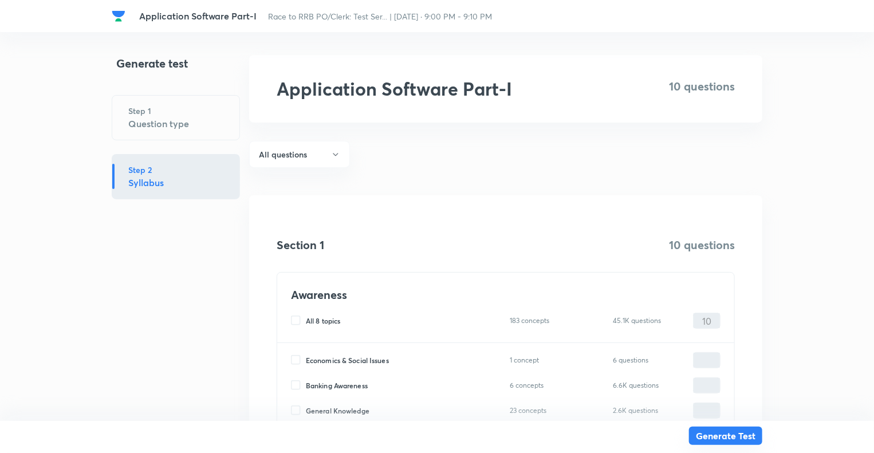
click at [723, 436] on button "Generate Test" at bounding box center [725, 436] width 73 height 18
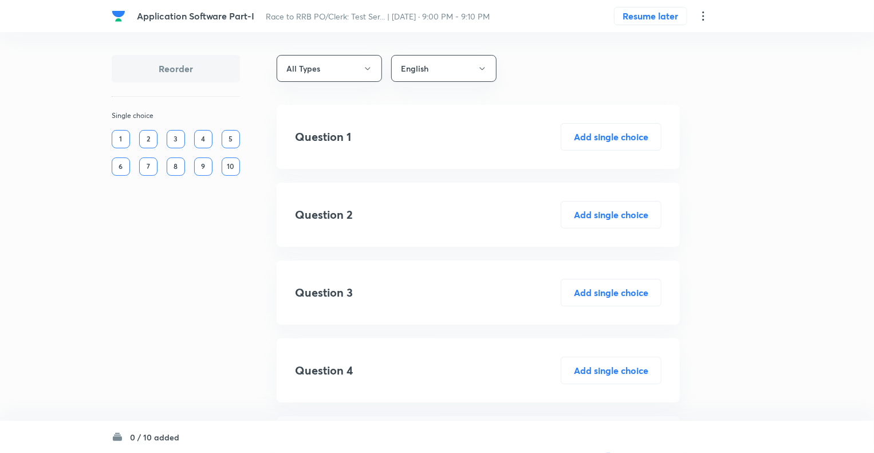
click at [704, 20] on icon at bounding box center [703, 15] width 2 height 9
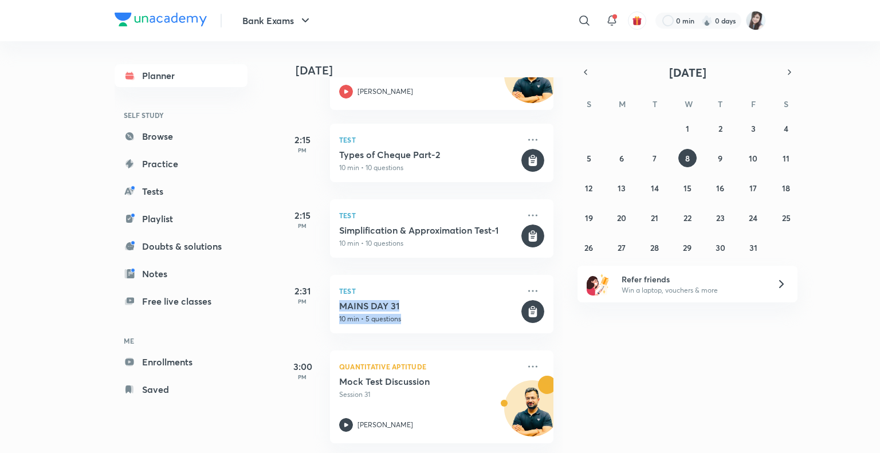
scroll to position [779, 11]
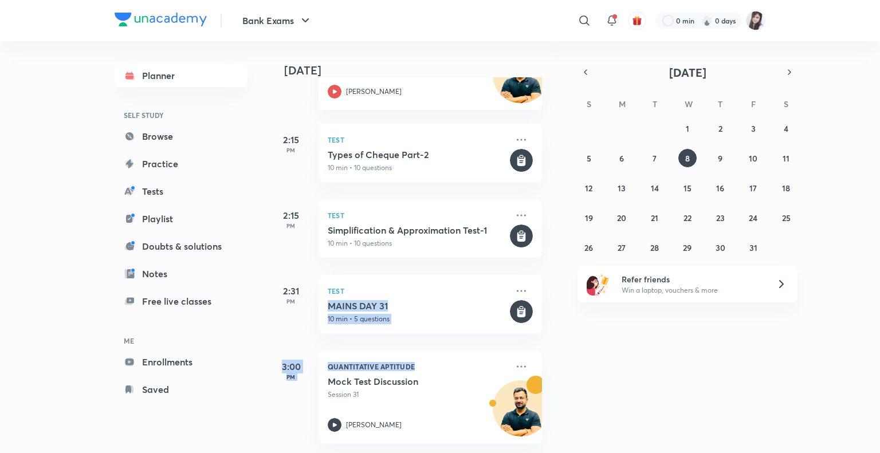
drag, startPoint x: 553, startPoint y: 274, endPoint x: 567, endPoint y: 355, distance: 81.5
click at [567, 355] on div "[DATE] Good afternoon, [PERSON_NAME] You have 17 events [DATE] Give us your fee…" at bounding box center [579, 247] width 598 height 412
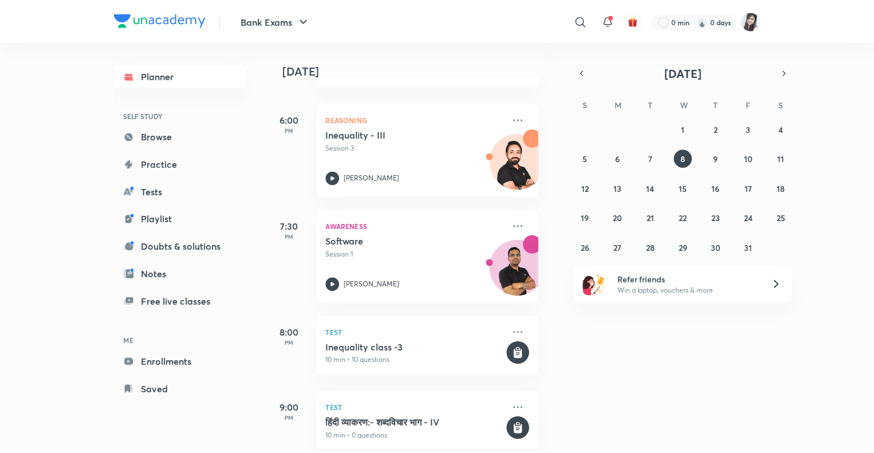
scroll to position [1334, 11]
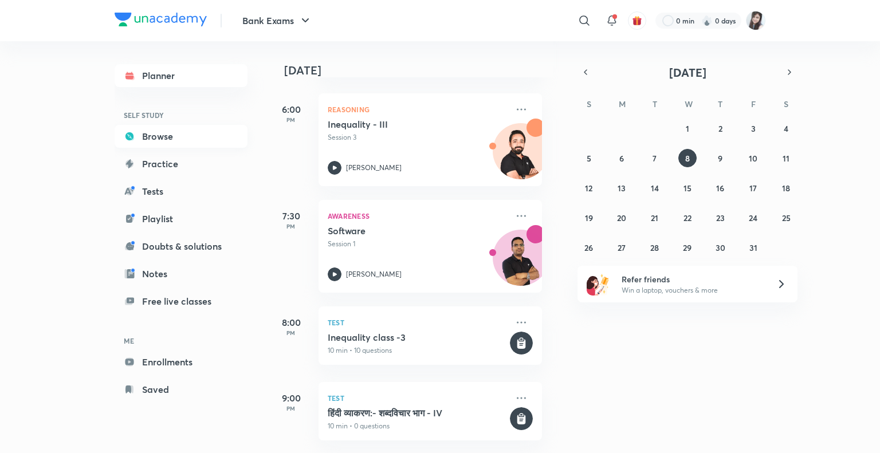
click at [159, 135] on link "Browse" at bounding box center [181, 136] width 133 height 23
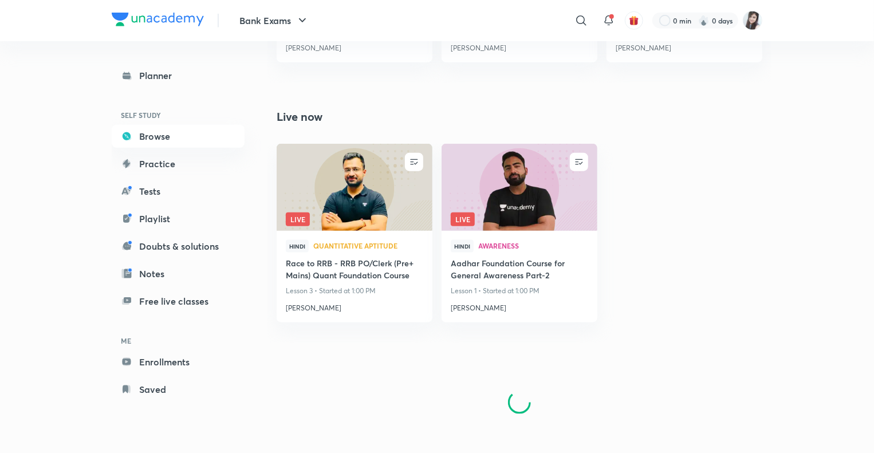
scroll to position [588, 0]
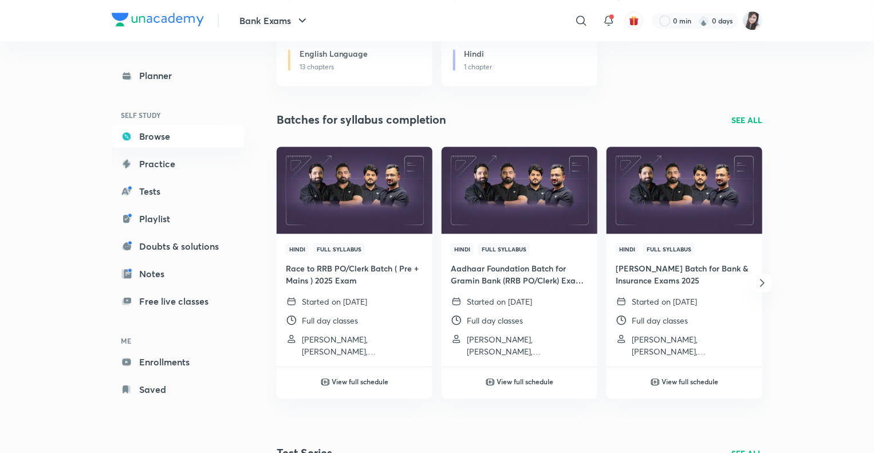
scroll to position [1597, 0]
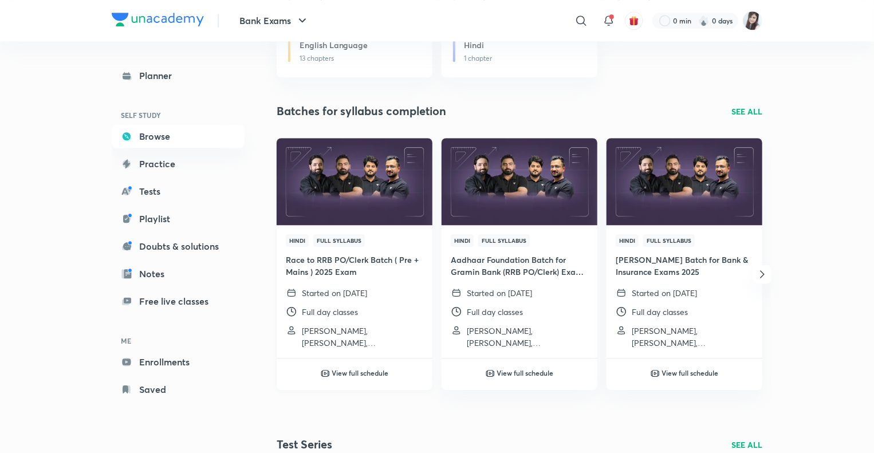
click at [341, 266] on h4 "Race to RRB PO/Clerk Batch ( Pre + Mains ) 2025 Exam" at bounding box center [355, 266] width 138 height 24
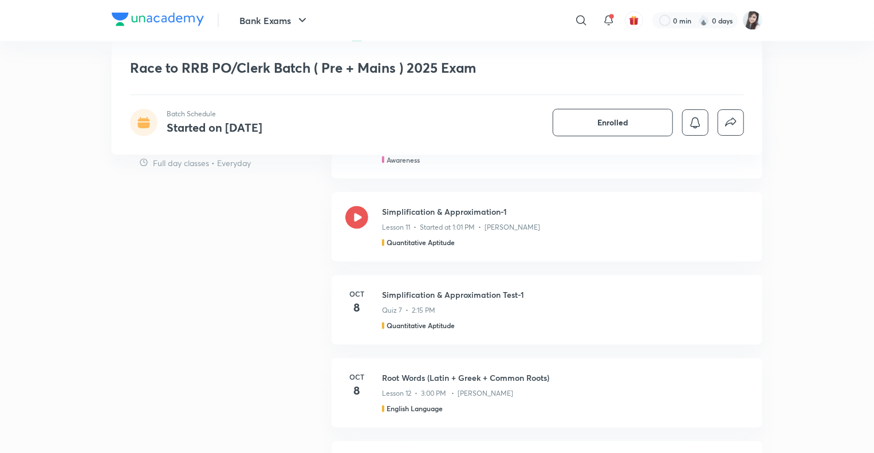
scroll to position [1054, 0]
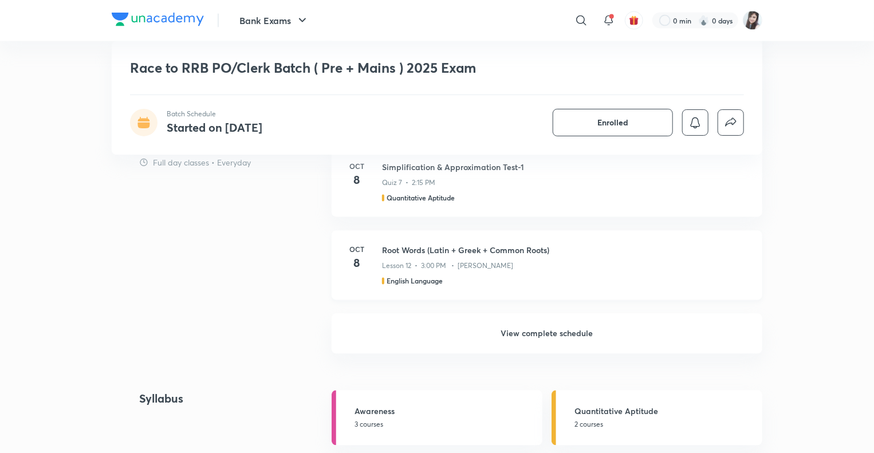
click at [428, 263] on p "Lesson 12 • 3:00 PM • [PERSON_NAME]" at bounding box center [447, 266] width 131 height 10
click at [506, 334] on h6 "View complete schedule" at bounding box center [547, 334] width 431 height 40
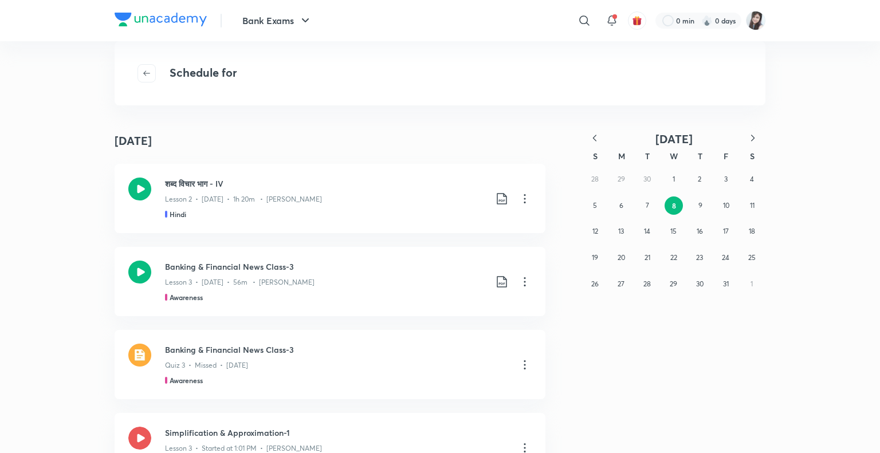
click at [57, 278] on div "[DATE] [DATE] शब्द विचार भाग - IV Lesson 2 • [DATE] • 1h 20m • [PERSON_NAME] Hi…" at bounding box center [440, 290] width 880 height 325
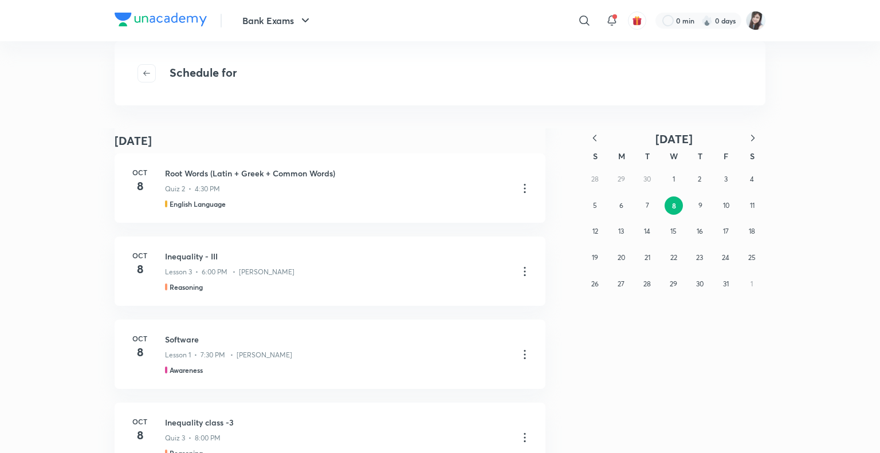
scroll to position [527, 0]
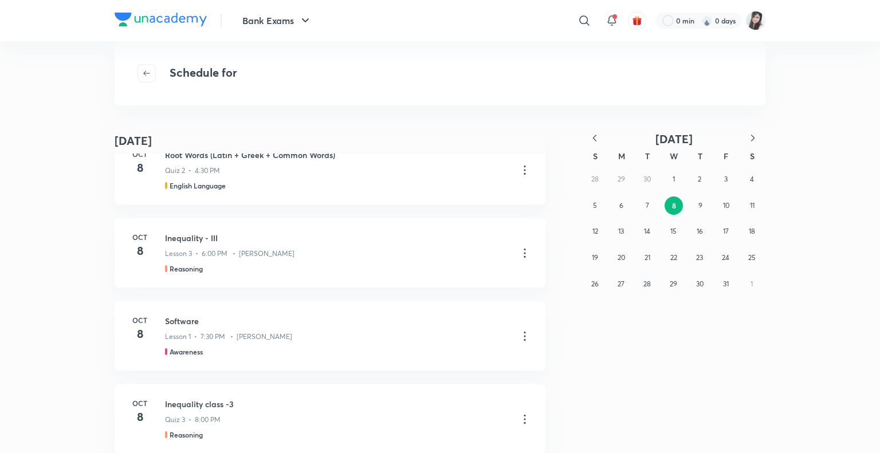
click at [60, 278] on div "[DATE] [DATE] शब्द विचार भाग - IV Lesson 2 • [DATE] • 1h 20m • [PERSON_NAME] Hi…" at bounding box center [440, 290] width 880 height 325
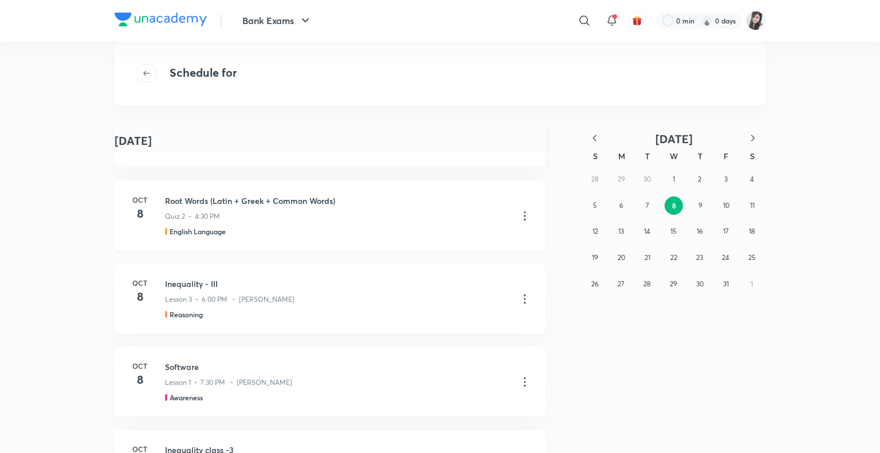
scroll to position [481, 0]
click at [524, 215] on icon at bounding box center [525, 215] width 2 height 9
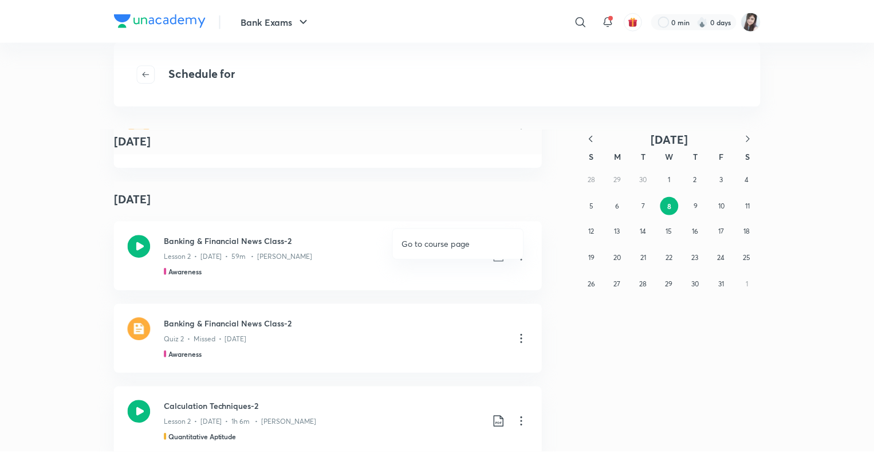
scroll to position [2802, 0]
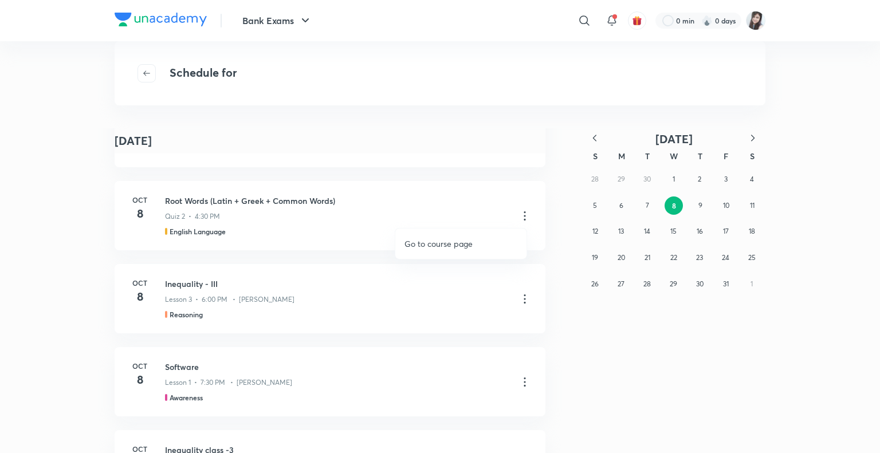
click at [435, 244] on p "Go to course page" at bounding box center [438, 244] width 68 height 12
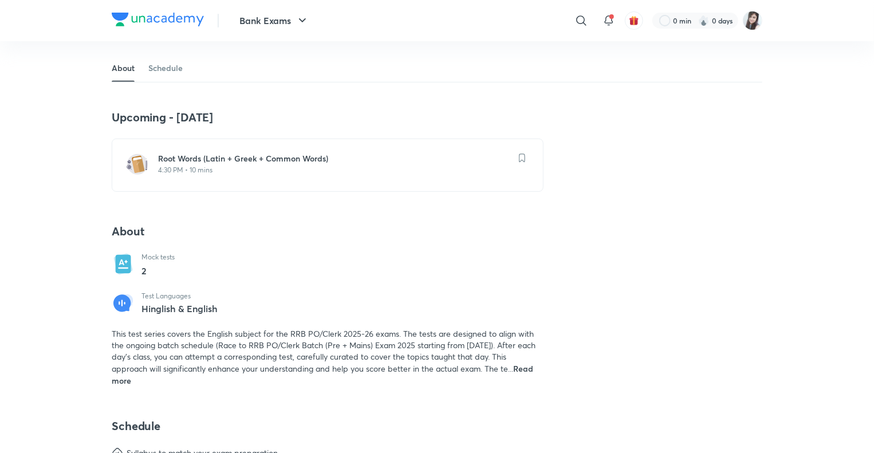
scroll to position [162, 0]
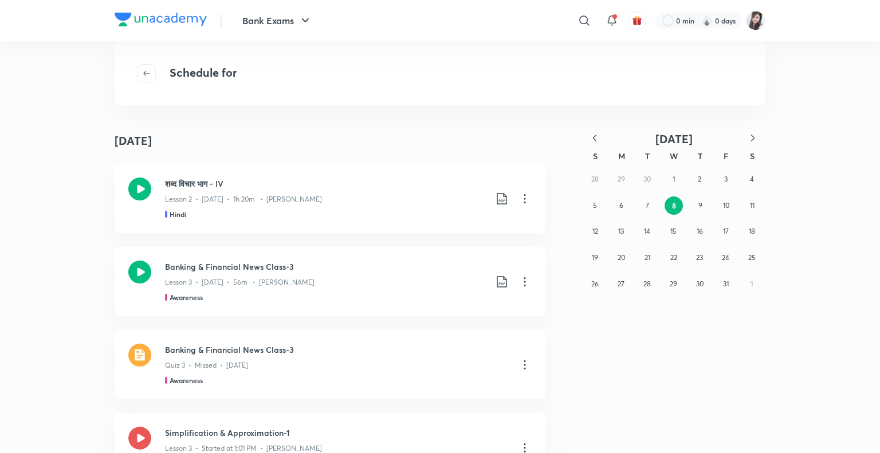
click at [78, 303] on div "[DATE] [DATE] शब्द विचार भाग - IV Lesson 2 • [DATE] • 1h 20m • [PERSON_NAME] Hi…" at bounding box center [440, 290] width 880 height 325
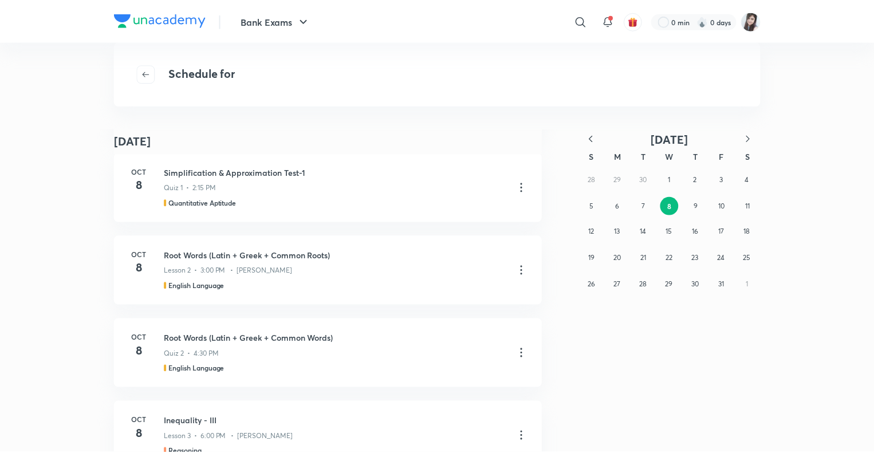
scroll to position [390, 0]
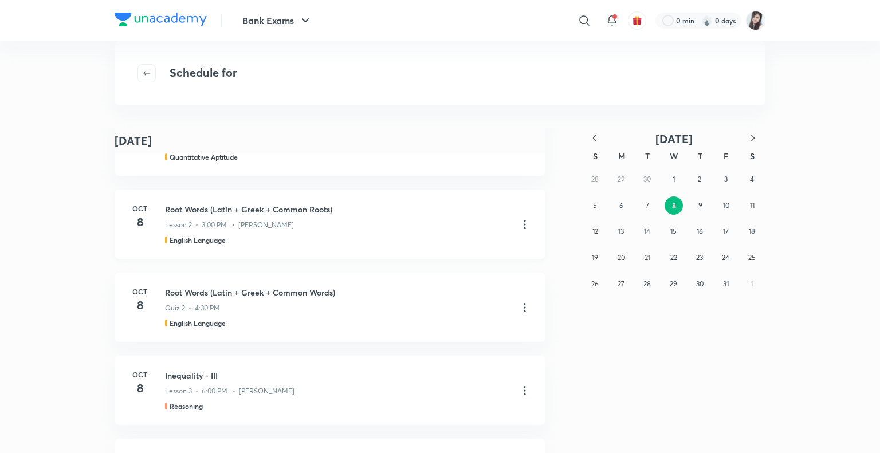
click at [522, 221] on icon at bounding box center [525, 225] width 14 height 14
click at [425, 252] on p "Go to course page" at bounding box center [438, 253] width 68 height 12
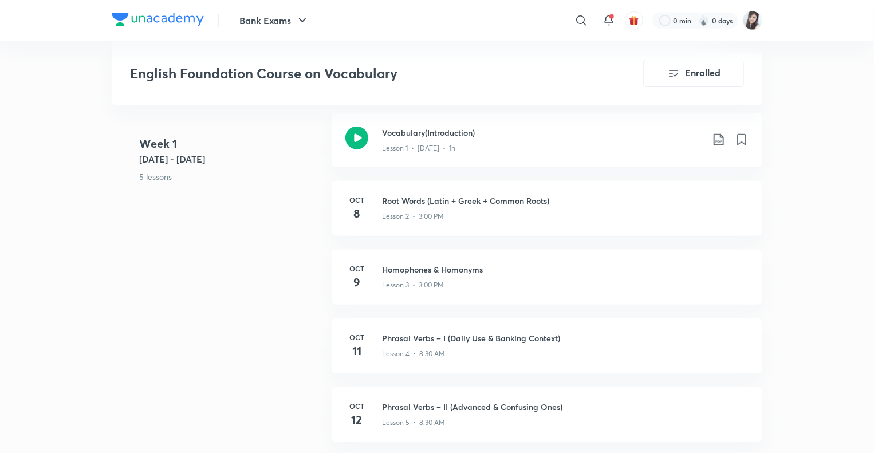
scroll to position [462, 0]
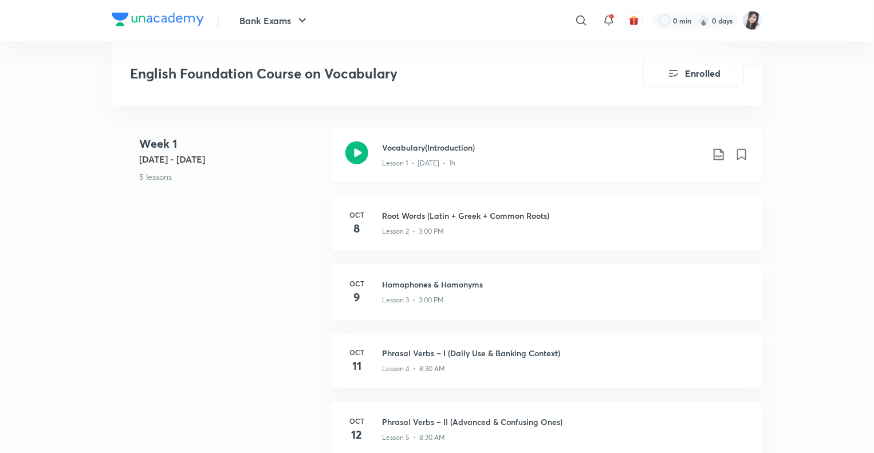
click at [717, 154] on icon at bounding box center [719, 155] width 14 height 14
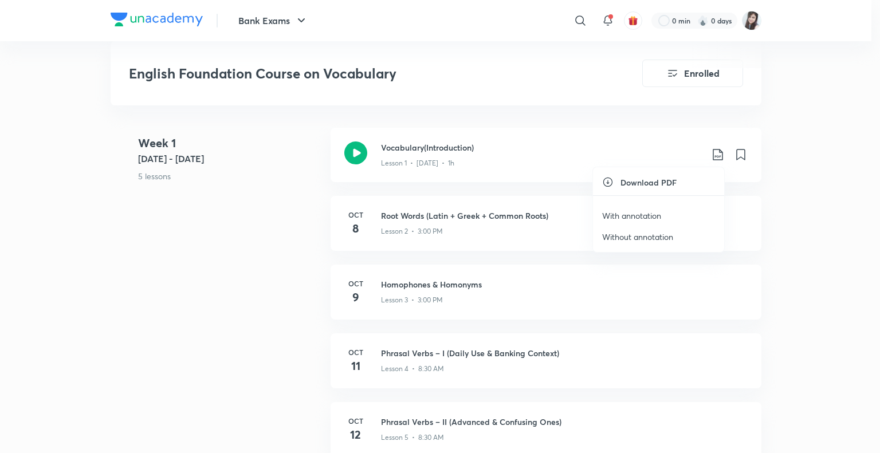
click at [623, 238] on p "Without annotation" at bounding box center [637, 237] width 71 height 12
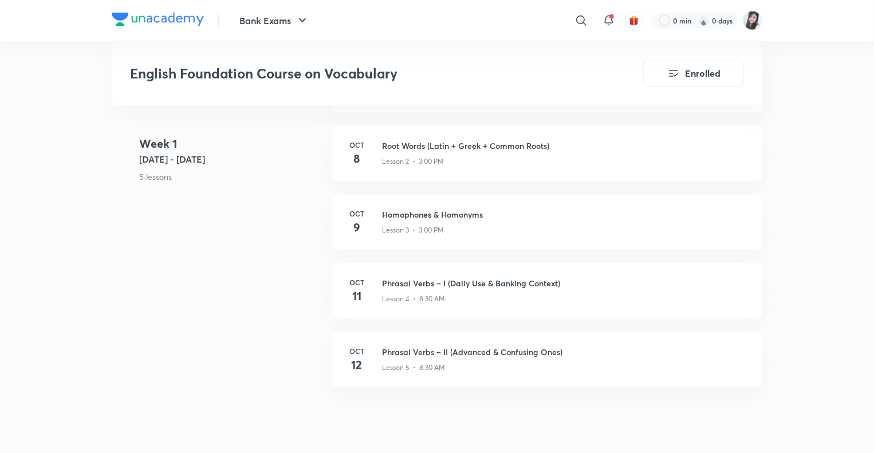
scroll to position [531, 0]
